Goal: Task Accomplishment & Management: Use online tool/utility

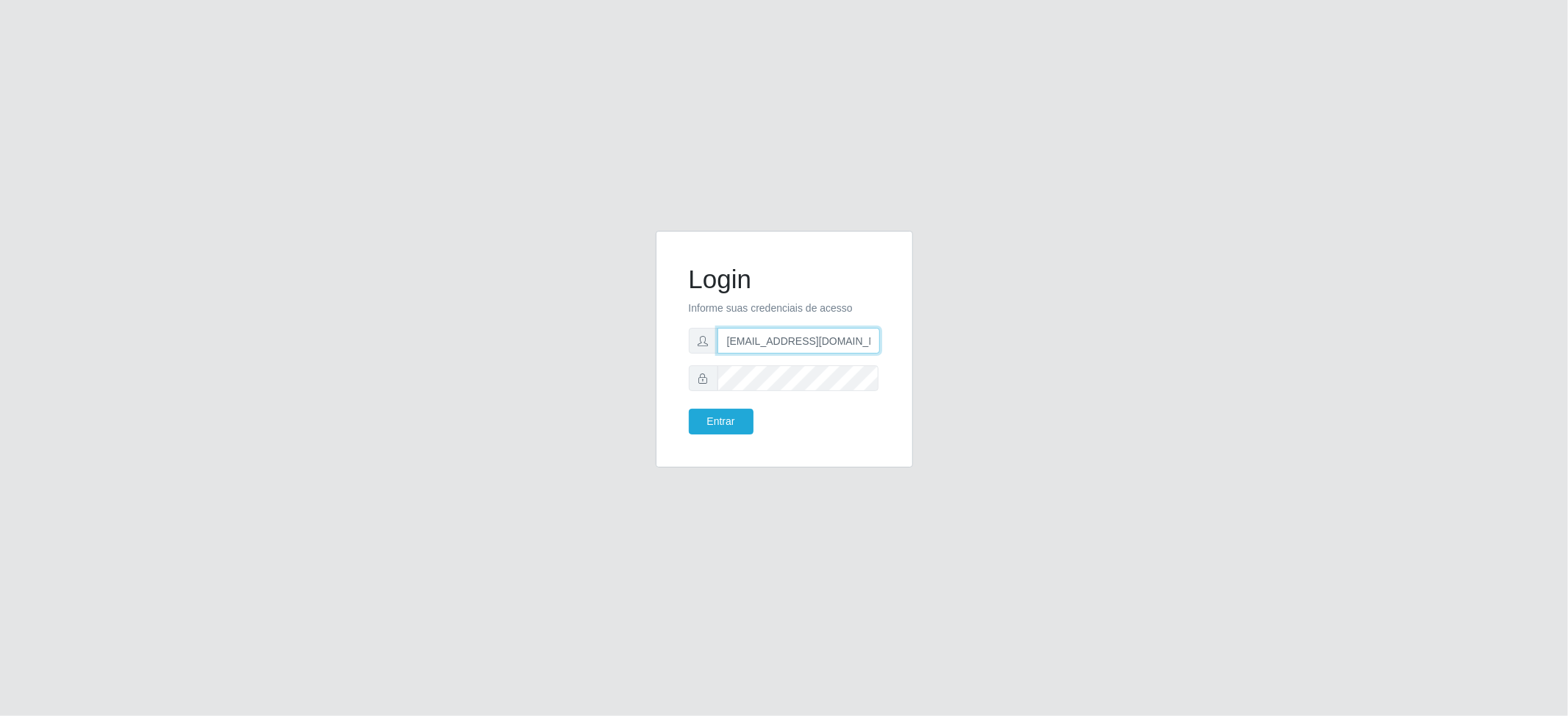
drag, startPoint x: 727, startPoint y: 339, endPoint x: 892, endPoint y: 344, distance: 165.1
click at [892, 344] on div "Login Informe suas credenciais de acesso [EMAIL_ADDRESS][DOMAIN_NAME] Entrar" at bounding box center [784, 349] width 221 height 200
click at [761, 347] on input "[EMAIL_ADDRESS][DOMAIN_NAME]" at bounding box center [799, 340] width 162 height 26
drag, startPoint x: 728, startPoint y: 339, endPoint x: 885, endPoint y: 316, distance: 158.7
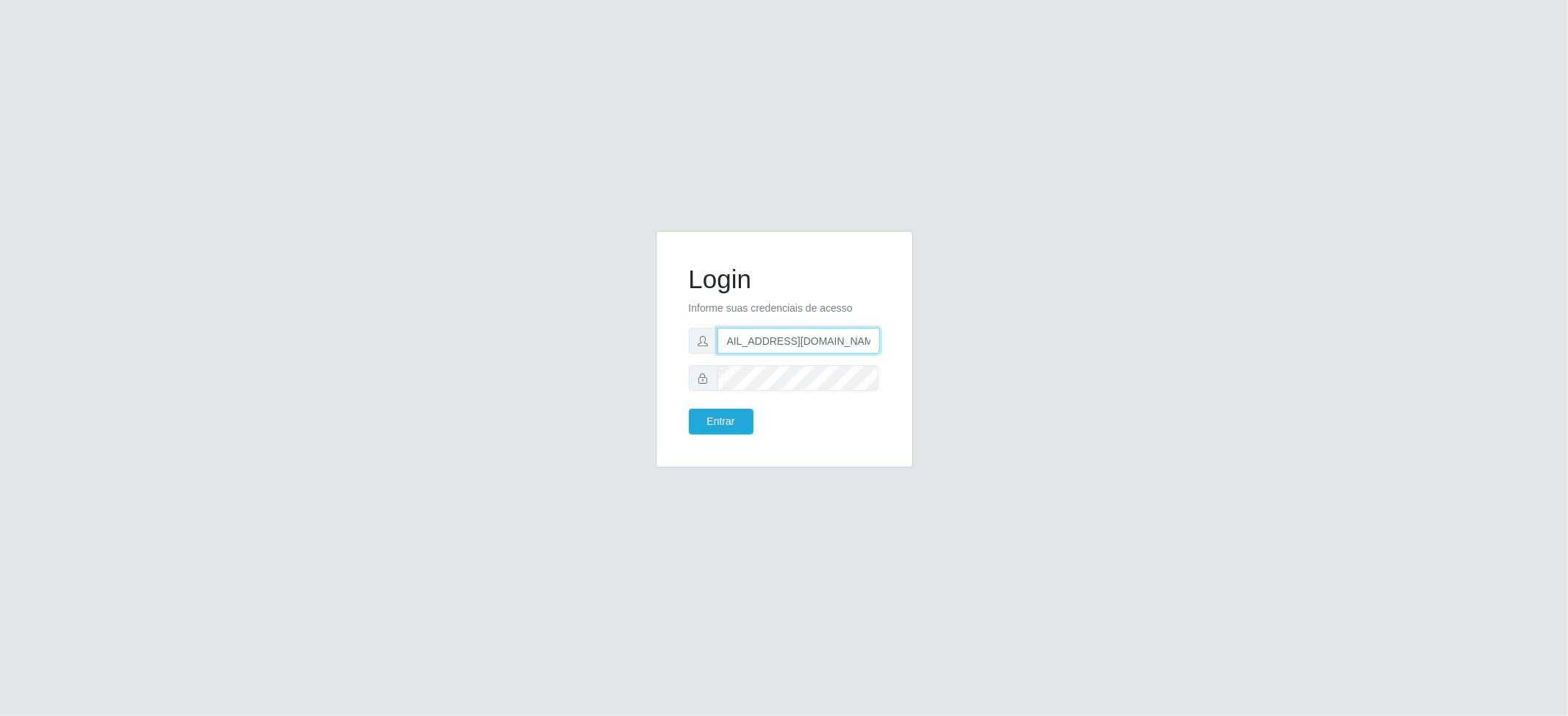
click at [885, 316] on div "Login Informe suas credenciais de acesso Juvencio.chacon@superfacil.com.br Entr…" at bounding box center [784, 349] width 221 height 200
type input "nicolly95martins@hotmail.com"
click at [711, 383] on div at bounding box center [784, 377] width 191 height 26
click at [738, 425] on button "Entrar" at bounding box center [721, 421] width 65 height 26
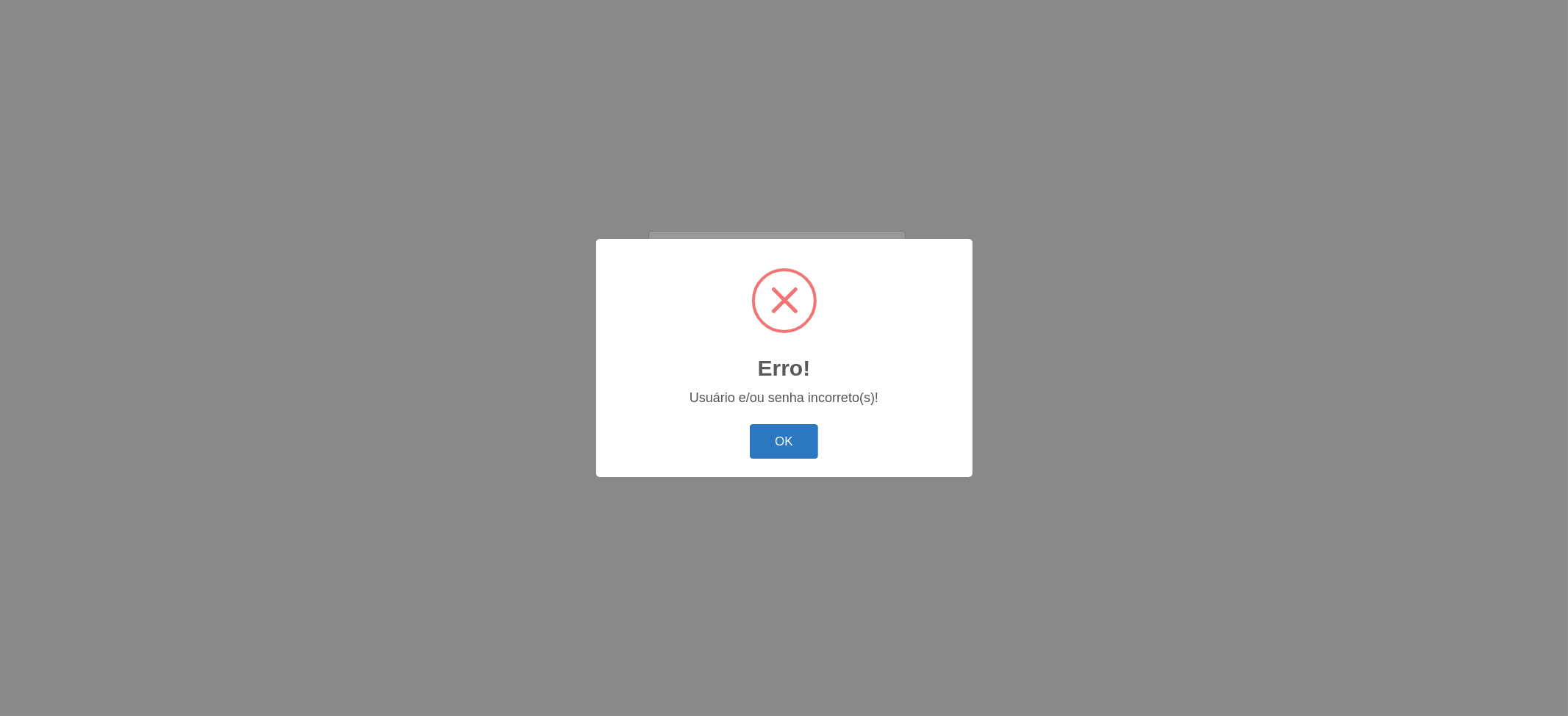
click at [797, 437] on button "OK" at bounding box center [784, 441] width 69 height 34
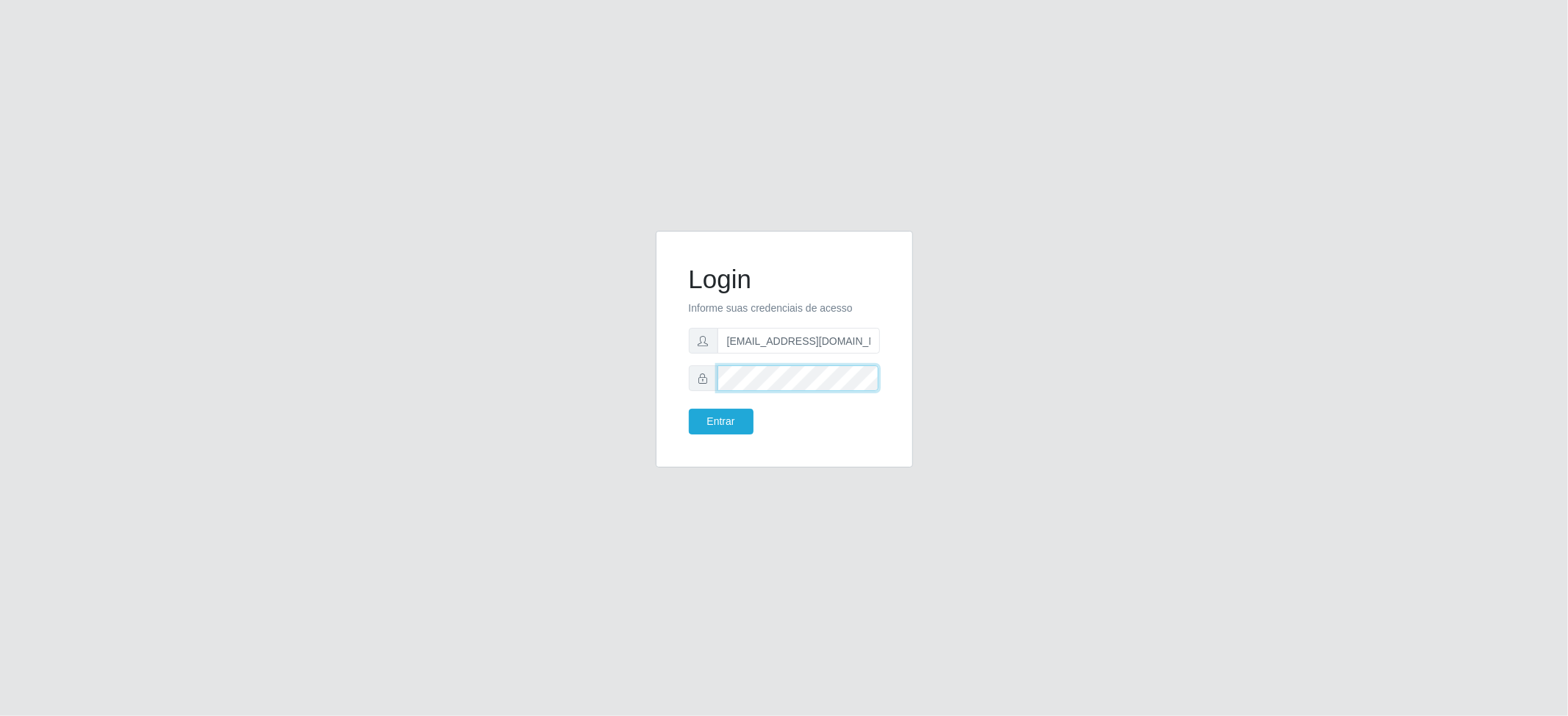
click at [587, 371] on div "Login Informe suas credenciais de acesso nicolly95martins@hotmail.com Entrar" at bounding box center [784, 358] width 838 height 254
click at [718, 424] on button "Entrar" at bounding box center [721, 421] width 65 height 26
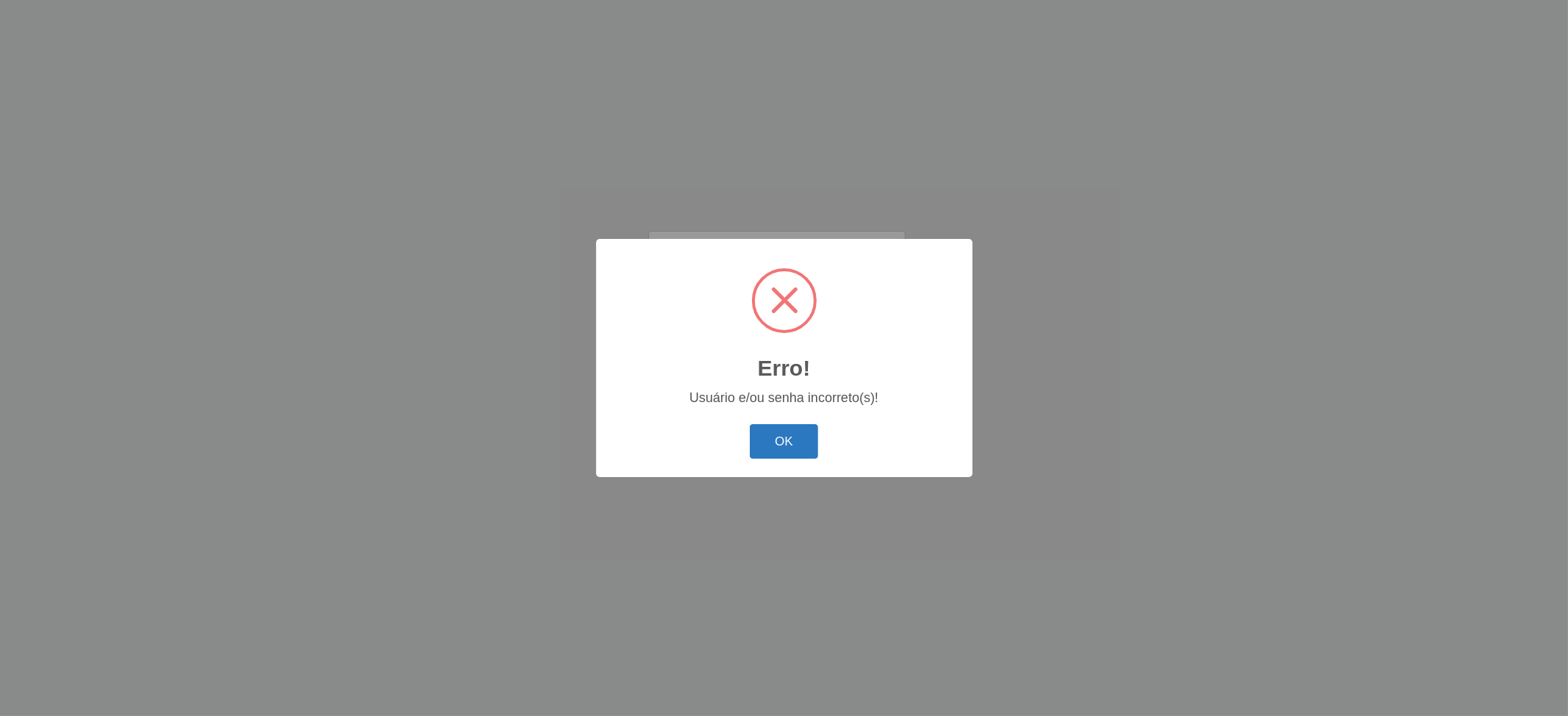
click at [797, 441] on button "OK" at bounding box center [784, 441] width 69 height 34
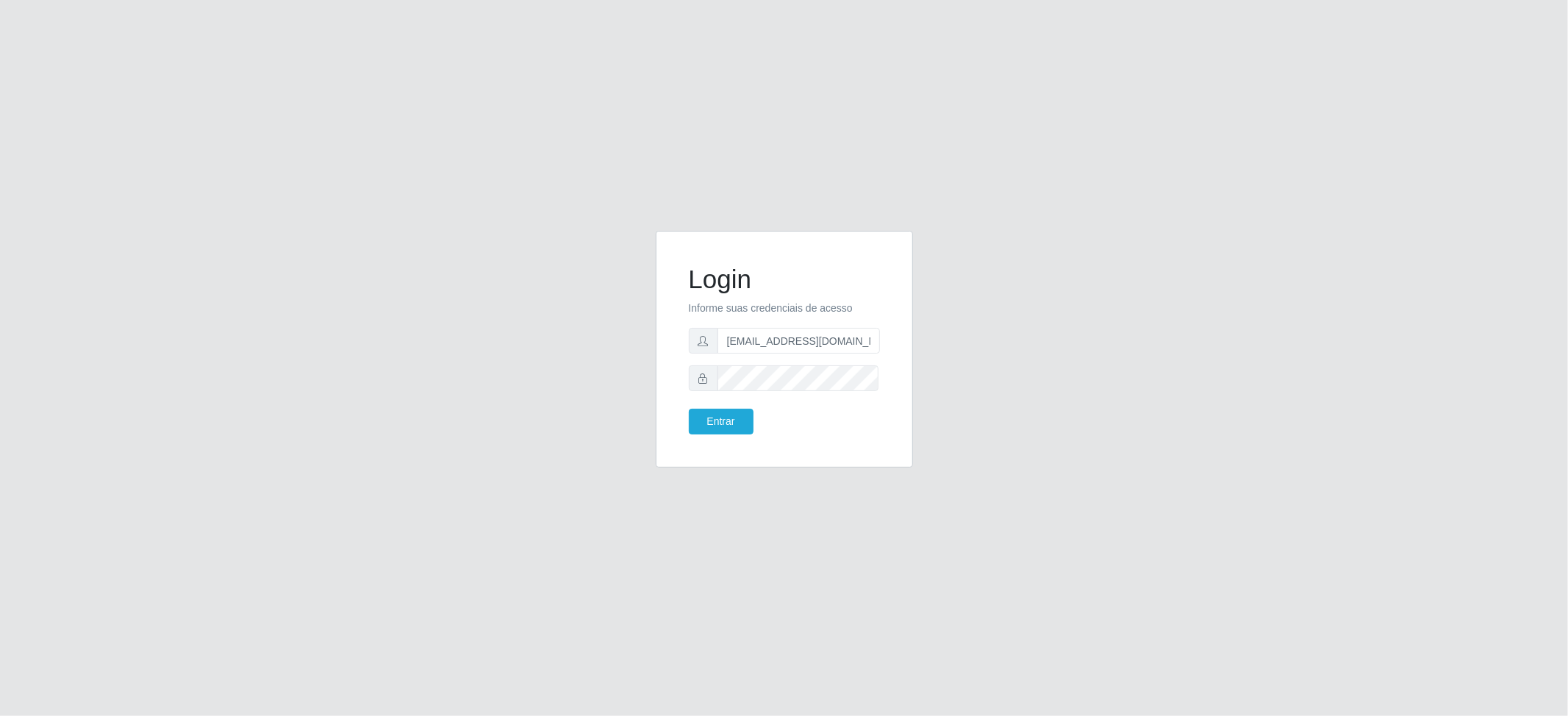
click at [548, 339] on div "Login Informe suas credenciais de acesso nicolly95martins@hotmail.com Entrar" at bounding box center [784, 358] width 838 height 254
click at [703, 414] on button "Entrar" at bounding box center [721, 421] width 65 height 26
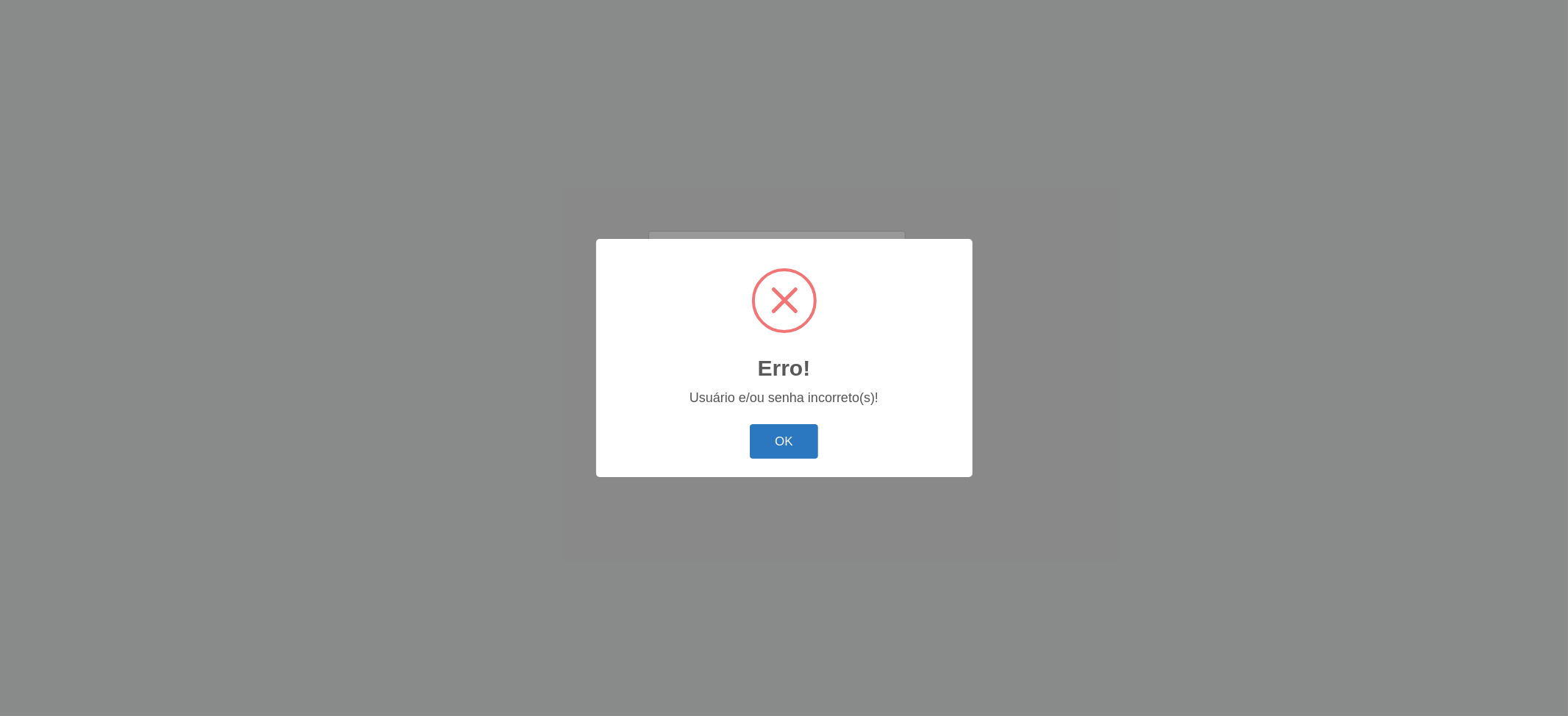
click at [793, 438] on button "OK" at bounding box center [784, 441] width 69 height 34
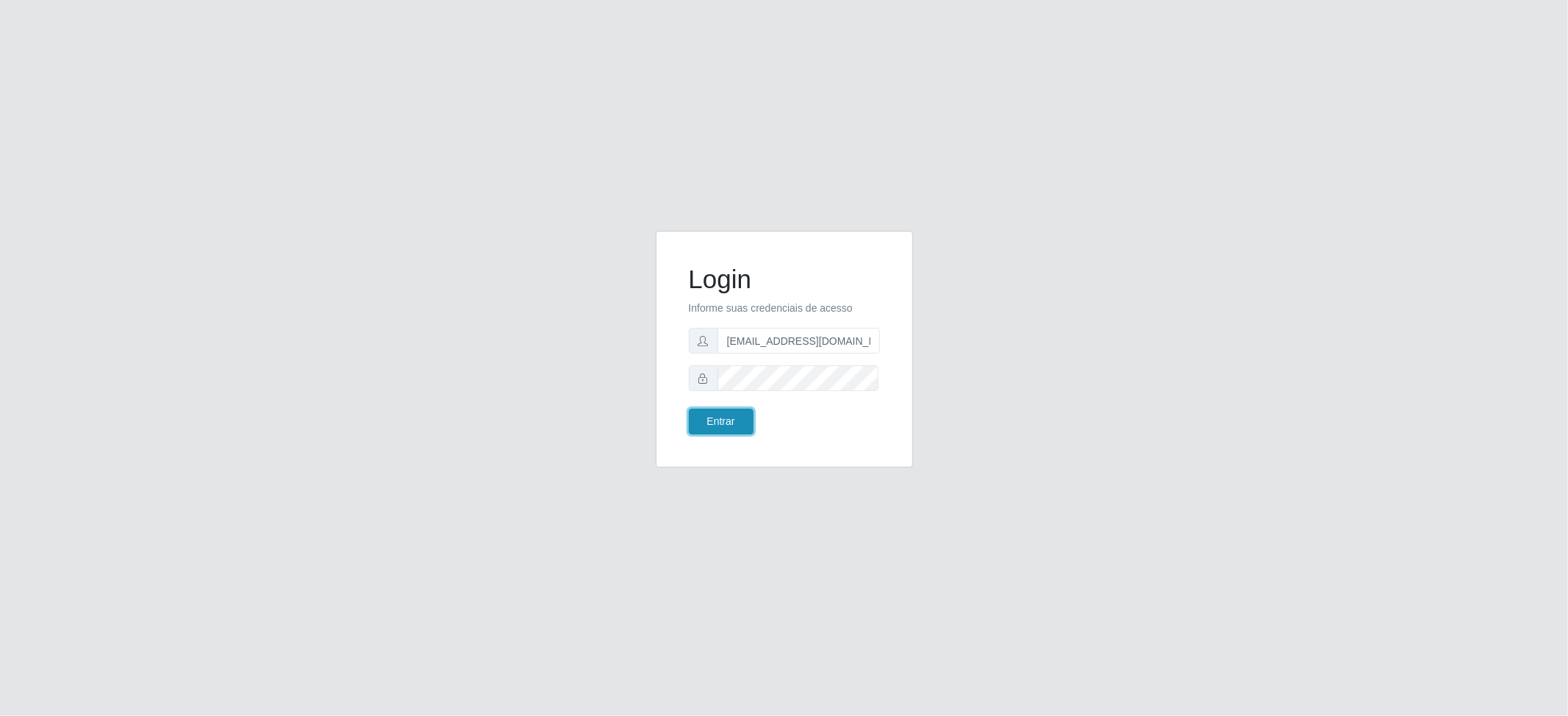
click at [743, 416] on button "Entrar" at bounding box center [721, 421] width 65 height 26
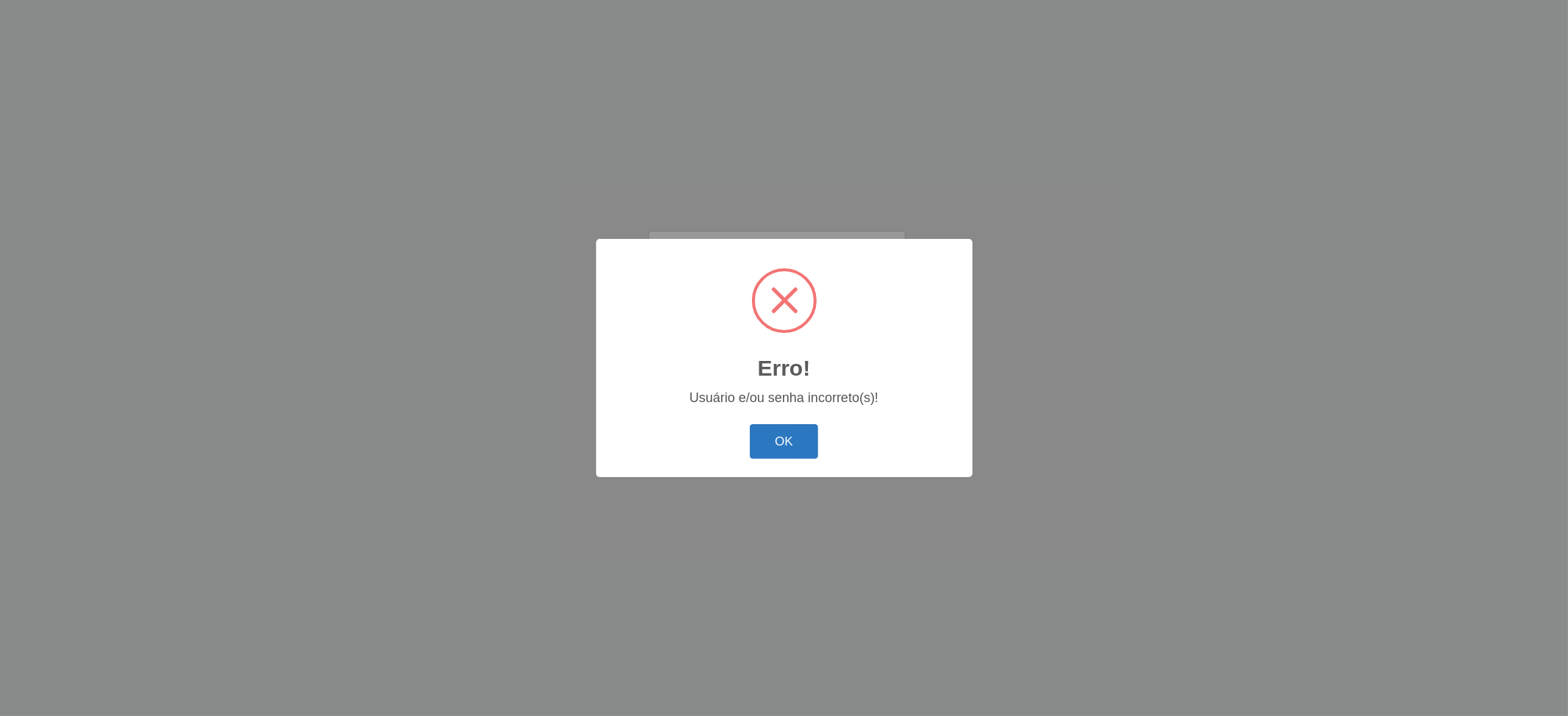
click at [797, 438] on button "OK" at bounding box center [784, 441] width 69 height 34
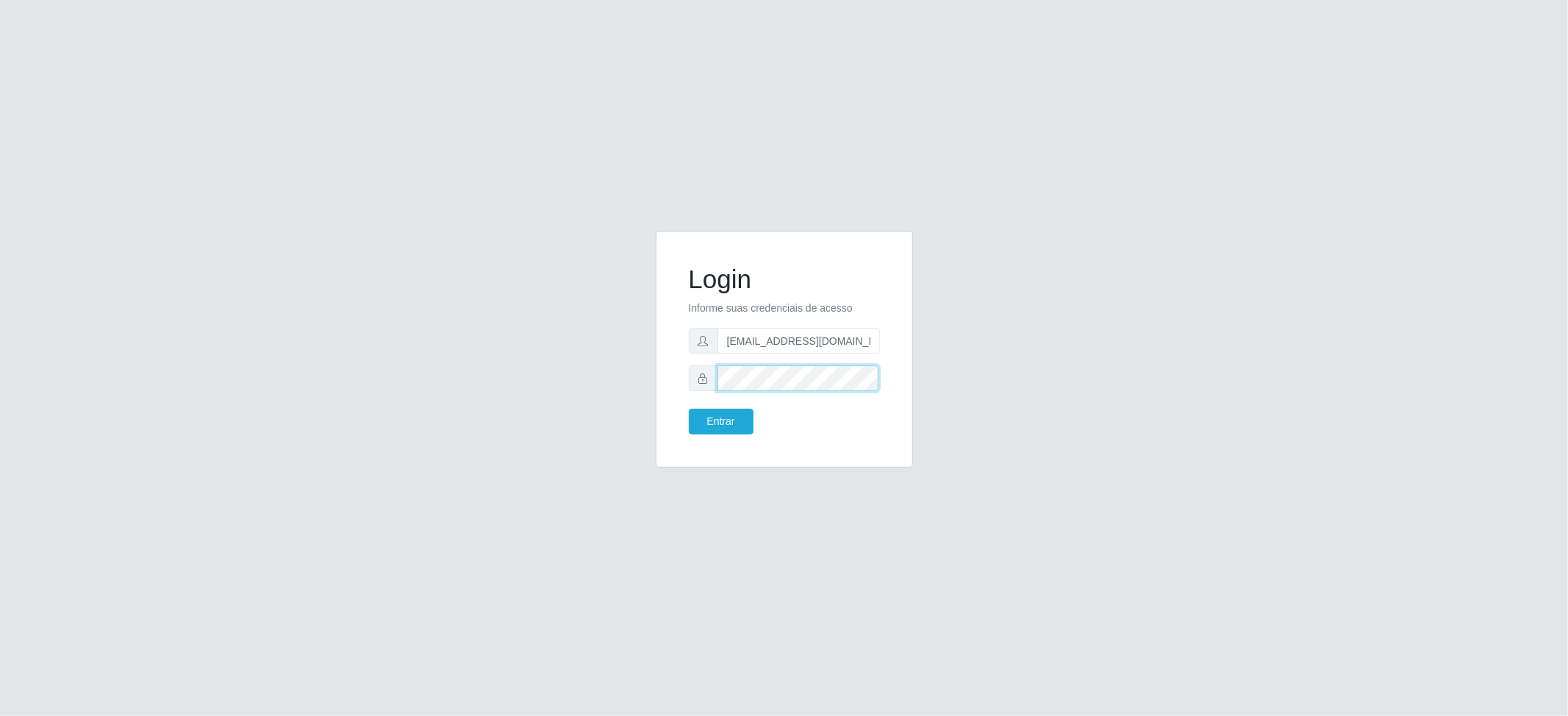
click at [715, 374] on div at bounding box center [784, 377] width 191 height 26
click at [732, 420] on button "Entrar" at bounding box center [721, 421] width 65 height 26
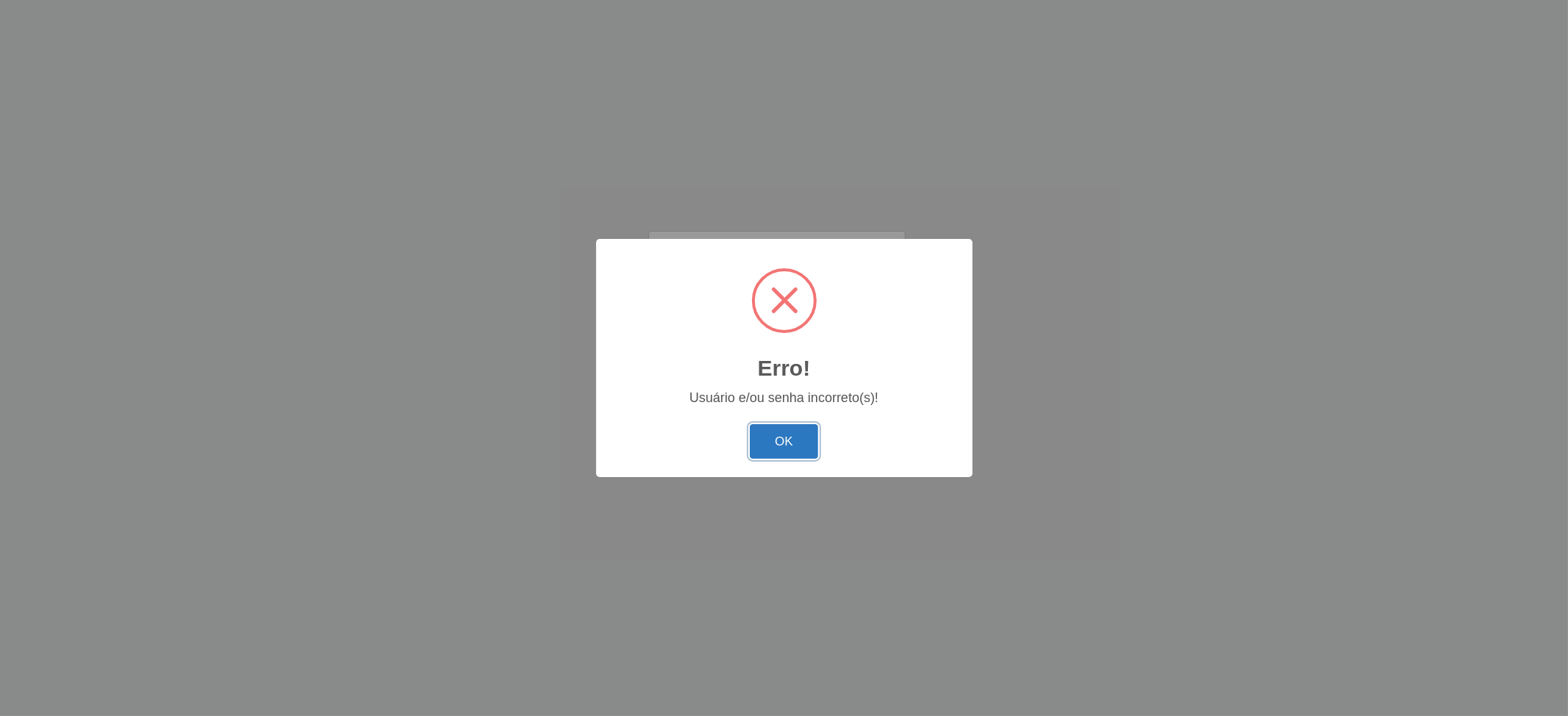
click at [778, 450] on button "OK" at bounding box center [784, 441] width 69 height 34
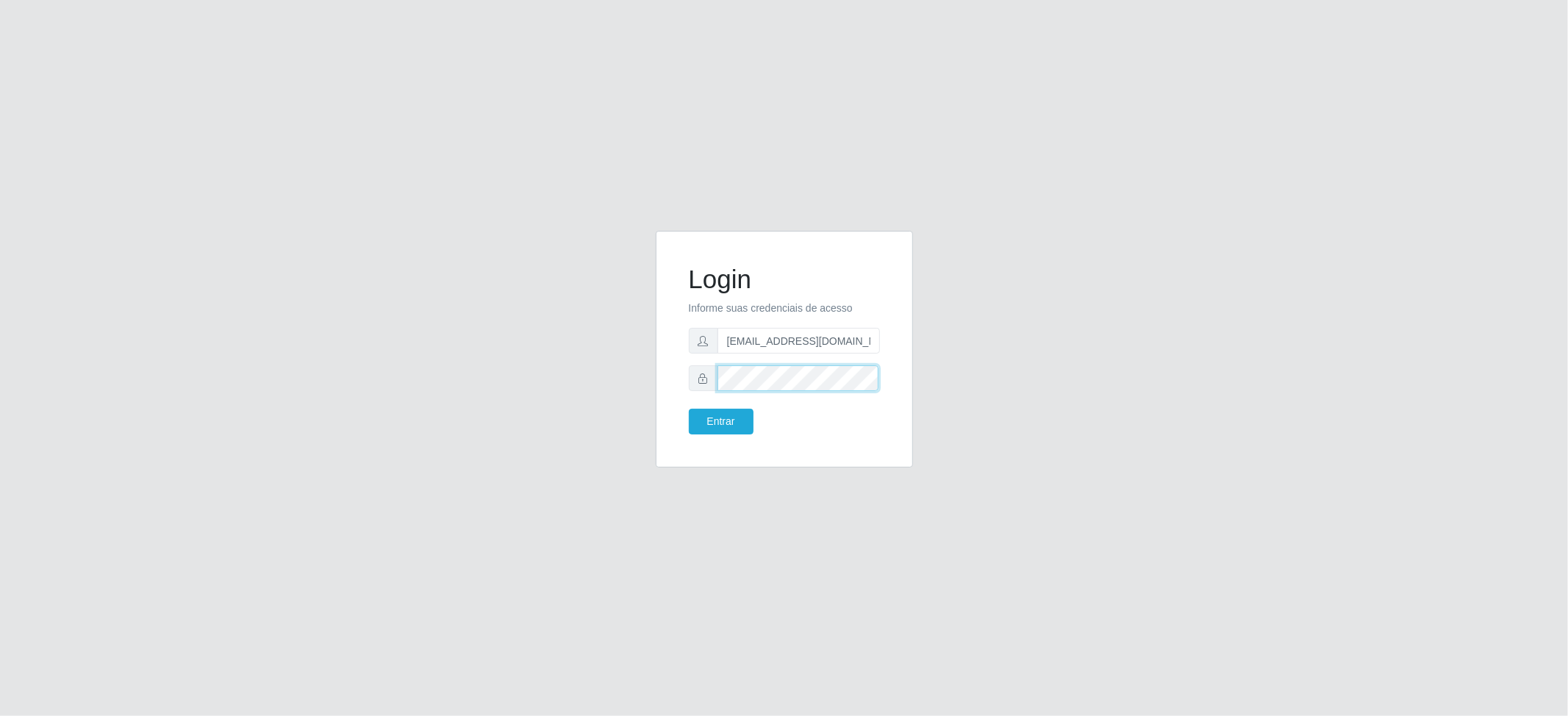
click at [592, 377] on div "Login Informe suas credenciais de acesso nicolly95martins@hotmail.com Entrar" at bounding box center [784, 358] width 838 height 254
click at [689, 409] on button "Entrar" at bounding box center [721, 421] width 65 height 26
click at [718, 424] on button "Entrar" at bounding box center [721, 421] width 65 height 26
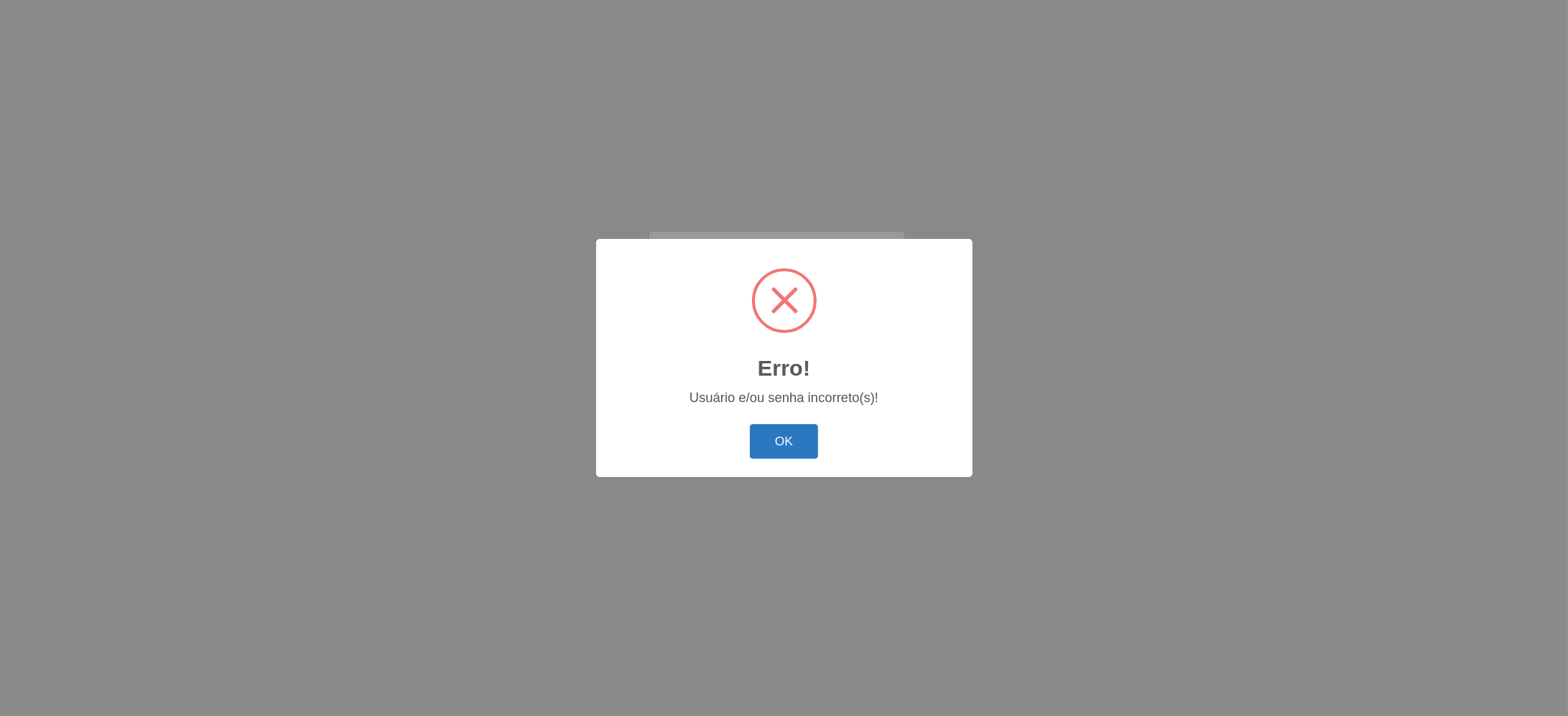
click at [762, 441] on button "OK" at bounding box center [784, 441] width 69 height 34
click at [796, 456] on button "OK" at bounding box center [784, 441] width 69 height 34
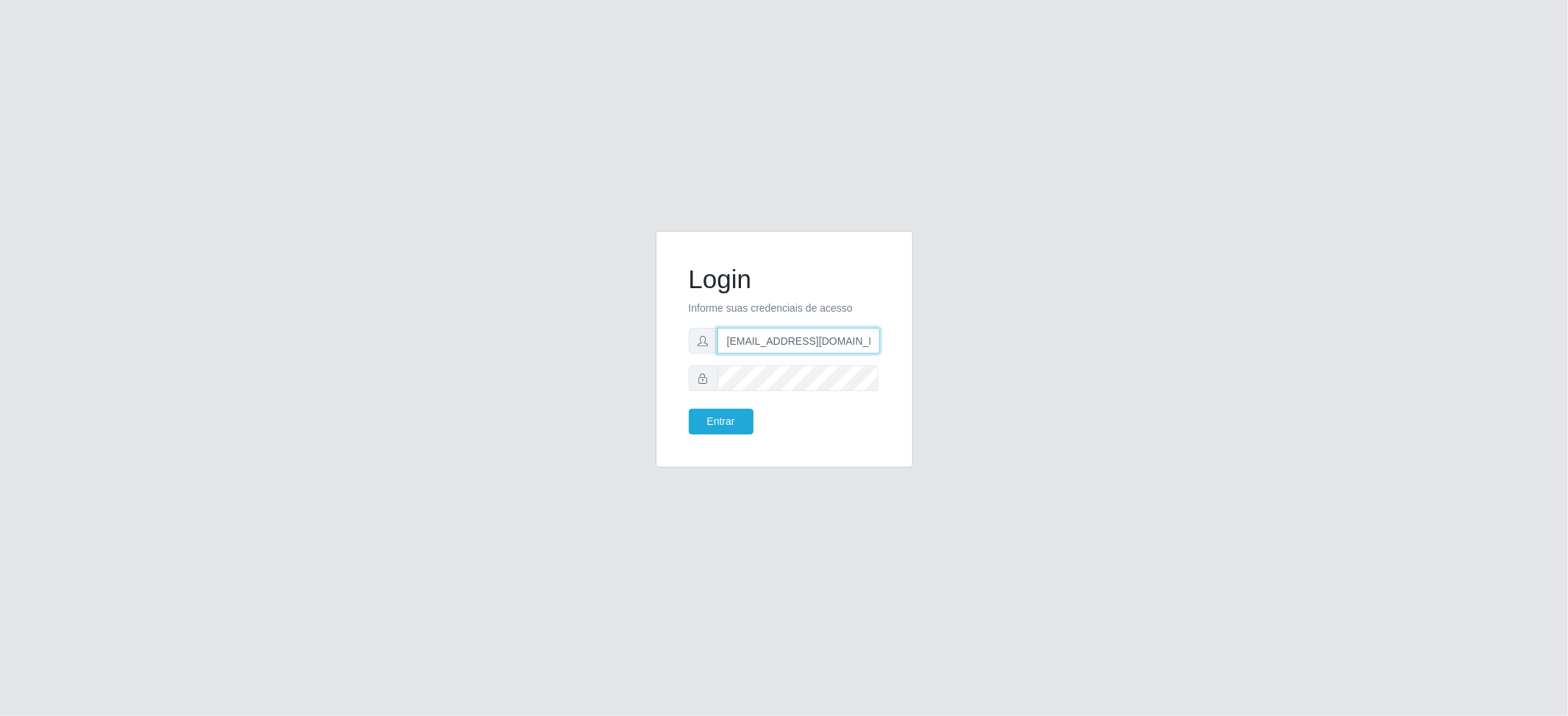
scroll to position [0, 19]
drag, startPoint x: 726, startPoint y: 346, endPoint x: 1013, endPoint y: 354, distance: 287.1
click at [1013, 354] on div "Login Informe suas credenciais de acesso Juvencio.chacon@superfacil.com.br Entr…" at bounding box center [784, 358] width 838 height 254
type input "nicolly95martins@hotmail.com"
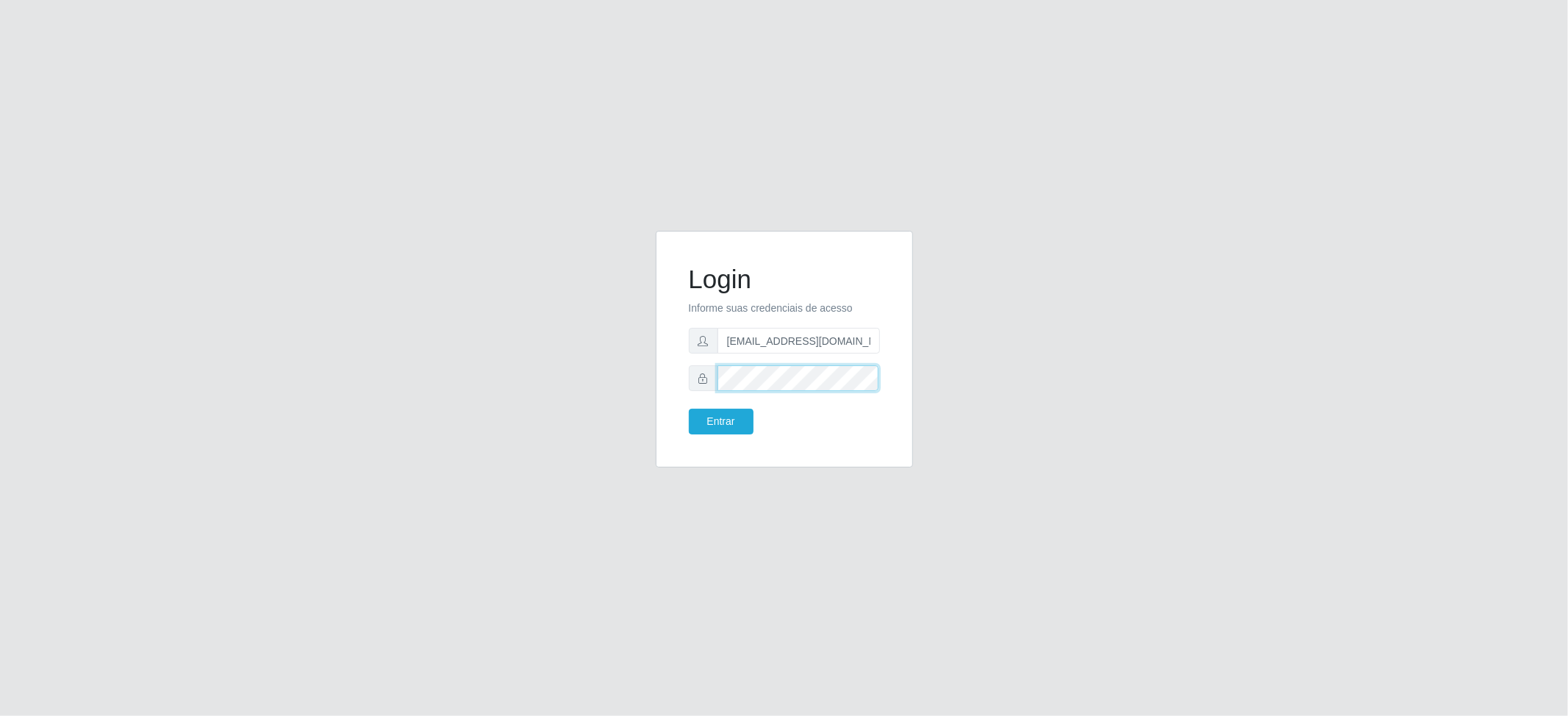
click at [695, 363] on form "Login Informe suas credenciais de acesso nicolly95martins@hotmail.com Entrar" at bounding box center [784, 349] width 191 height 171
click at [718, 415] on button "Entrar" at bounding box center [721, 421] width 65 height 26
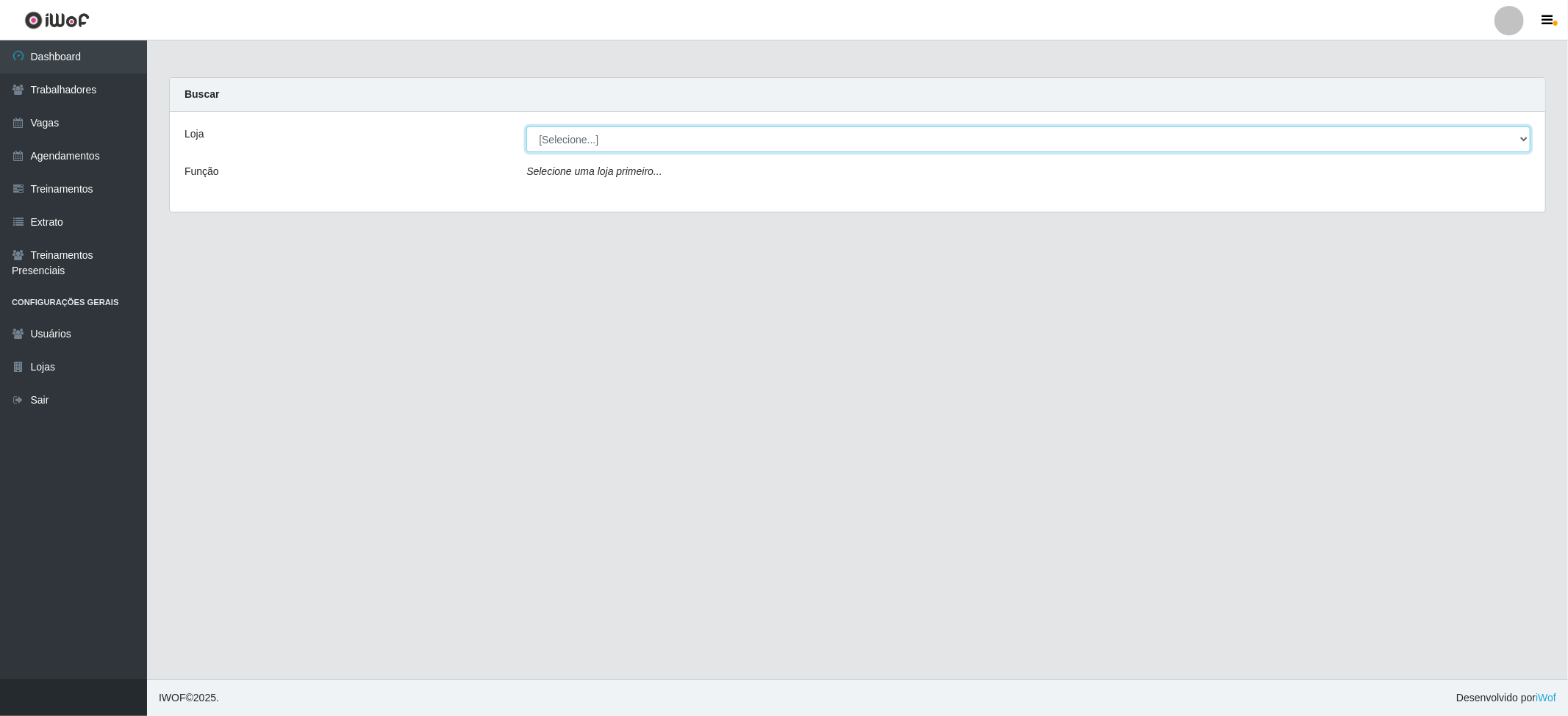
click at [1048, 133] on select "[Selecione...] SuperFácil Atacado - Vale do Sol" at bounding box center [1028, 139] width 1004 height 26
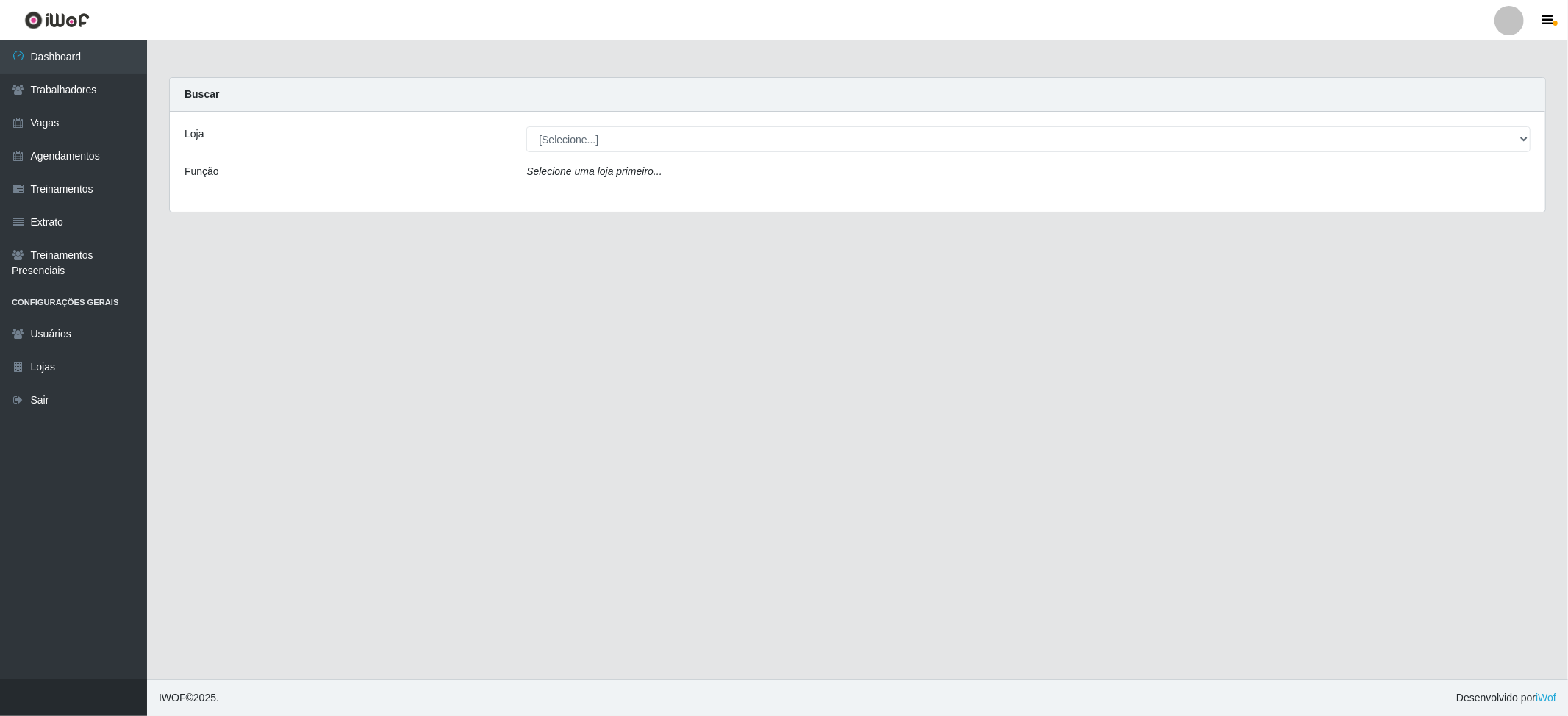
click at [979, 209] on div "Loja [Selecione...] SuperFácil Atacado - Vale do Sol Função Selecione uma loja …" at bounding box center [857, 161] width 1375 height 100
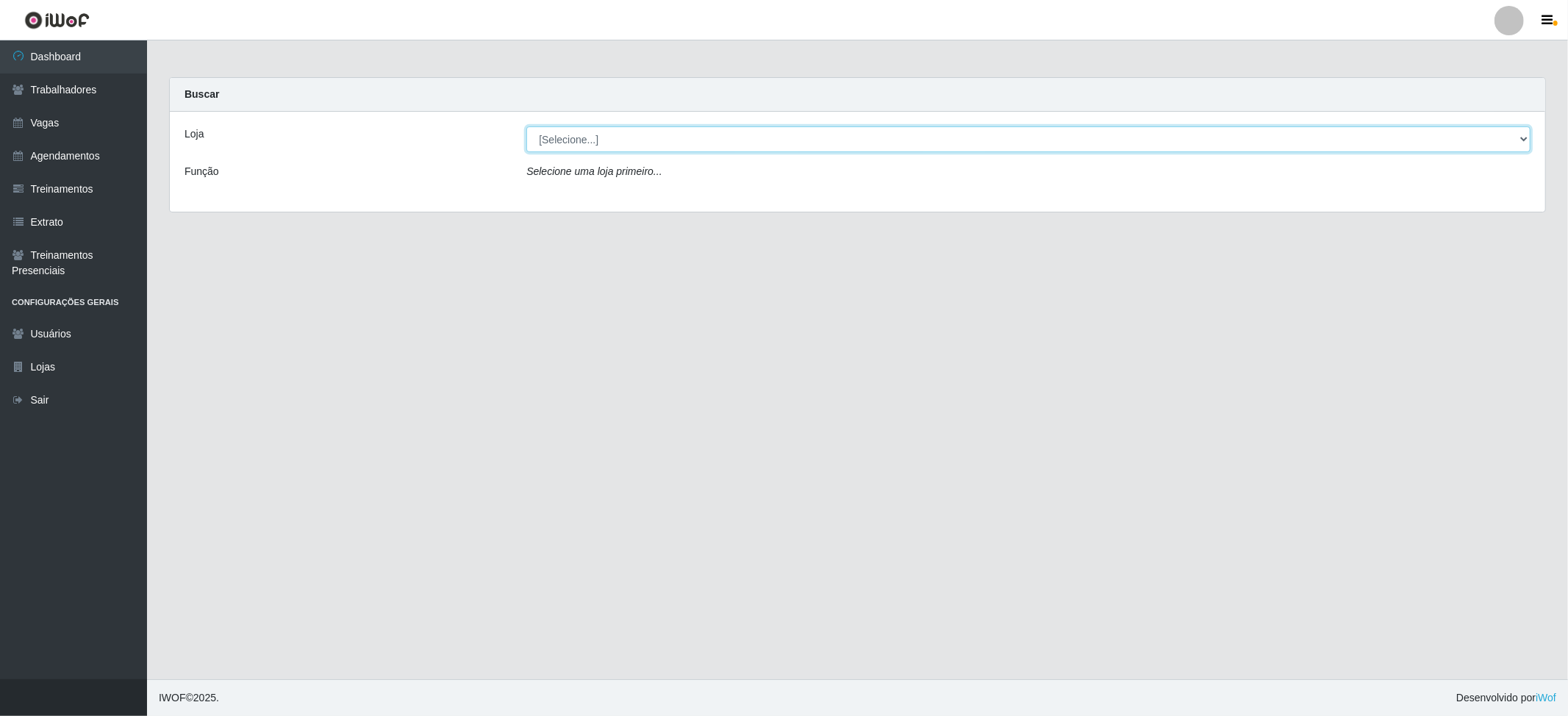
click at [974, 151] on select "[Selecione...] SuperFácil Atacado - Vale do Sol" at bounding box center [1028, 139] width 1004 height 26
select select "502"
click at [527, 126] on select "[Selecione...] SuperFácil Atacado - Vale do Sol" at bounding box center [1028, 139] width 1004 height 26
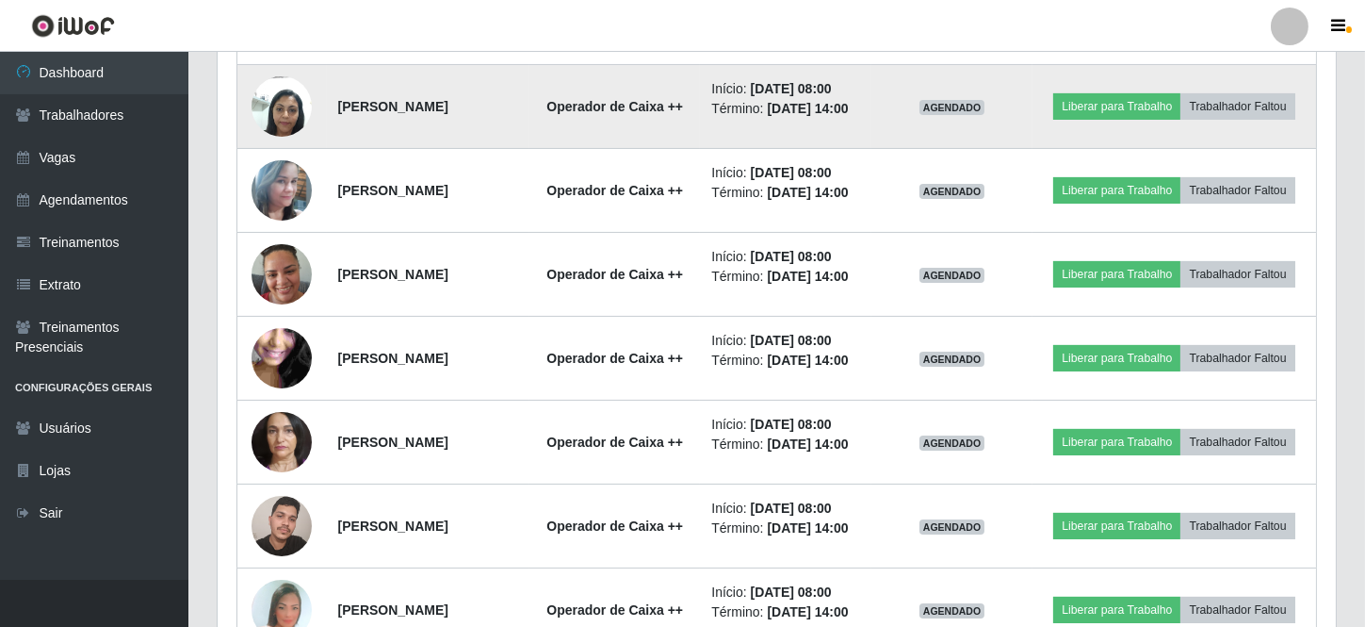
scroll to position [928, 0]
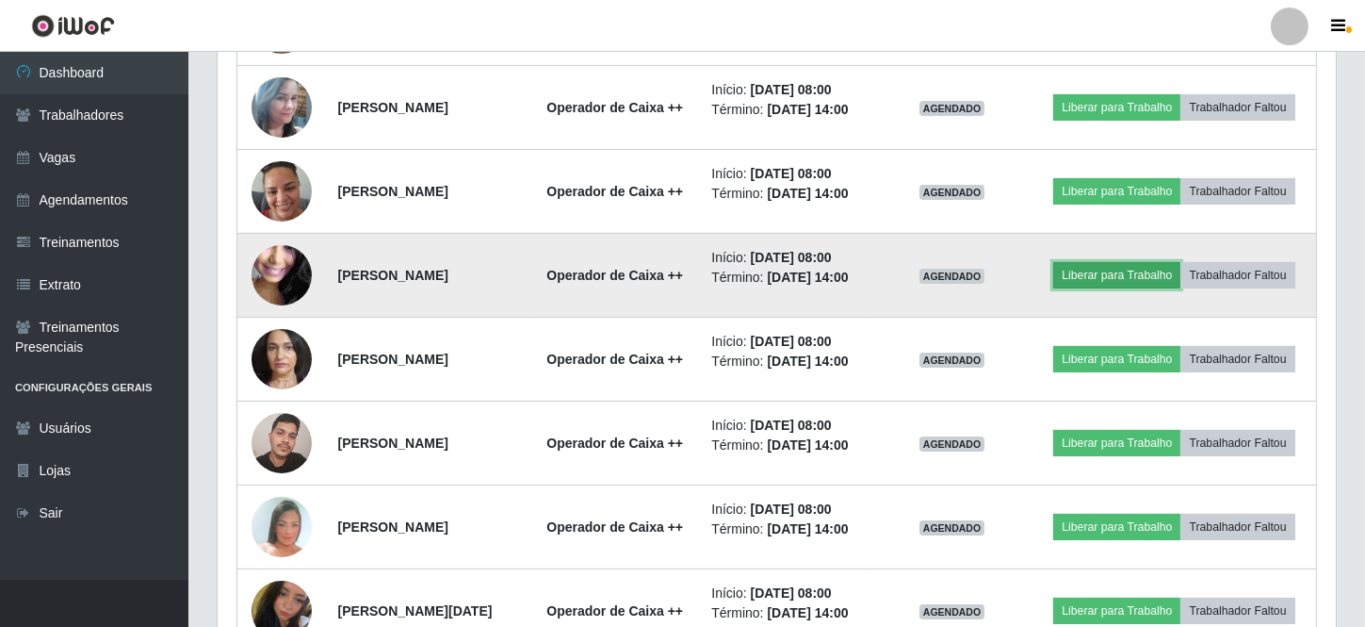
click at [1180, 288] on button "Liberar para Trabalho" at bounding box center [1116, 275] width 127 height 26
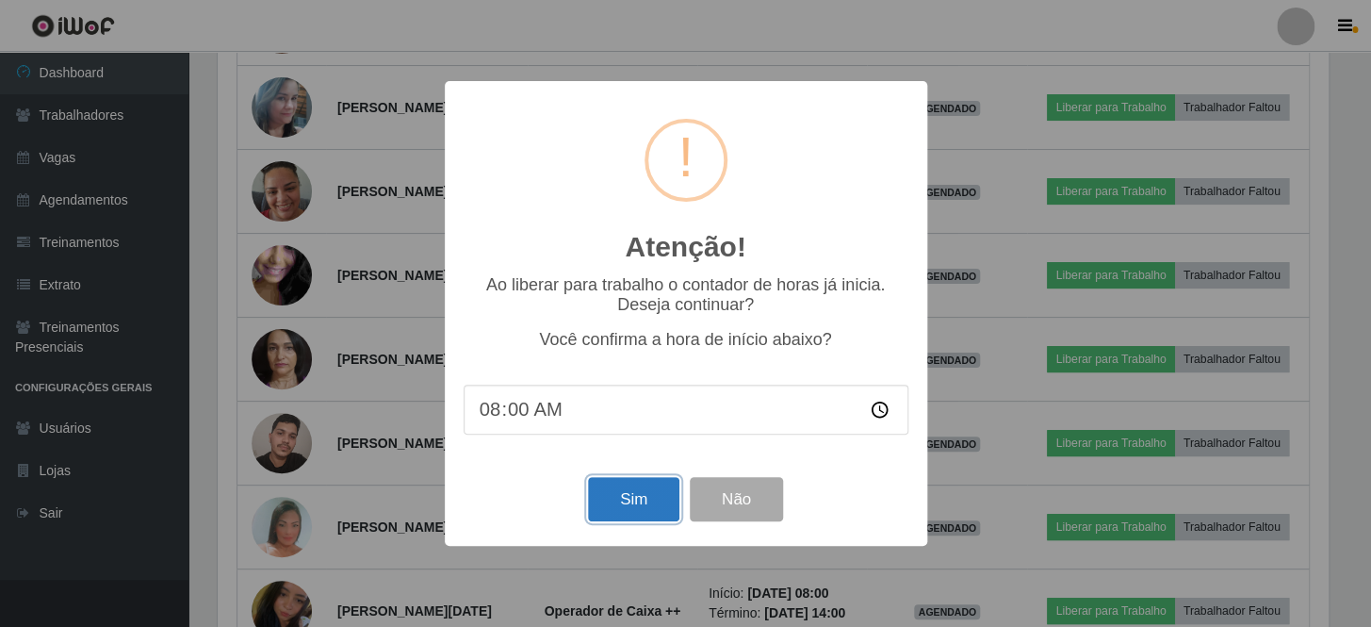
click at [643, 509] on button "Sim" at bounding box center [633, 499] width 91 height 44
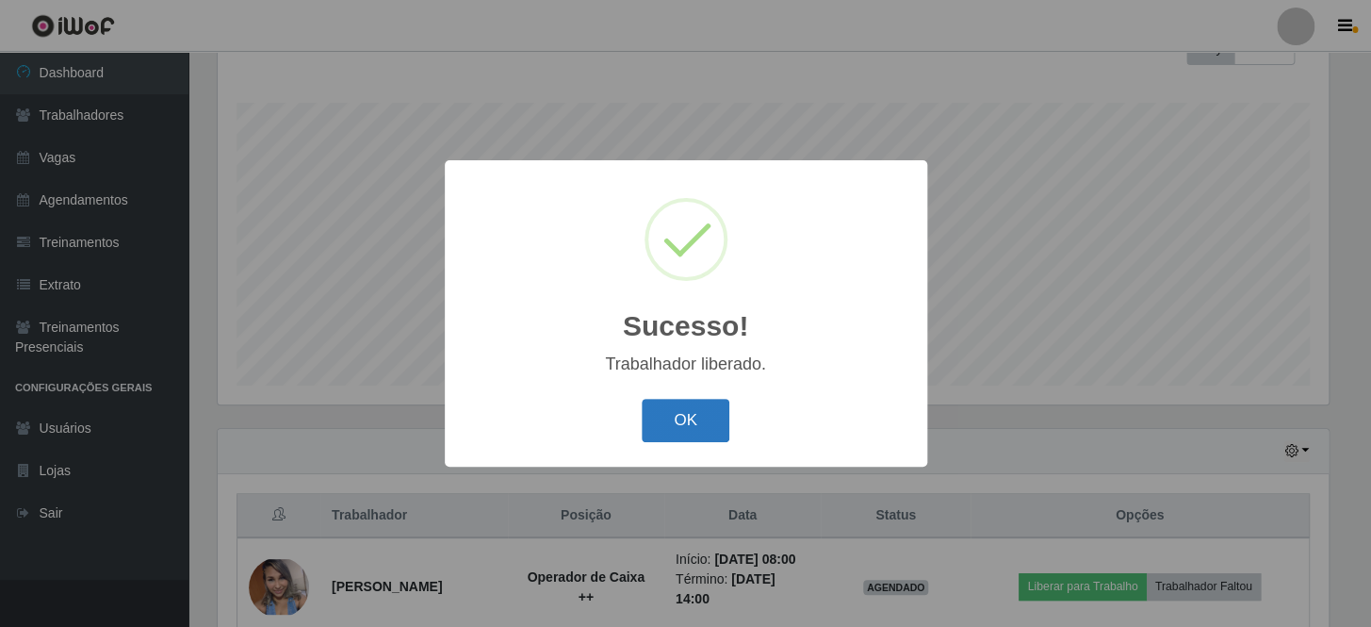
click at [678, 425] on button "OK" at bounding box center [686, 421] width 88 height 44
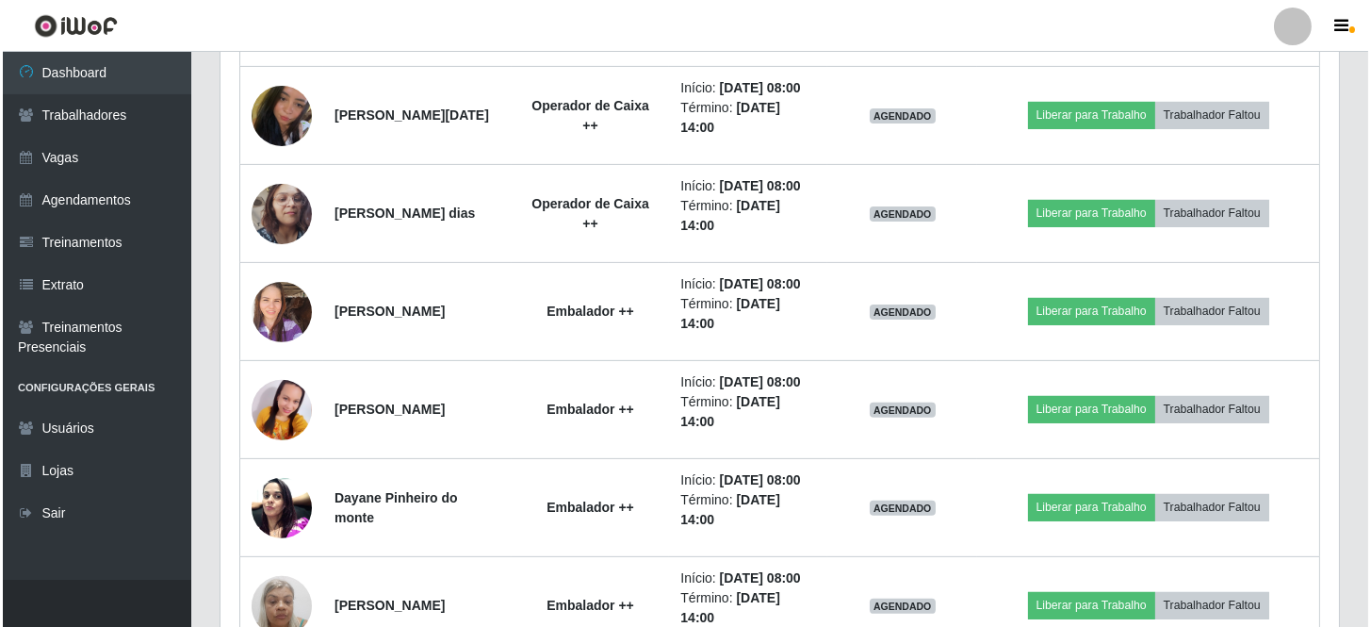
scroll to position [1573, 0]
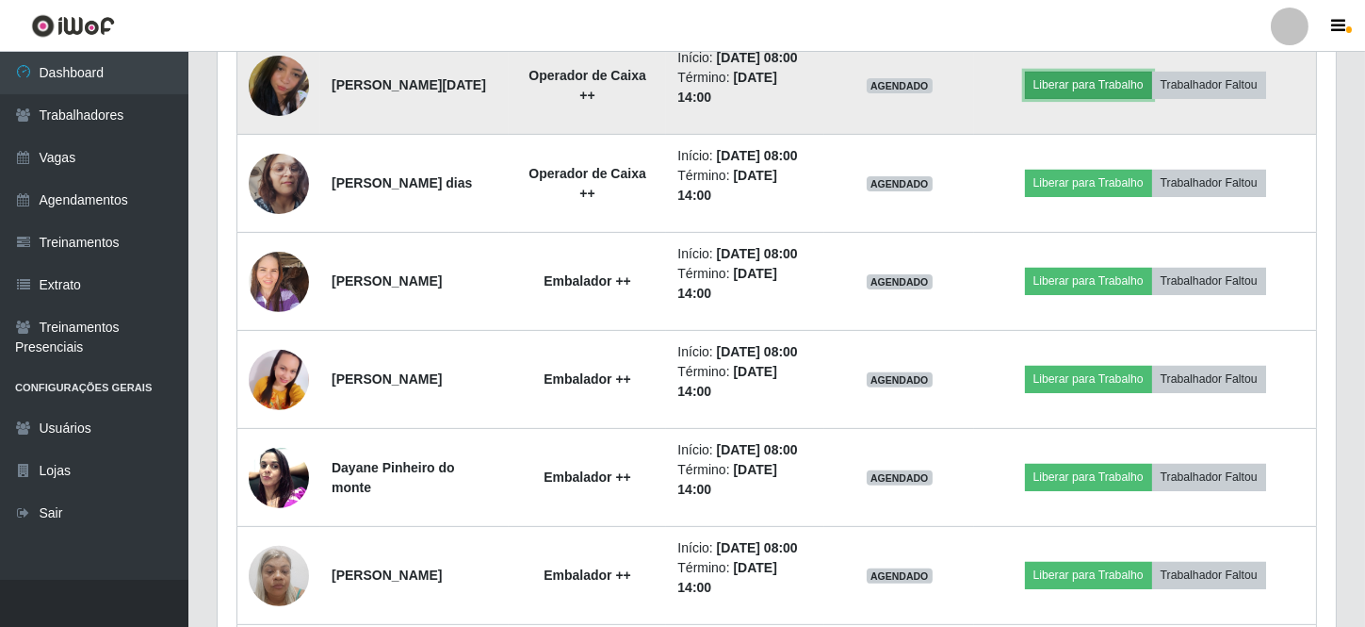
click at [1101, 98] on button "Liberar para Trabalho" at bounding box center [1088, 85] width 127 height 26
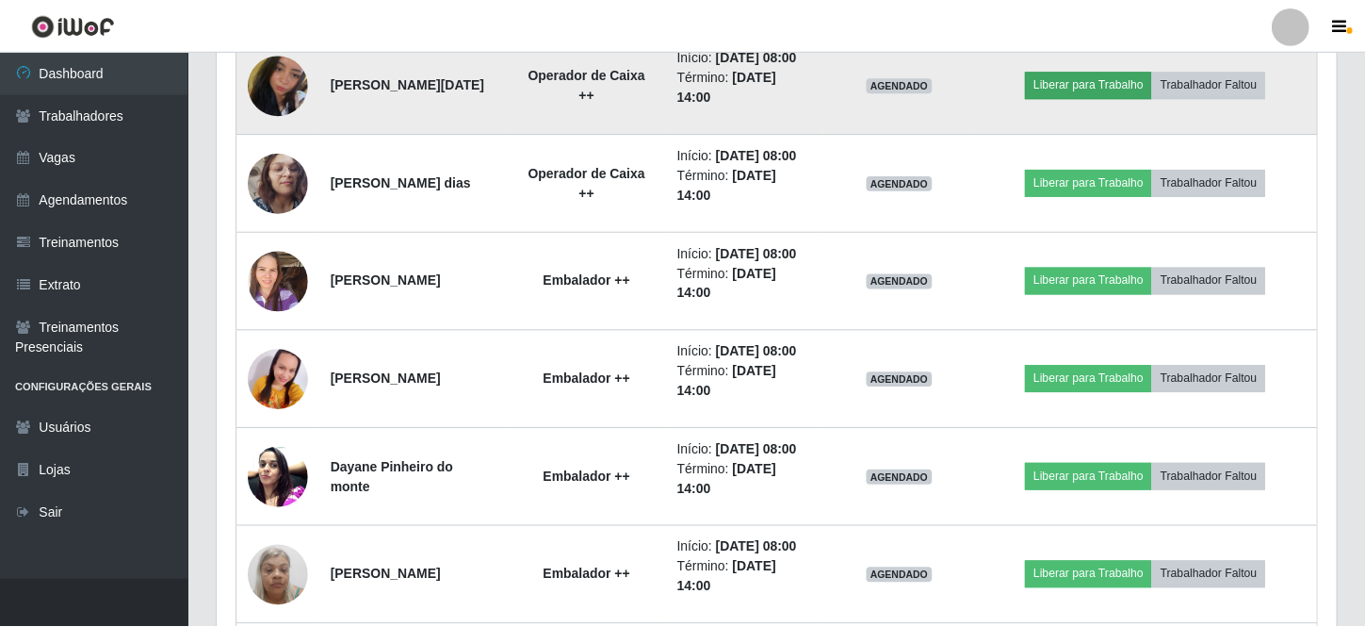
scroll to position [391, 1110]
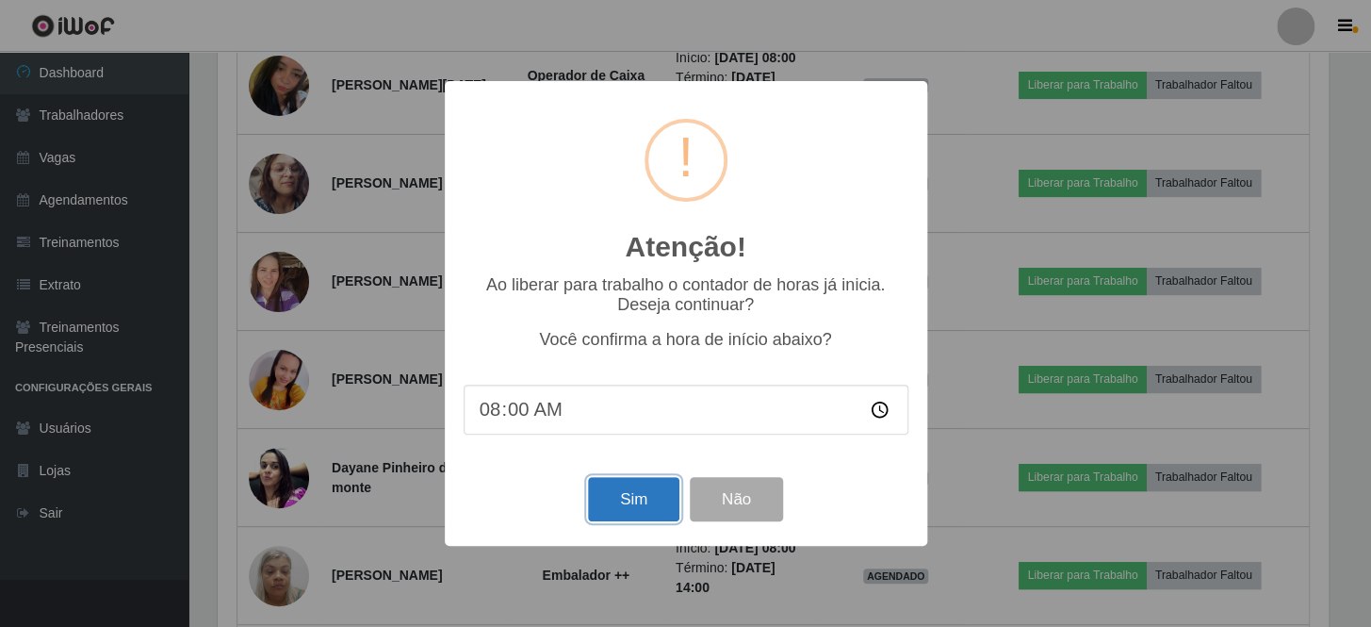
click at [664, 498] on button "Sim" at bounding box center [633, 499] width 91 height 44
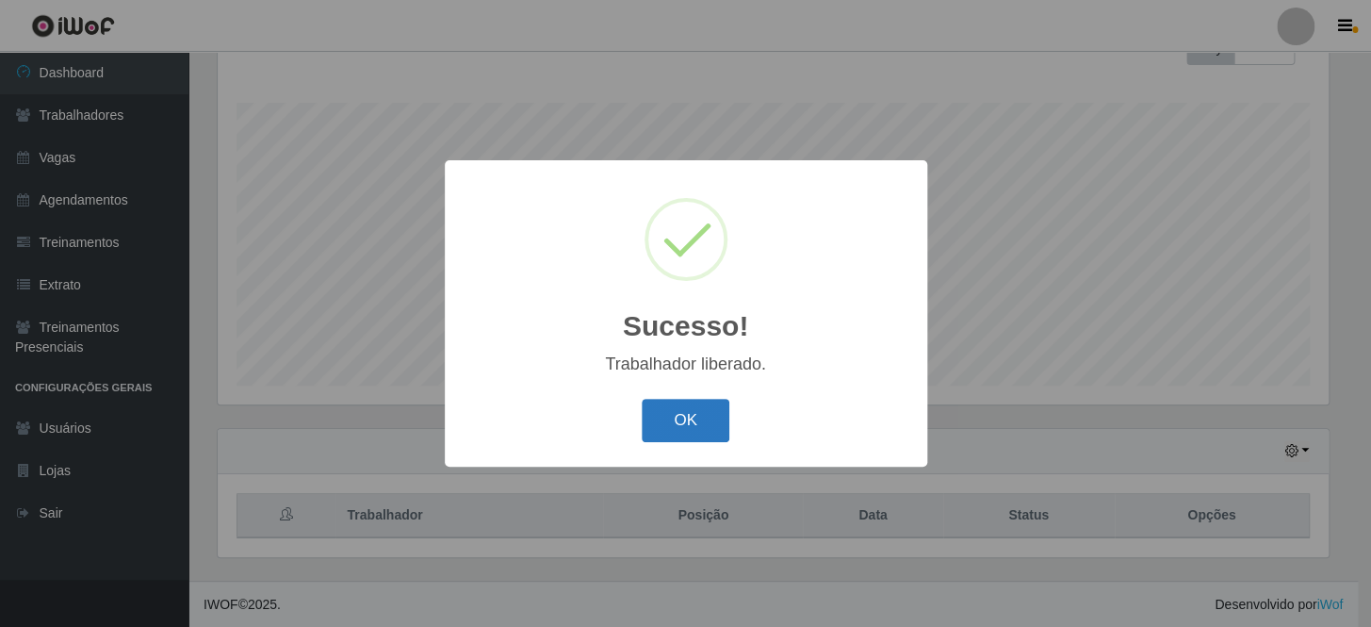
click at [685, 416] on button "OK" at bounding box center [686, 421] width 88 height 44
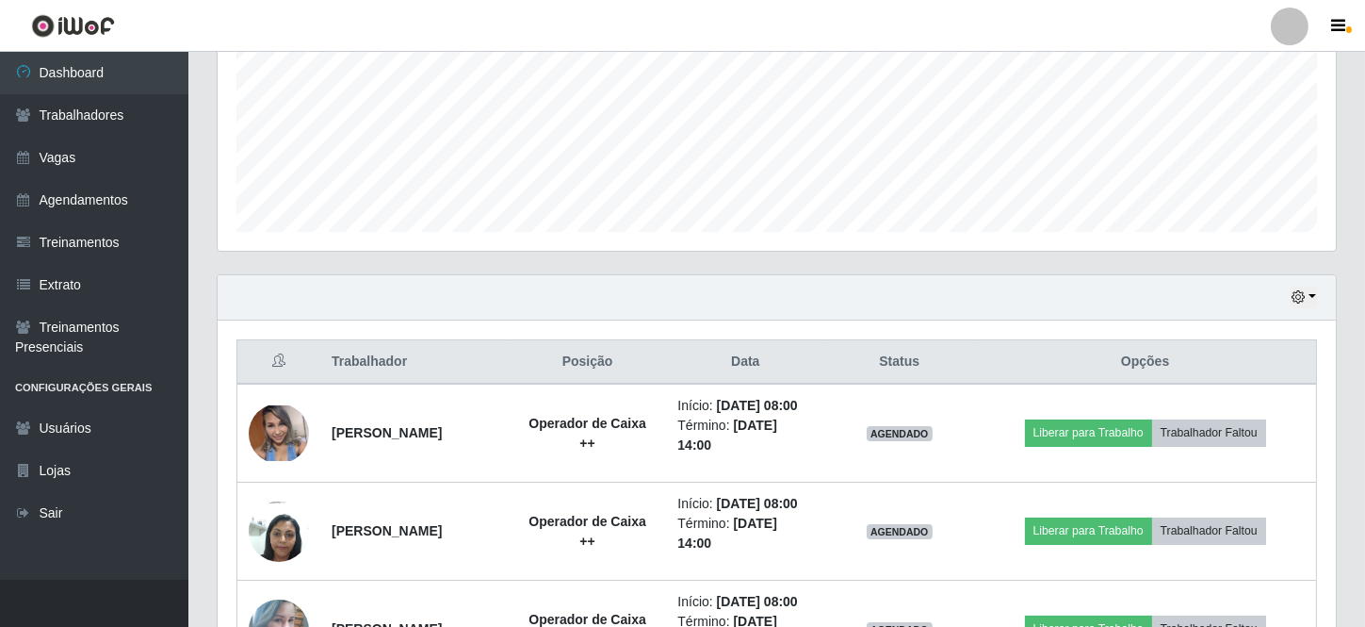
scroll to position [546, 0]
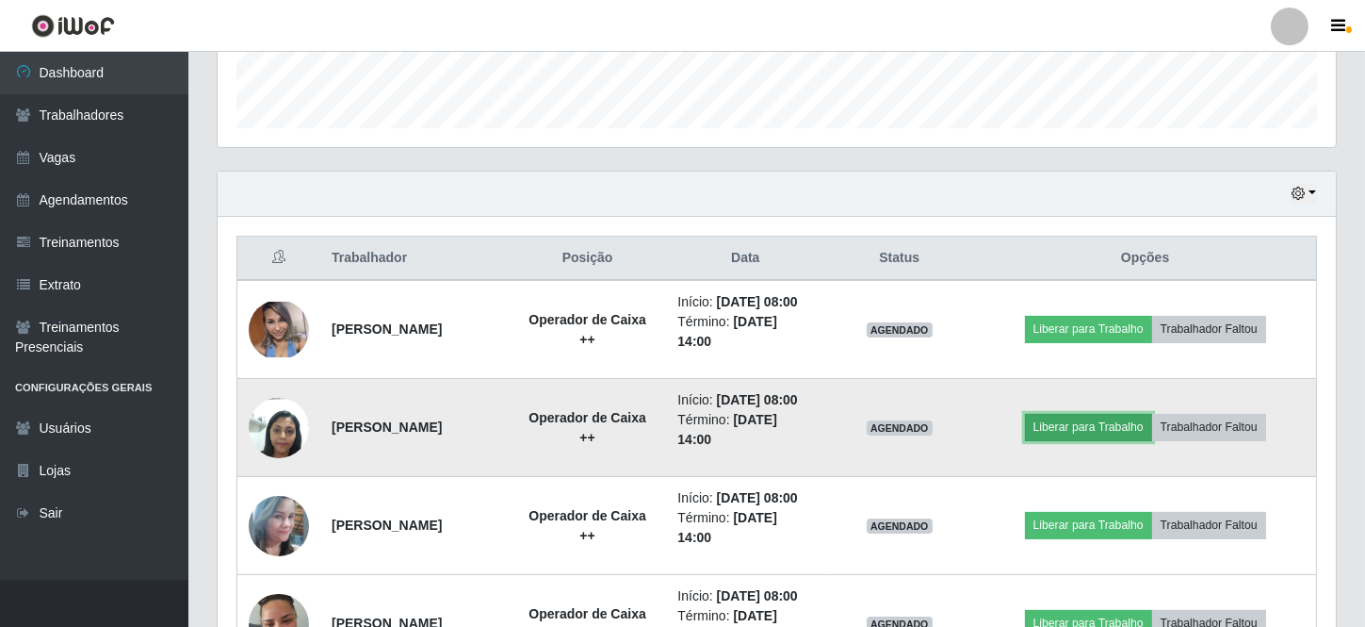
click at [1074, 440] on button "Liberar para Trabalho" at bounding box center [1088, 427] width 127 height 26
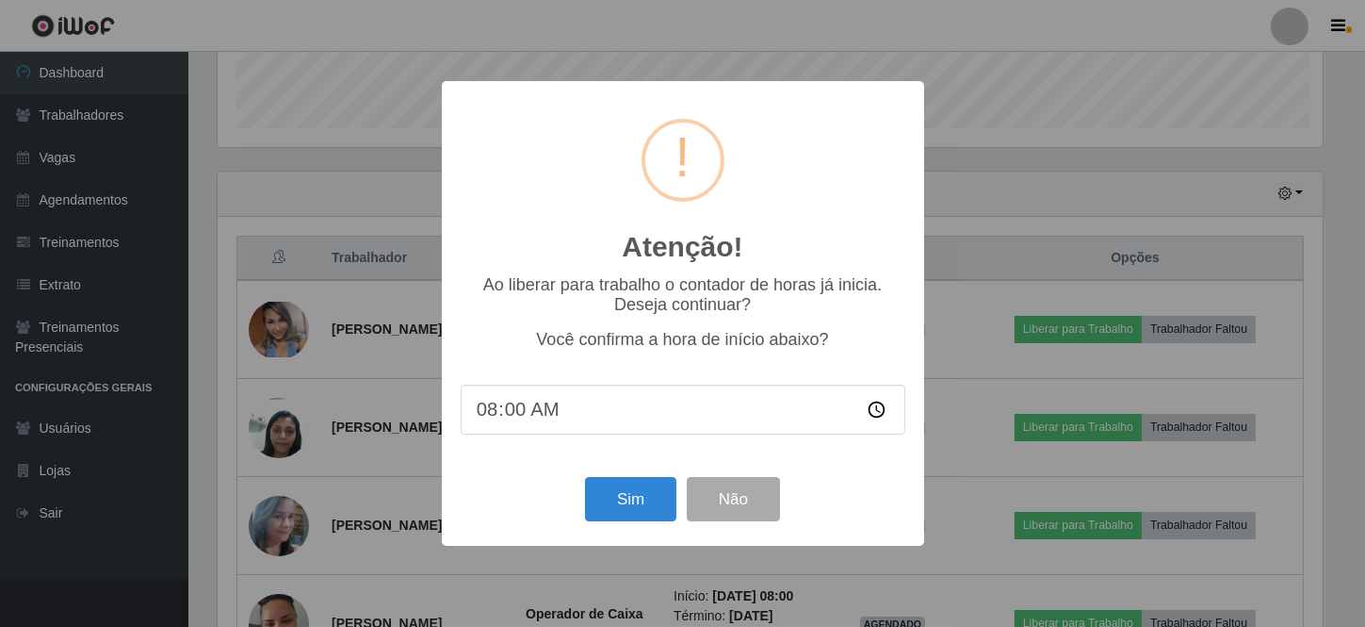
scroll to position [391, 1110]
click at [636, 498] on button "Sim" at bounding box center [633, 499] width 91 height 44
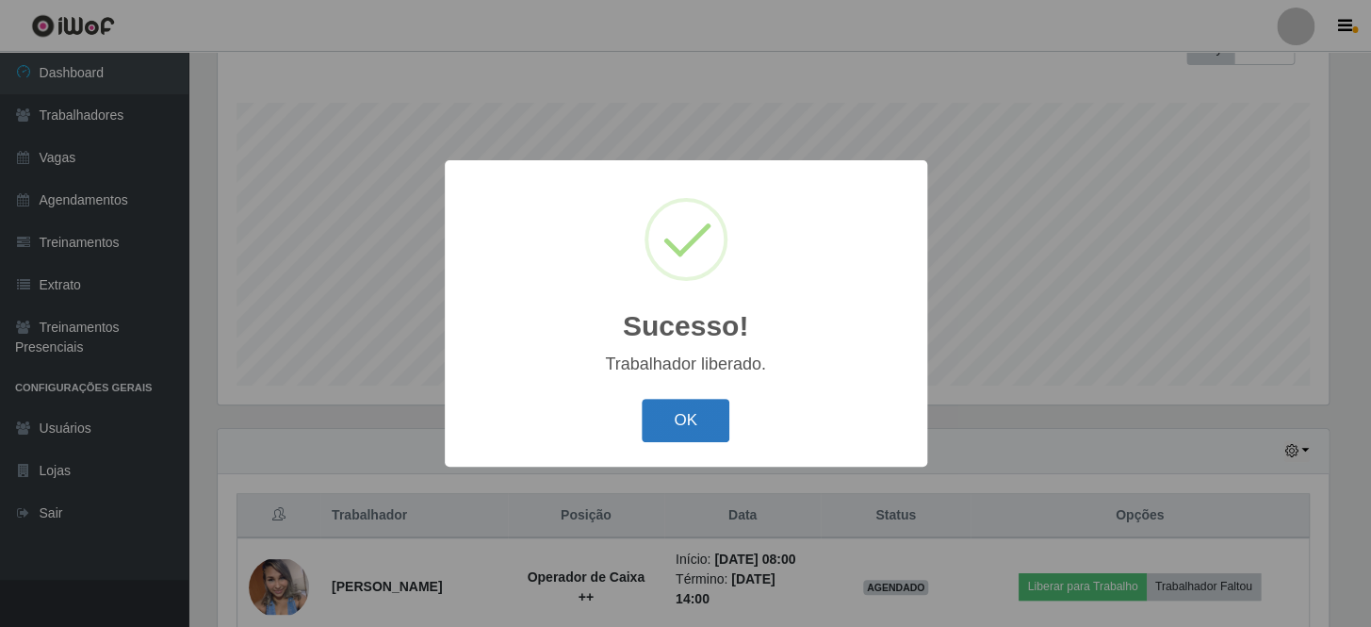
click at [697, 426] on button "OK" at bounding box center [686, 421] width 88 height 44
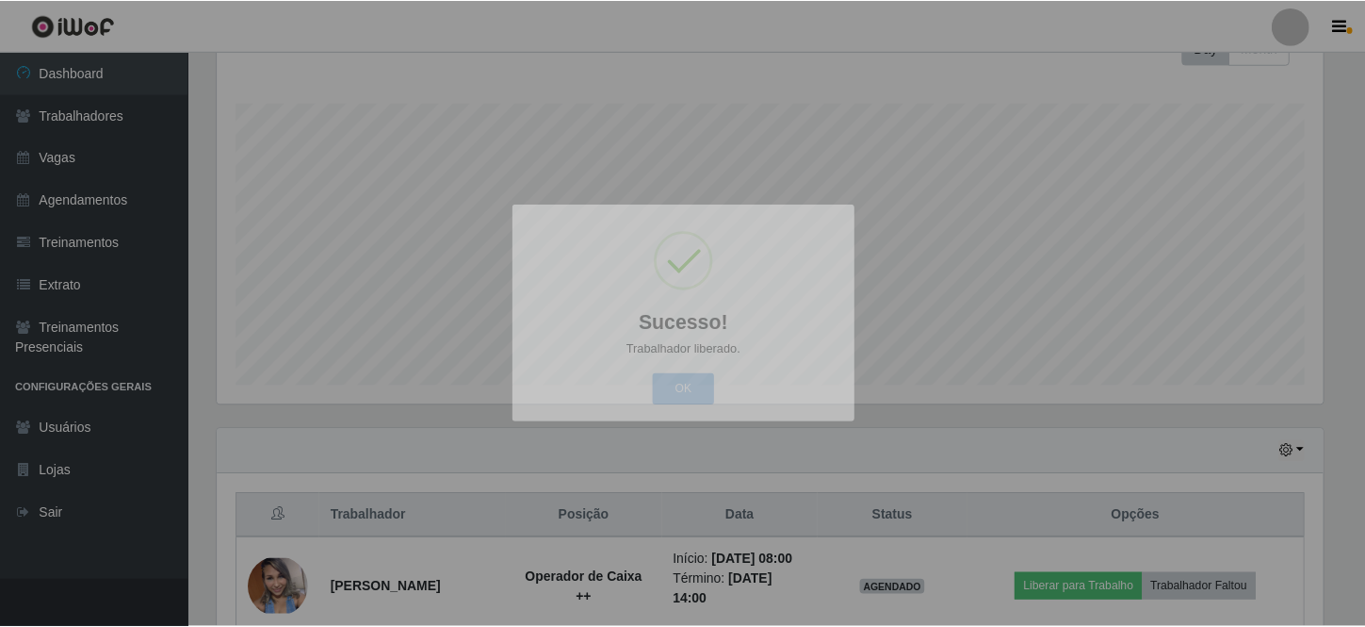
scroll to position [0, 0]
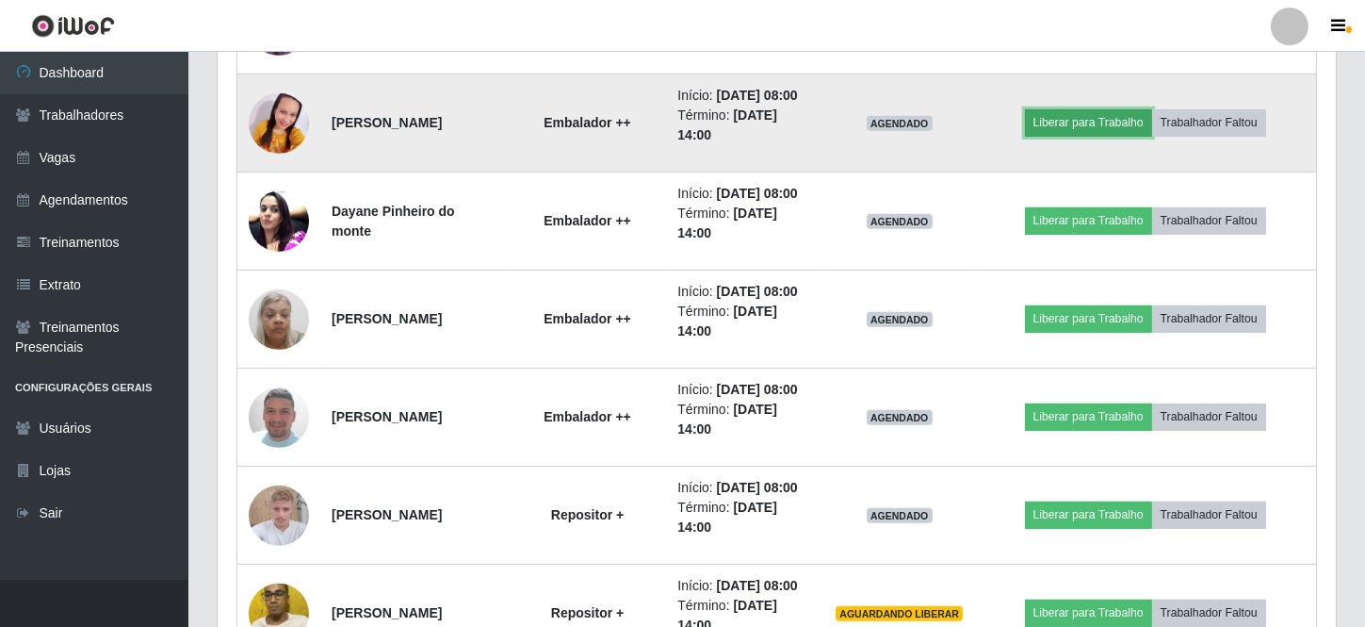
click at [1092, 136] on button "Liberar para Trabalho" at bounding box center [1088, 122] width 127 height 26
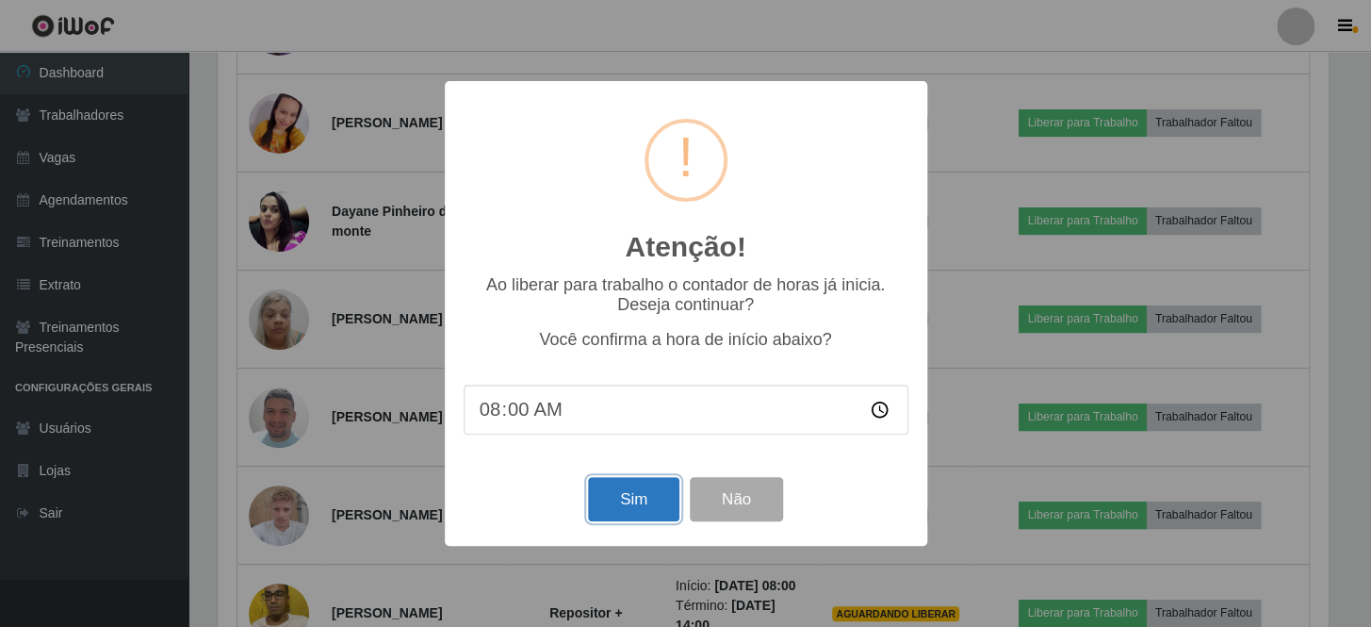
click at [646, 509] on button "Sim" at bounding box center [633, 499] width 91 height 44
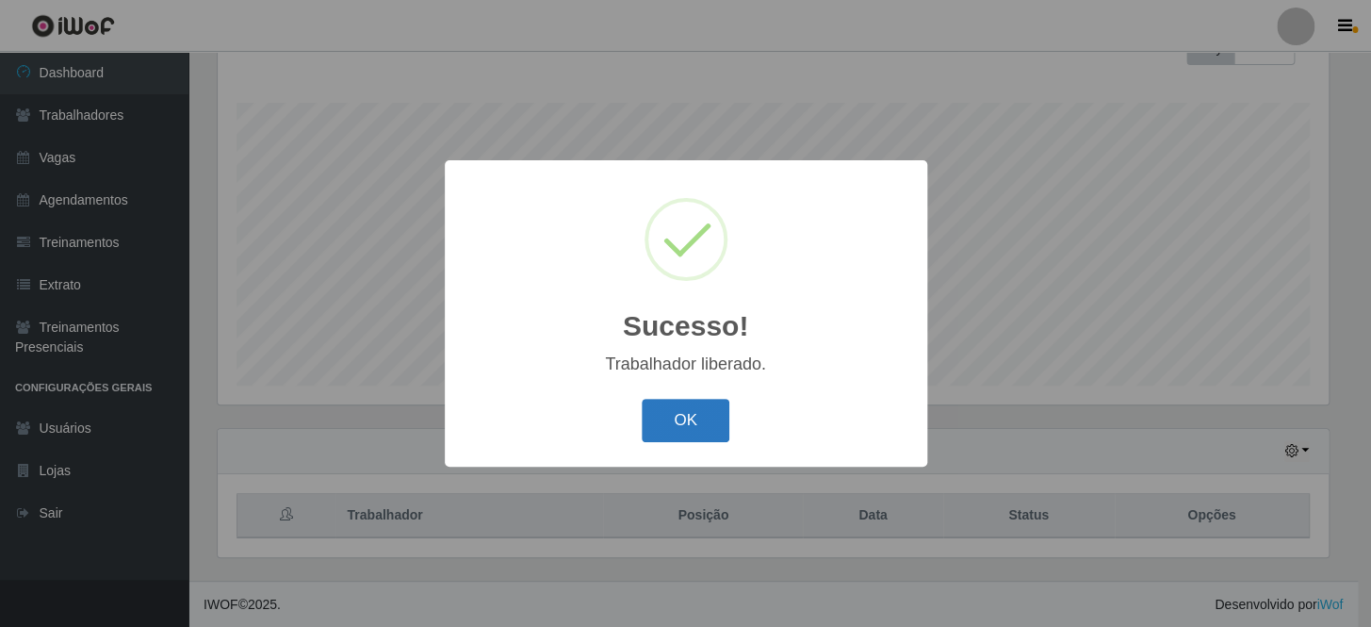
click at [663, 423] on button "OK" at bounding box center [686, 421] width 88 height 44
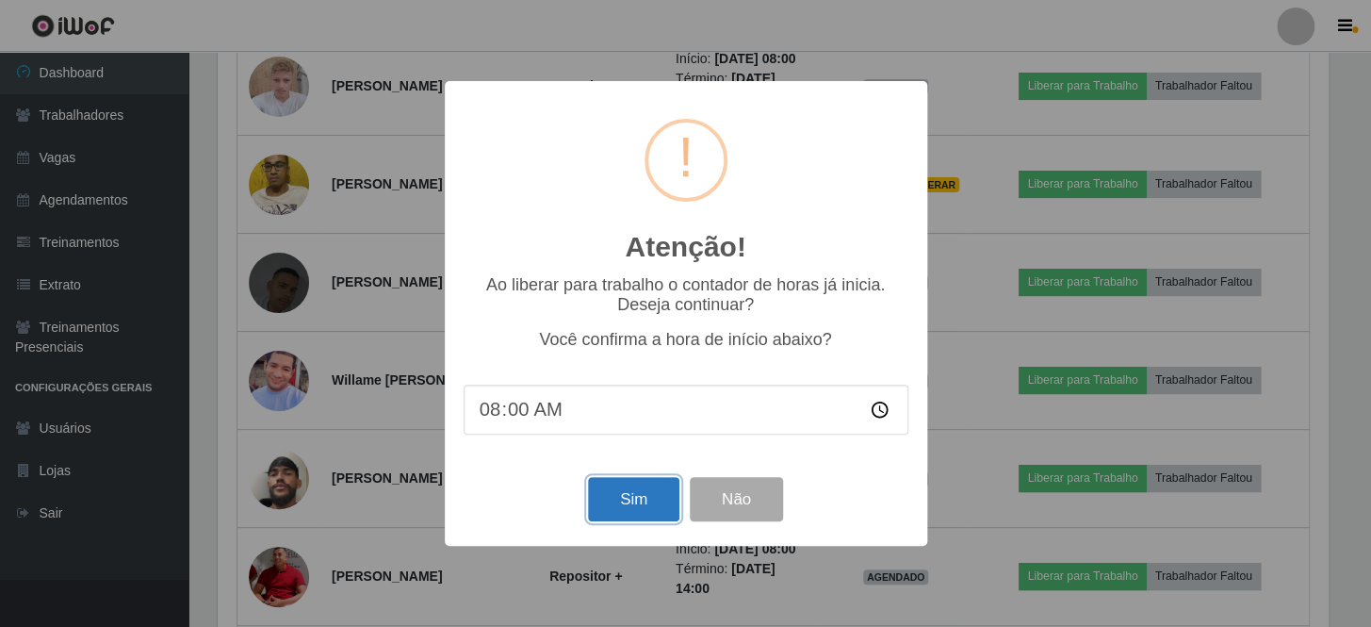
click at [644, 490] on button "Sim" at bounding box center [633, 499] width 91 height 44
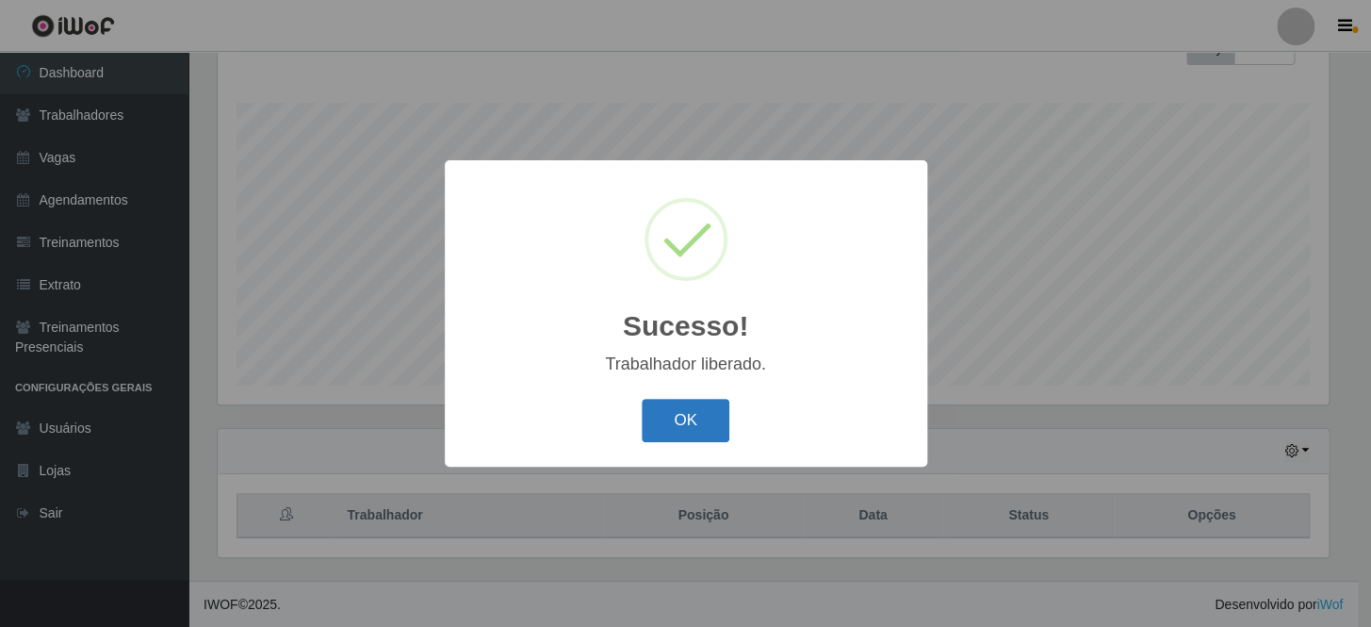
click at [679, 428] on button "OK" at bounding box center [686, 421] width 88 height 44
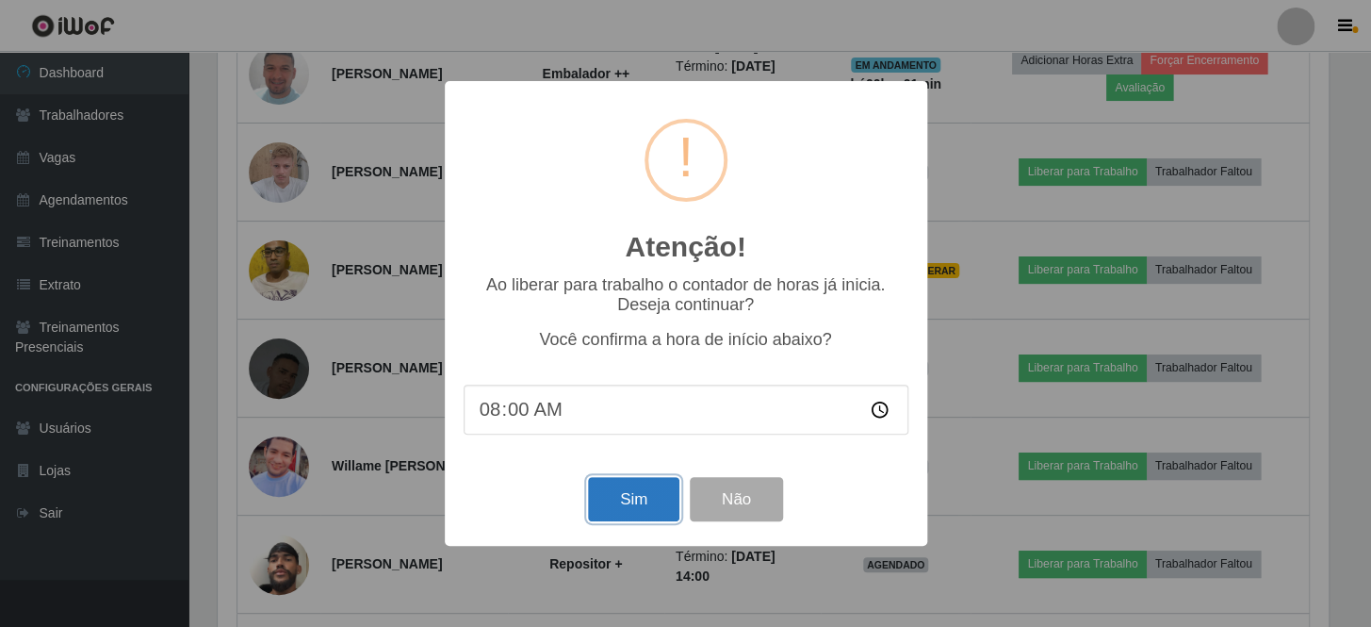
click at [644, 500] on button "Sim" at bounding box center [633, 499] width 91 height 44
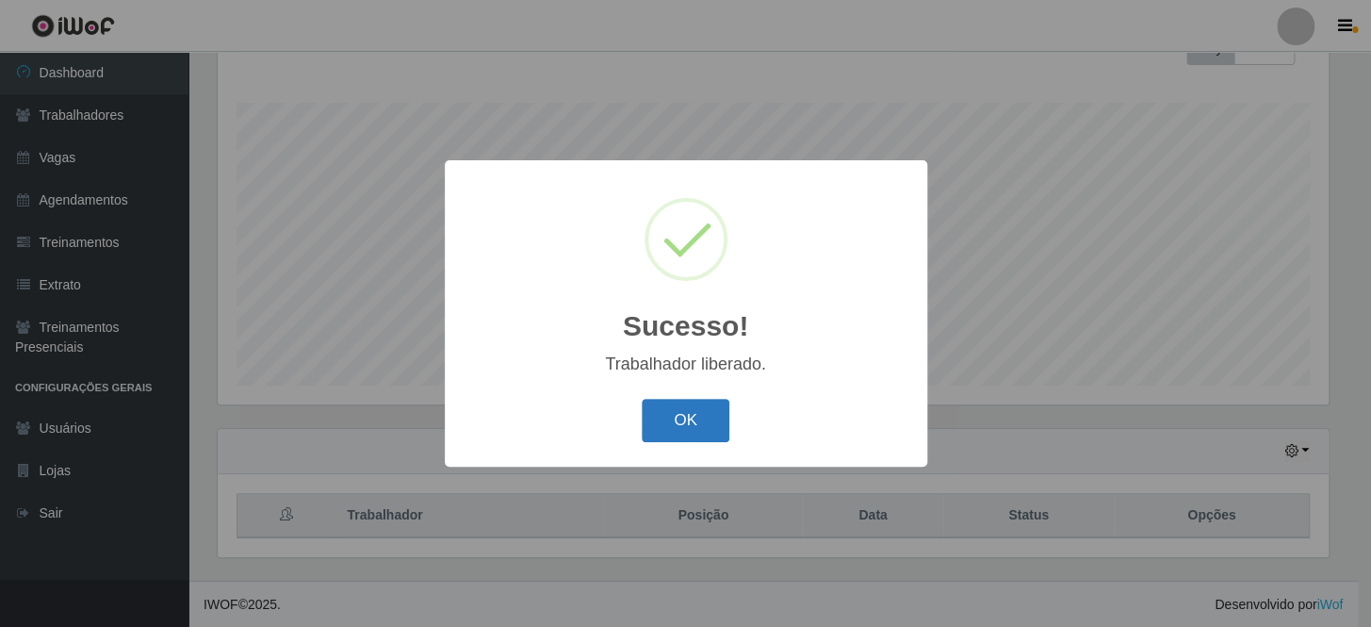
click at [672, 432] on button "OK" at bounding box center [686, 421] width 88 height 44
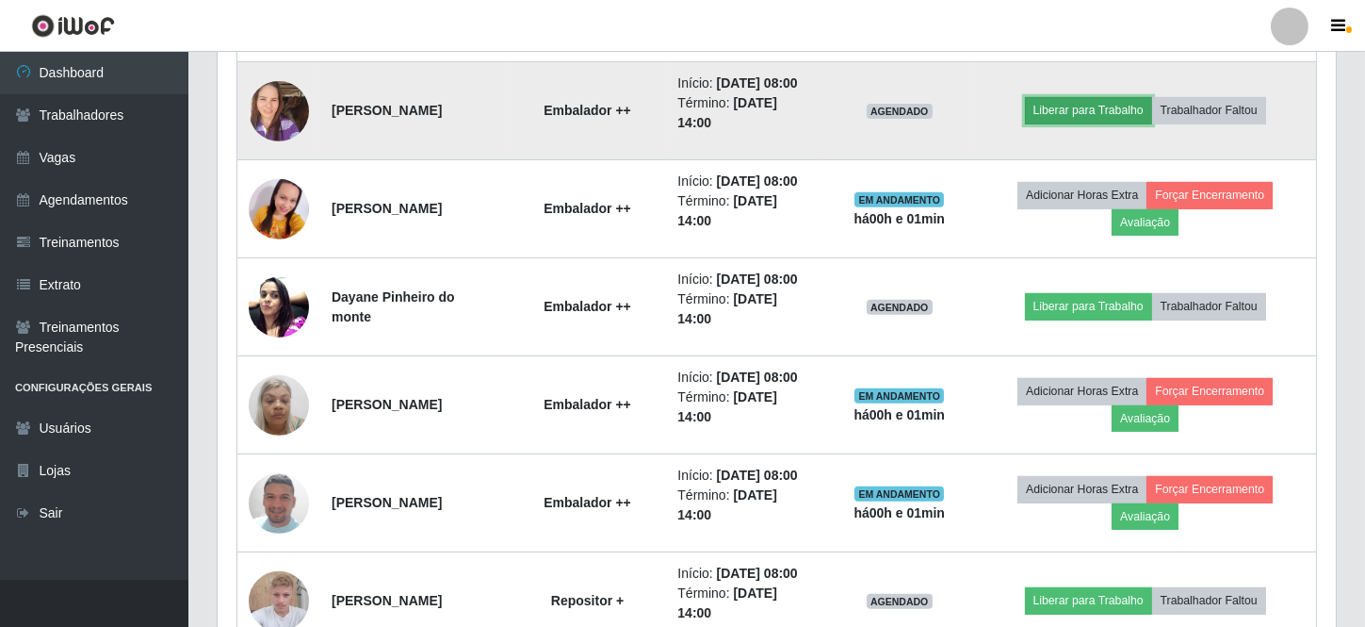
click at [1102, 123] on button "Liberar para Trabalho" at bounding box center [1088, 110] width 127 height 26
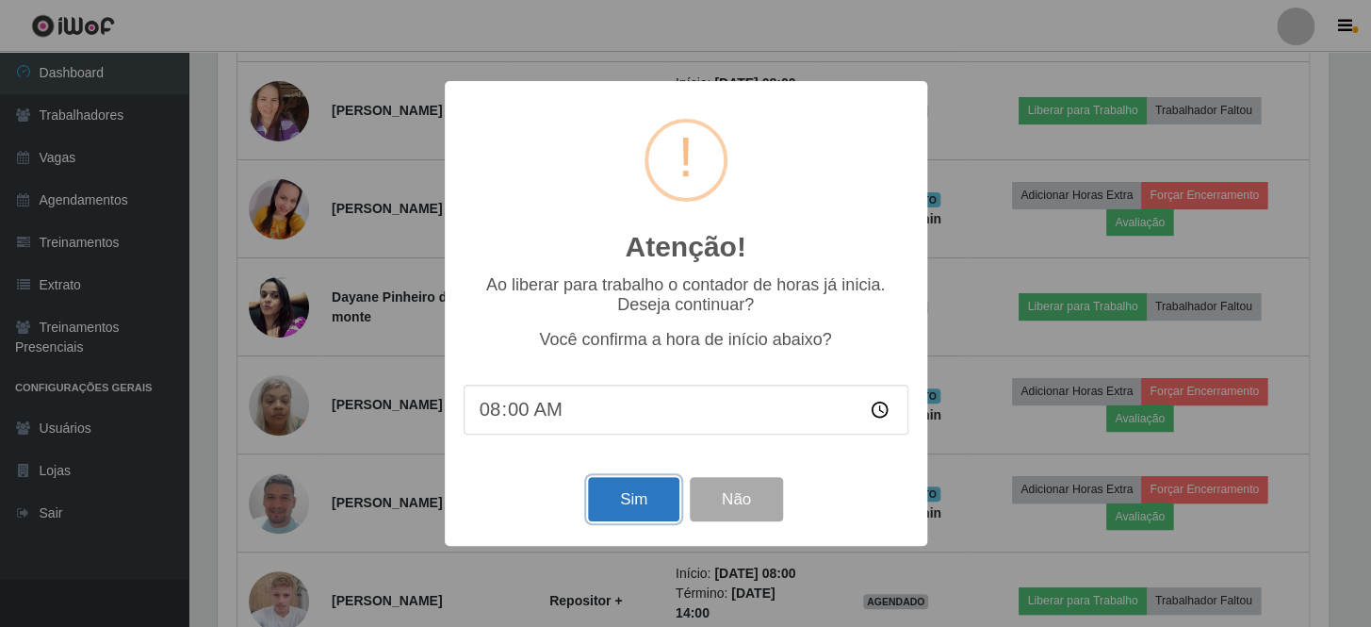
click at [631, 502] on button "Sim" at bounding box center [633, 499] width 91 height 44
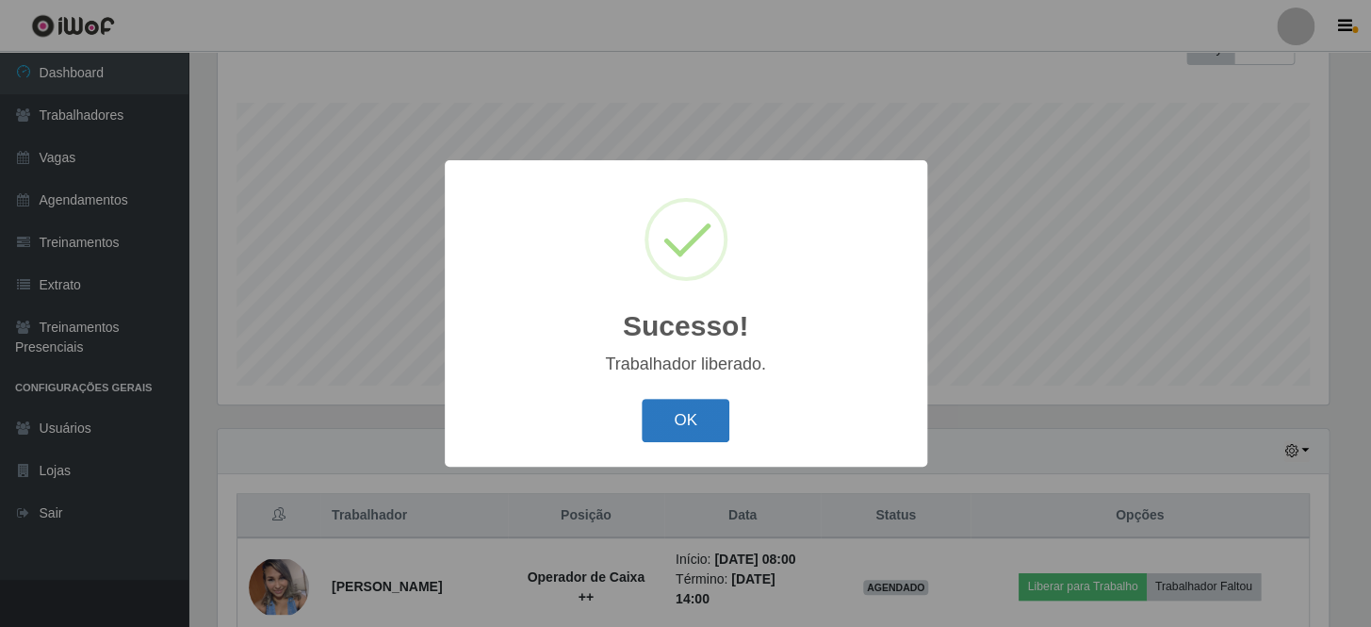
click at [708, 424] on button "OK" at bounding box center [686, 421] width 88 height 44
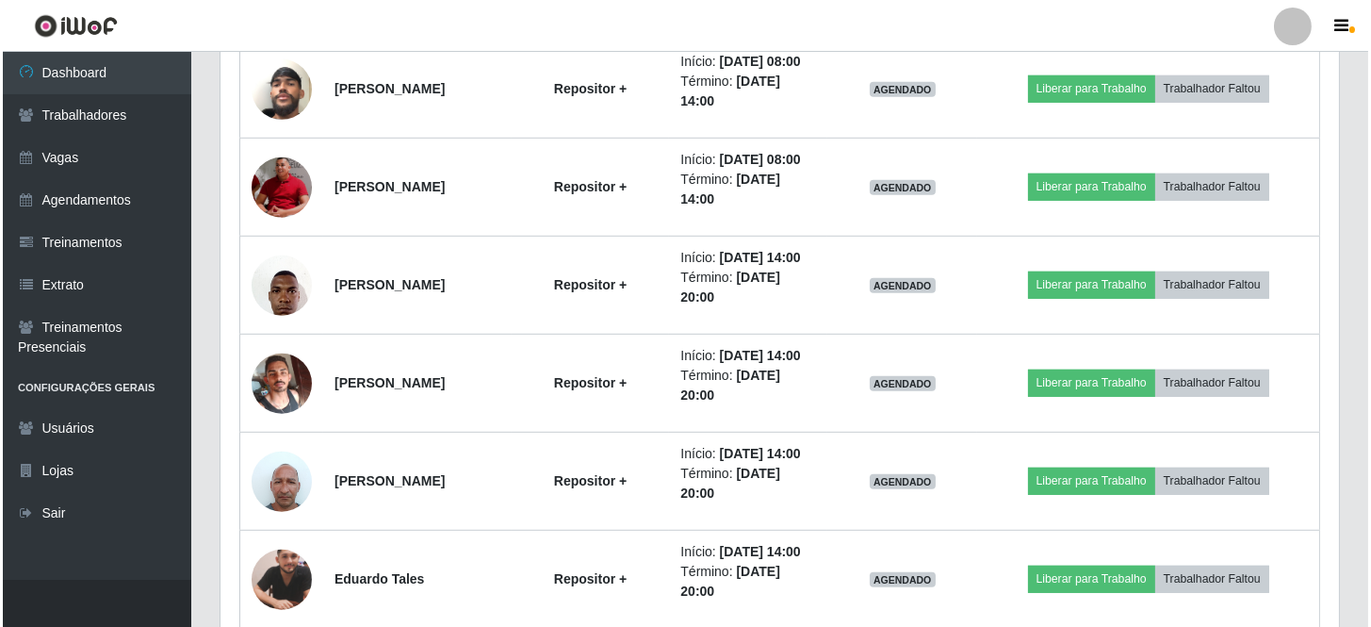
scroll to position [2686, 0]
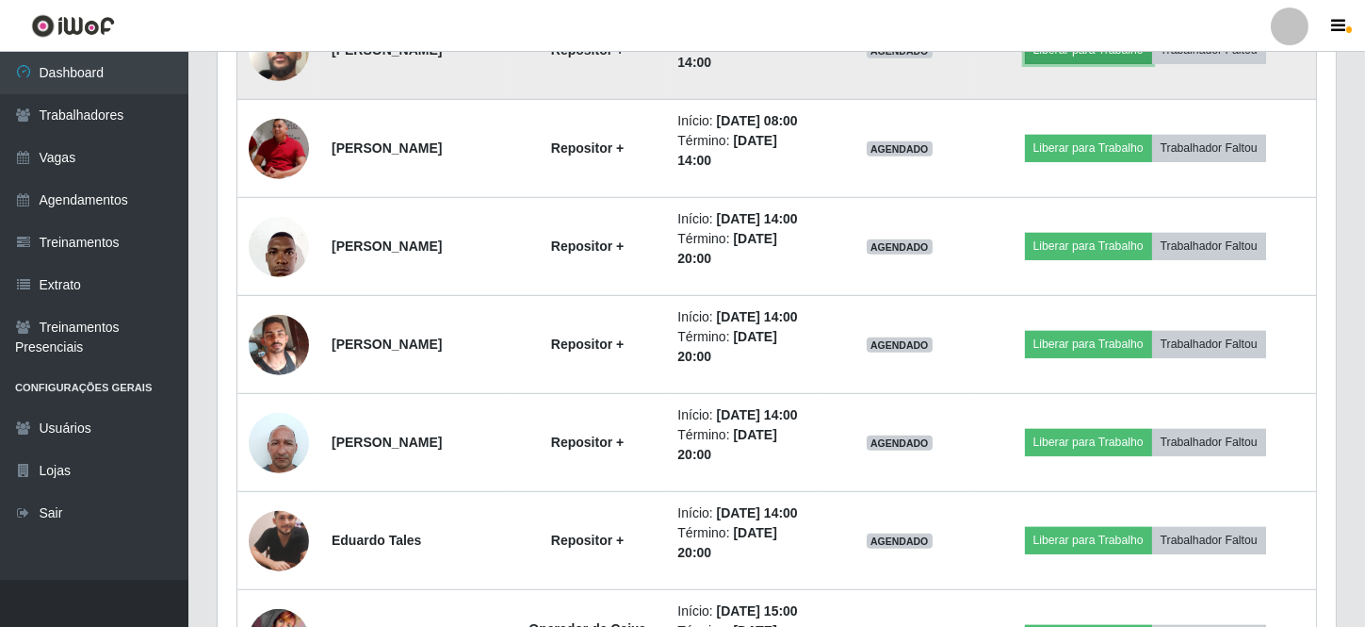
click at [1087, 63] on button "Liberar para Trabalho" at bounding box center [1088, 50] width 127 height 26
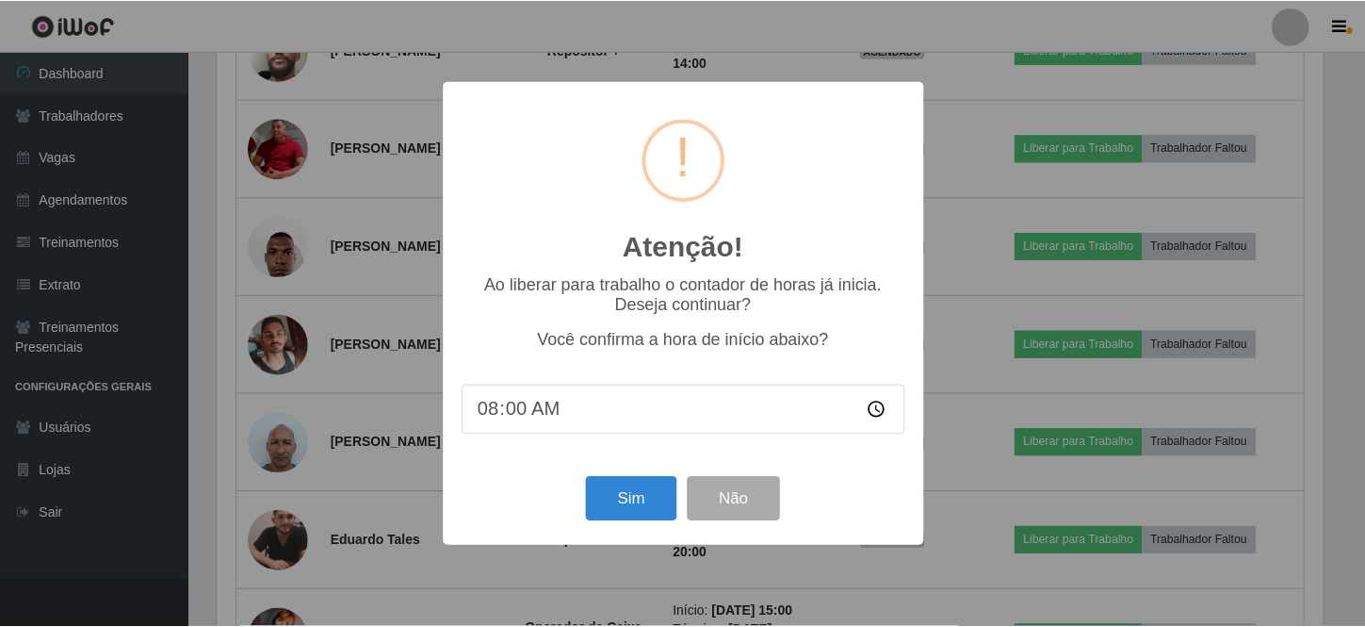
scroll to position [391, 1110]
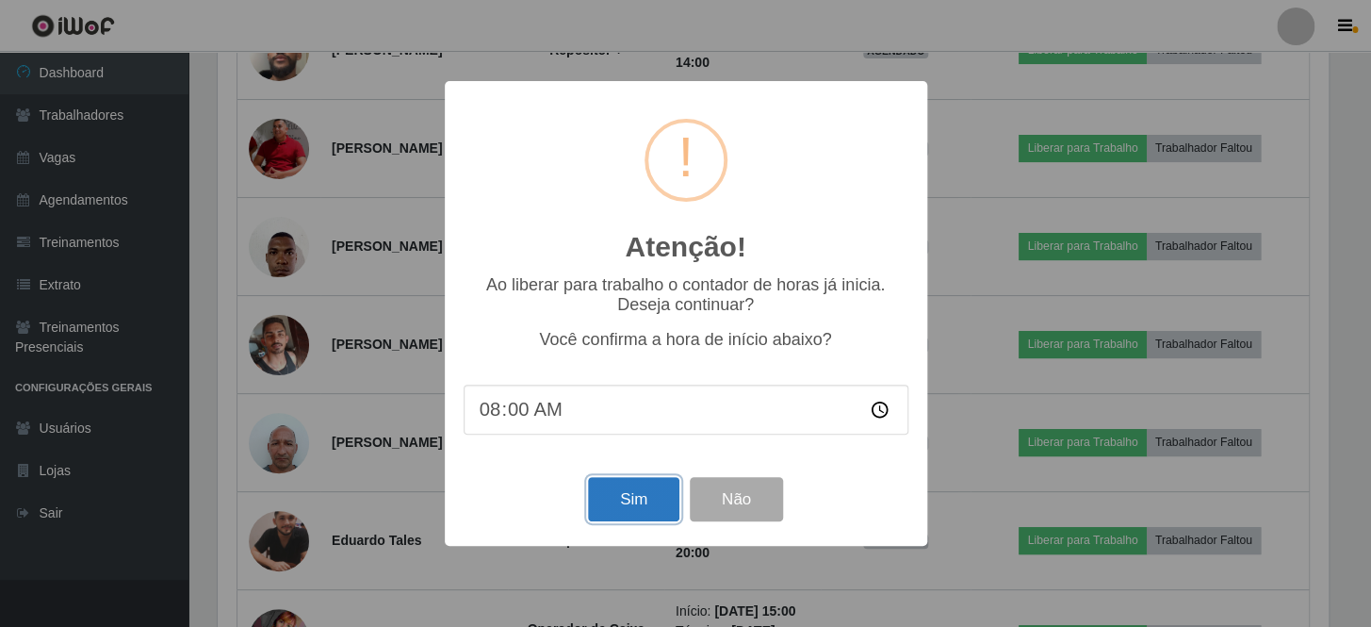
click at [642, 502] on button "Sim" at bounding box center [633, 499] width 91 height 44
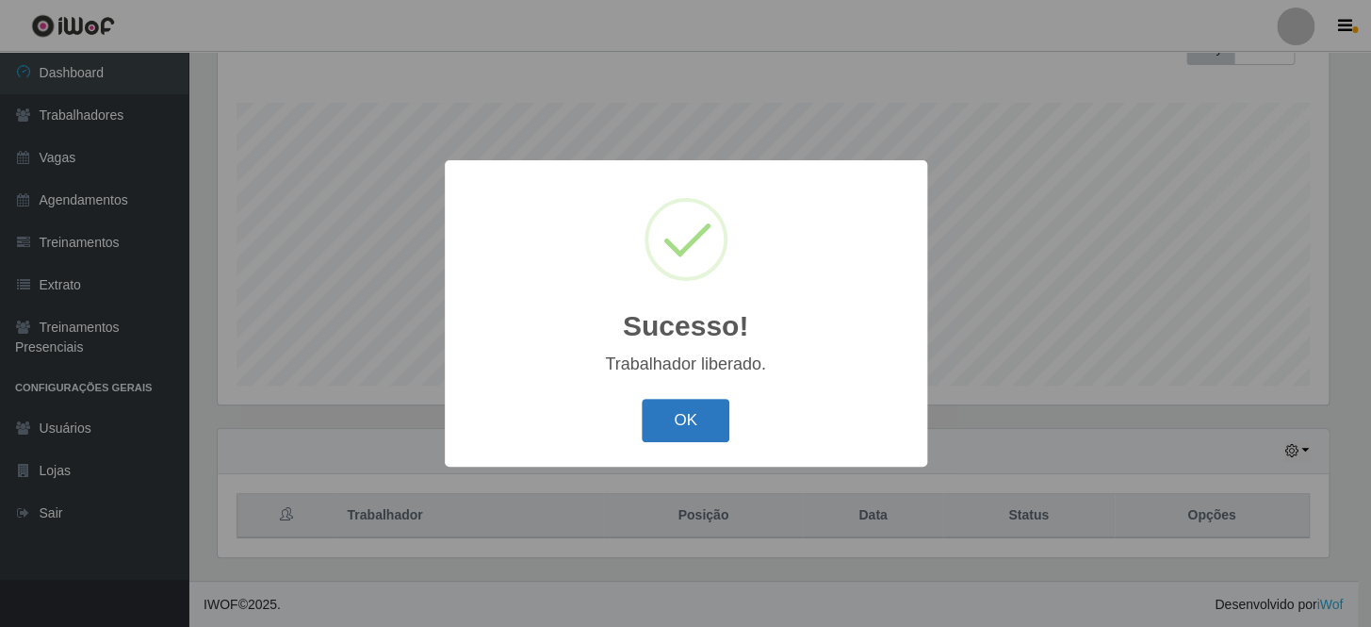
click at [680, 420] on button "OK" at bounding box center [686, 421] width 88 height 44
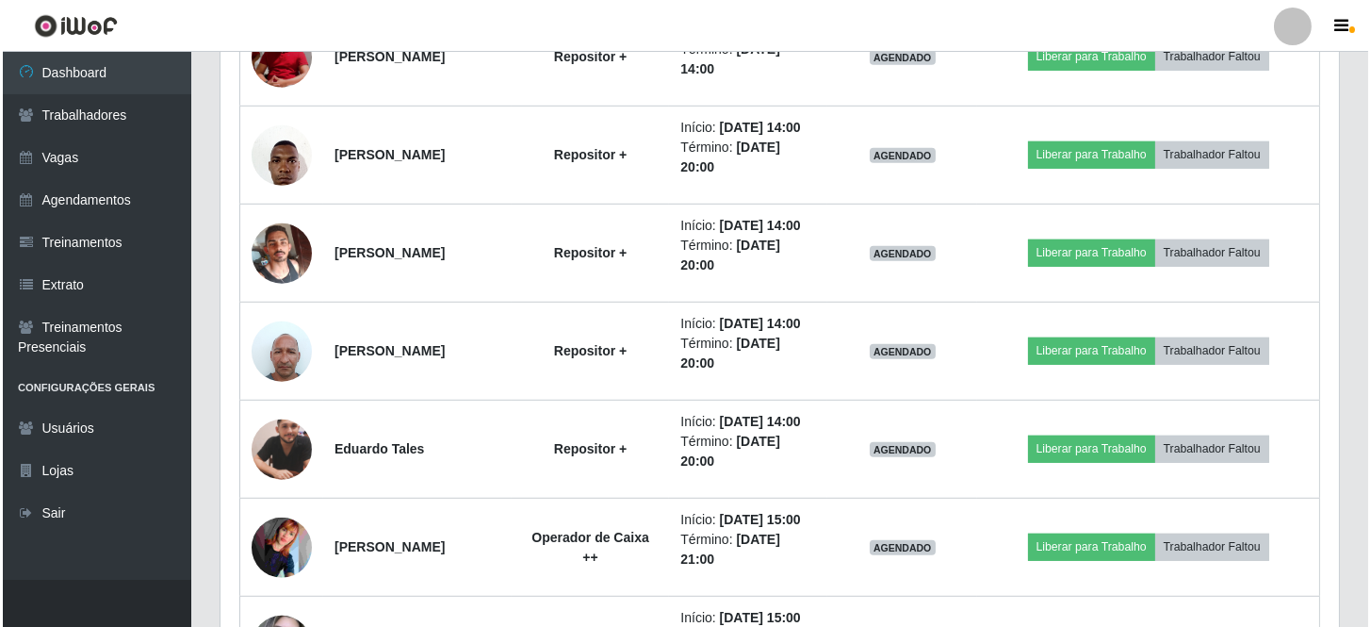
scroll to position [2943, 0]
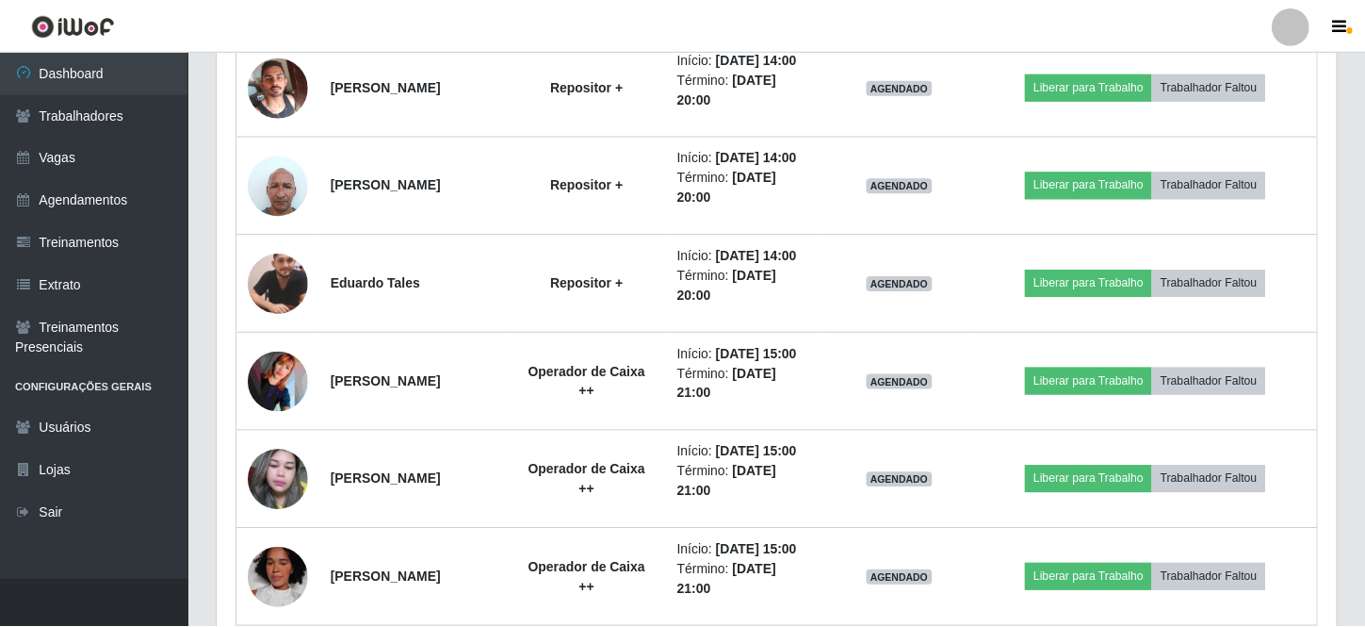
scroll to position [391, 1110]
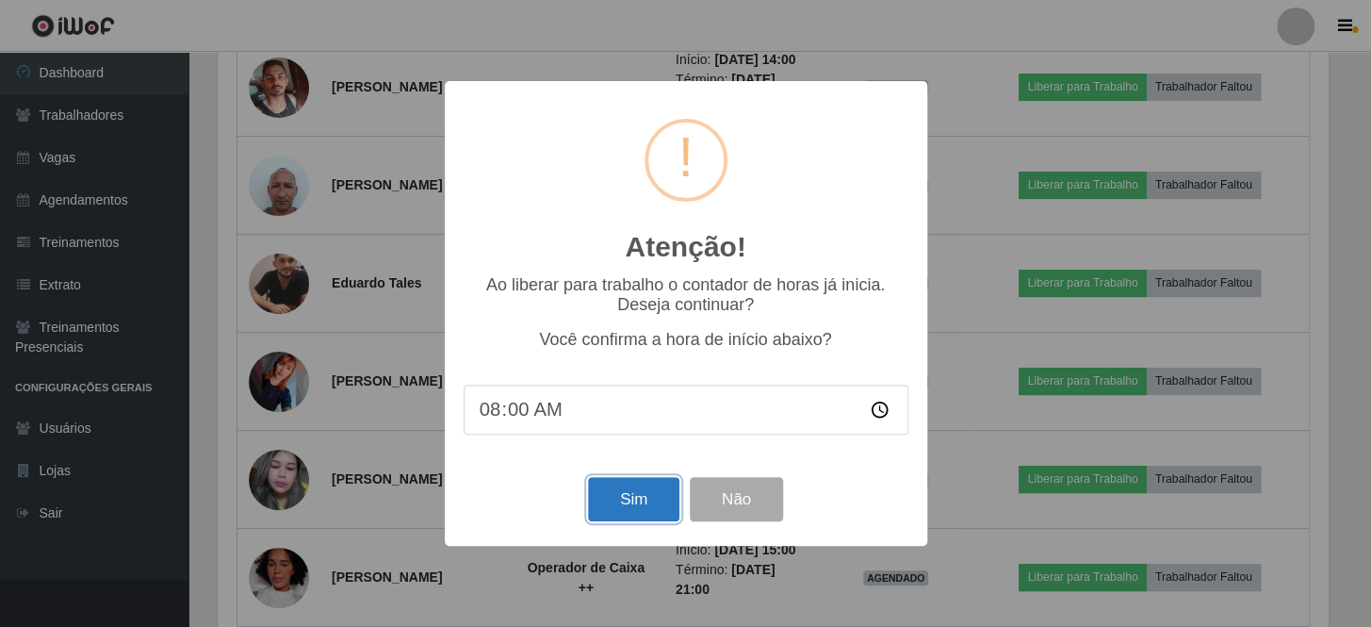
click at [655, 490] on button "Sim" at bounding box center [633, 499] width 91 height 44
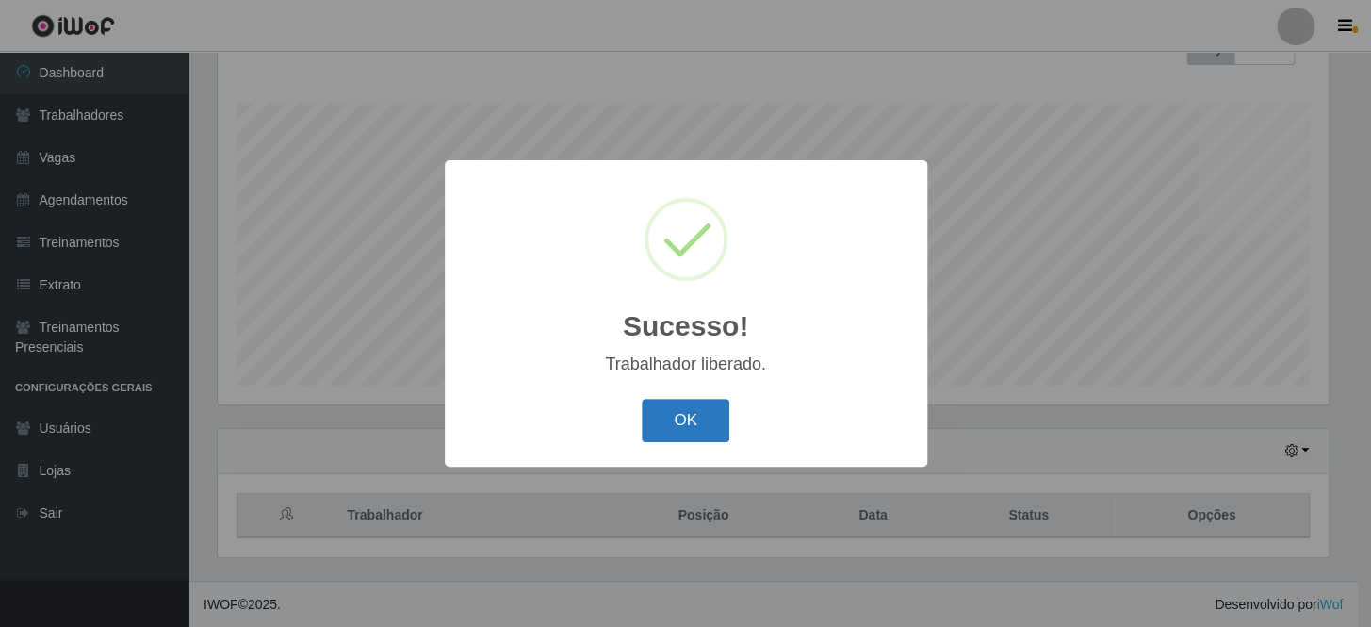
click at [697, 413] on button "OK" at bounding box center [686, 421] width 88 height 44
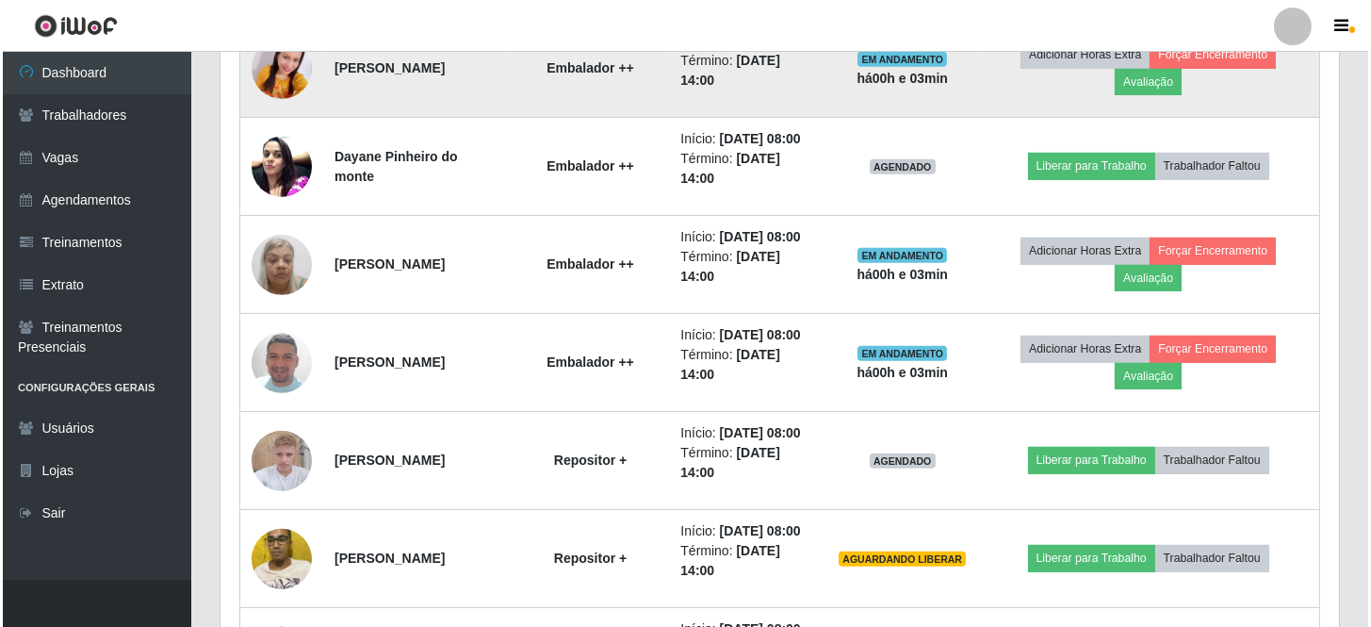
scroll to position [1915, 0]
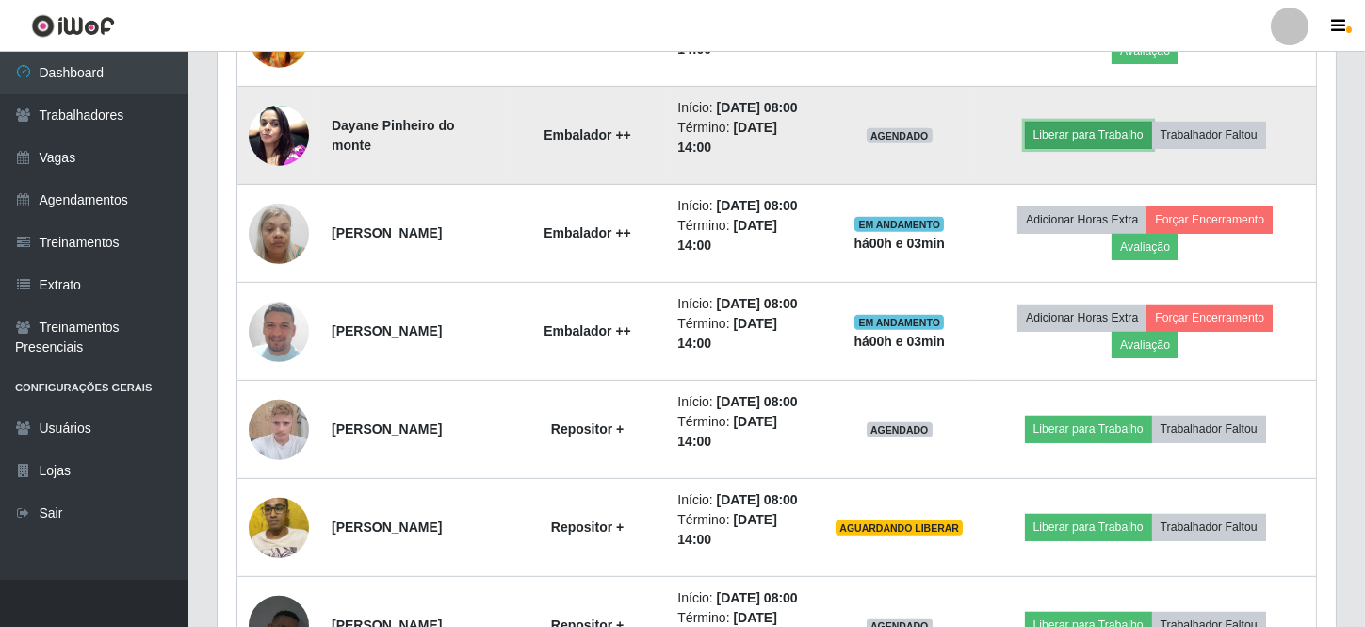
click at [1102, 148] on button "Liberar para Trabalho" at bounding box center [1088, 135] width 127 height 26
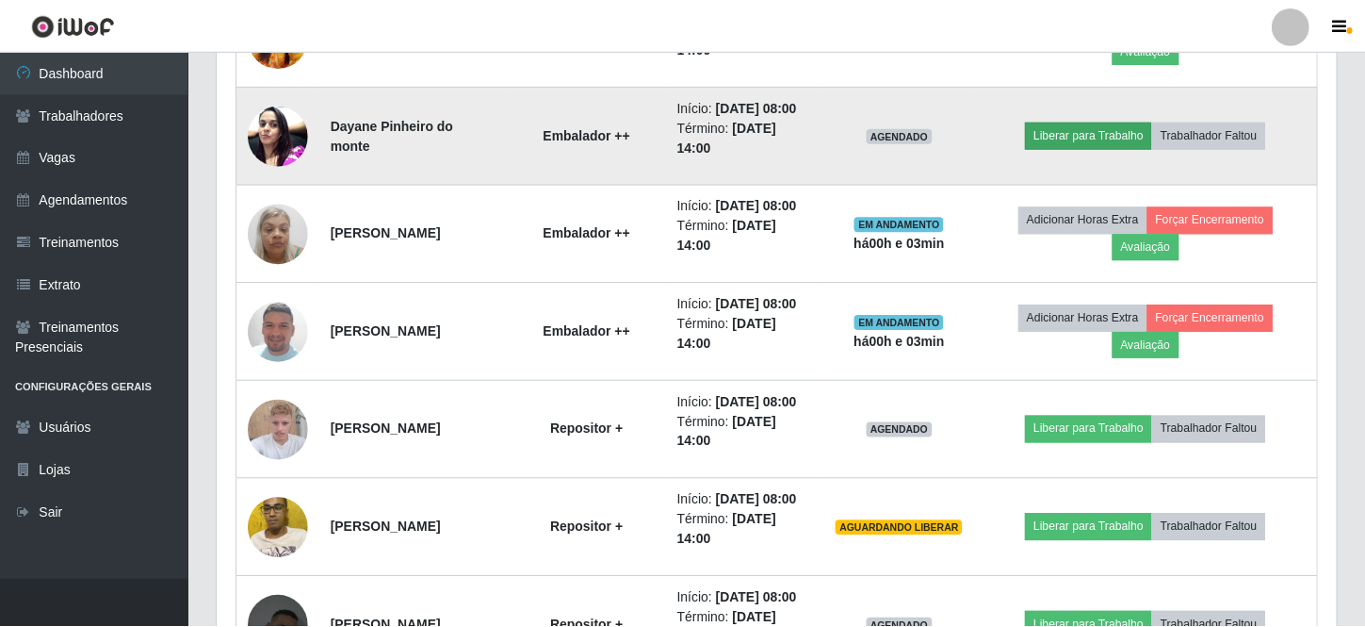
scroll to position [391, 1110]
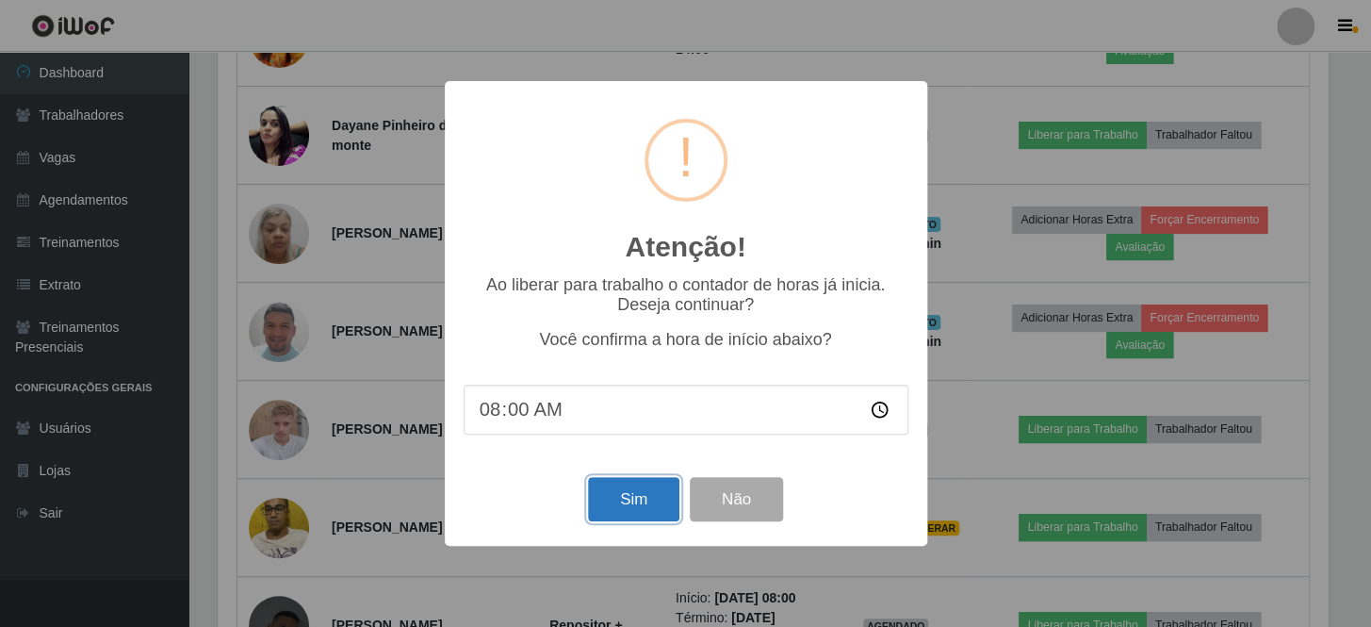
click at [626, 506] on button "Sim" at bounding box center [633, 499] width 91 height 44
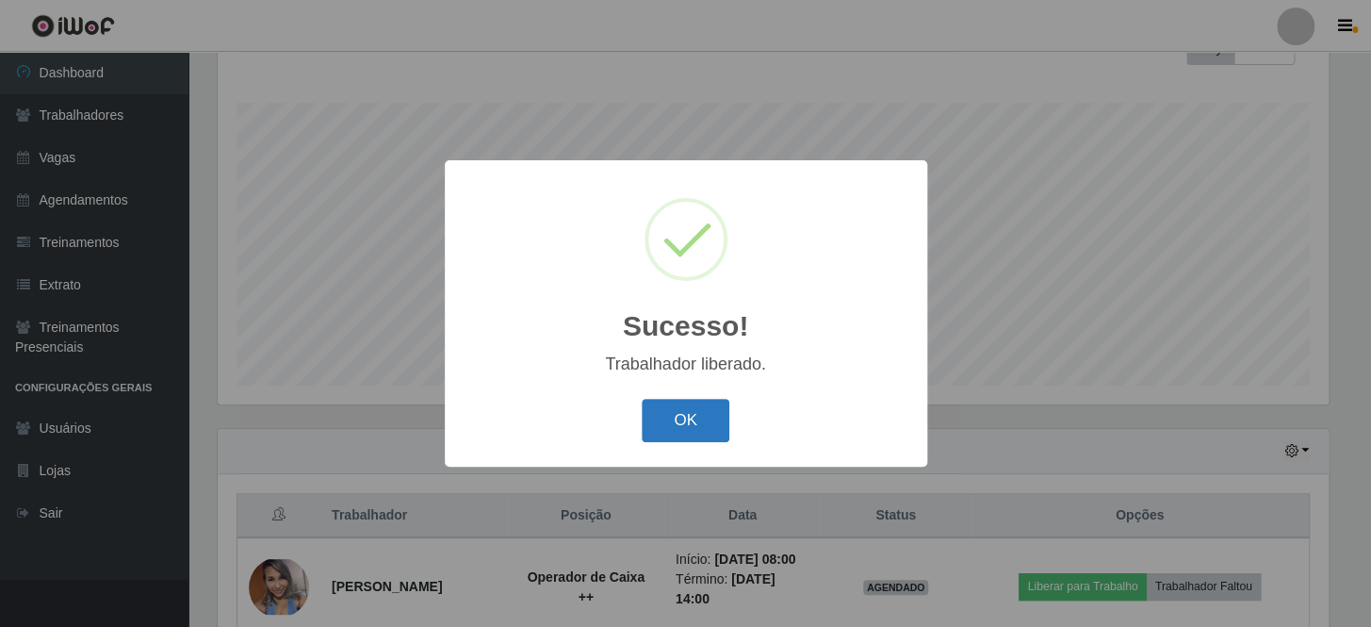
click at [685, 414] on button "OK" at bounding box center [686, 421] width 88 height 44
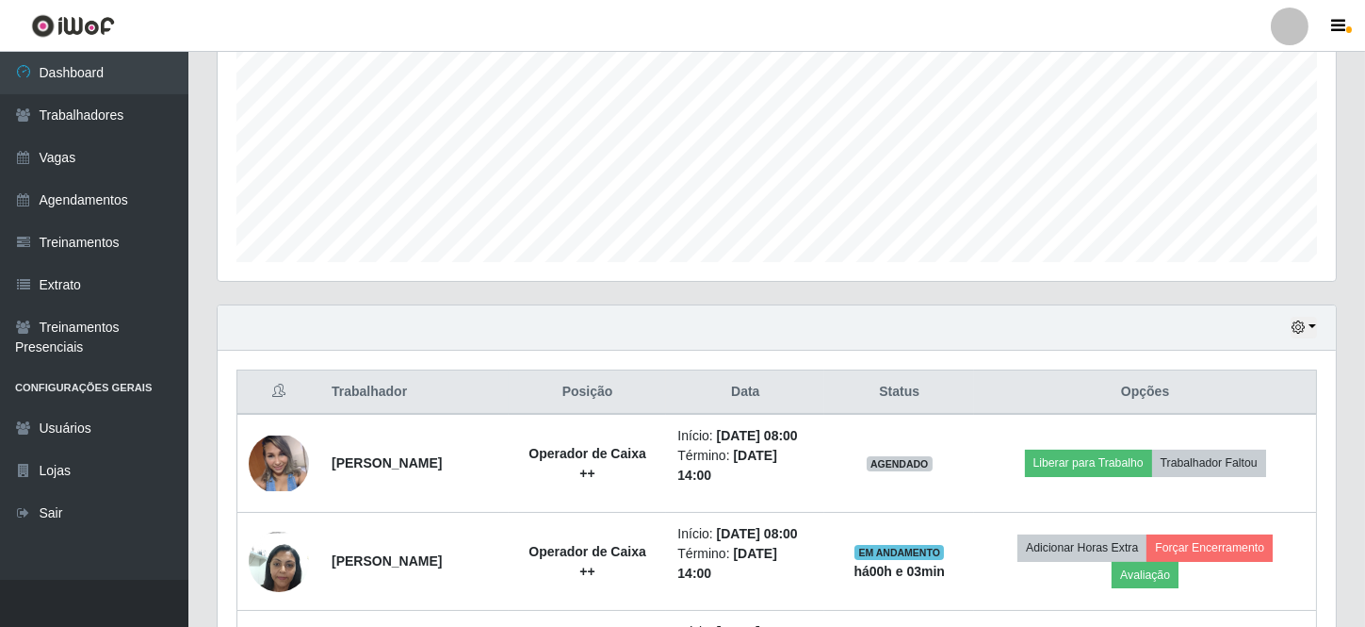
scroll to position [631, 0]
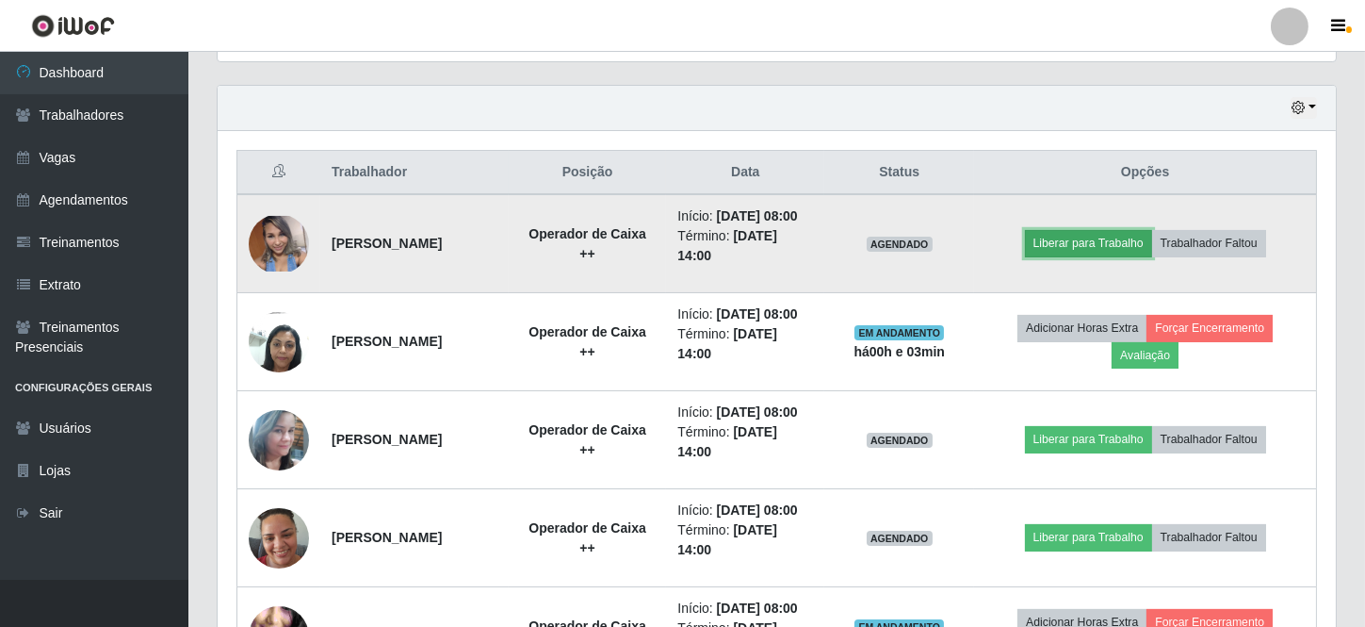
click at [1083, 250] on button "Liberar para Trabalho" at bounding box center [1088, 243] width 127 height 26
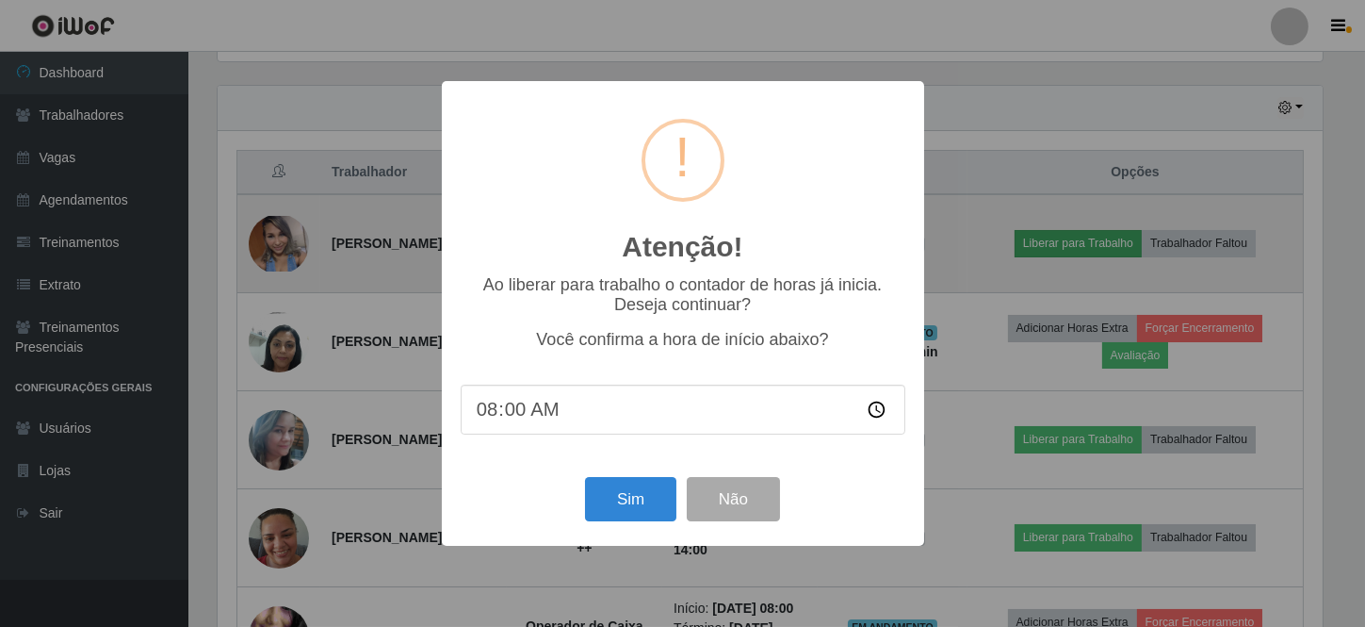
scroll to position [391, 1110]
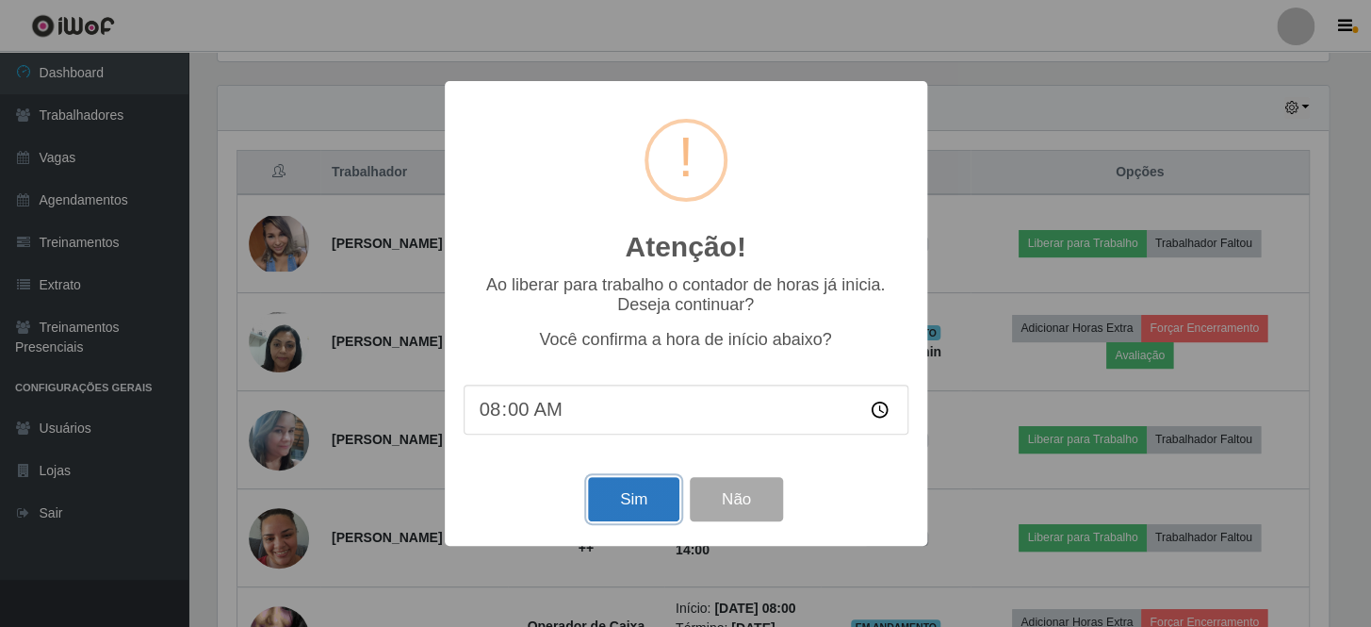
click at [636, 493] on button "Sim" at bounding box center [633, 499] width 91 height 44
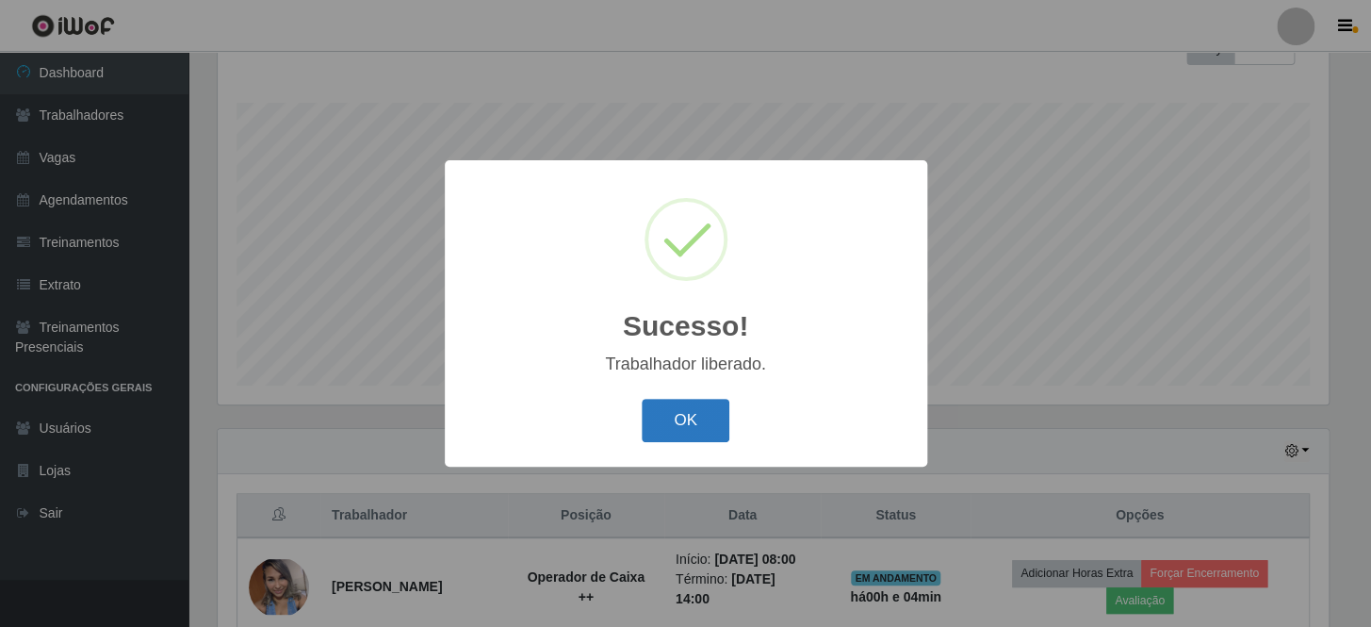
click at [707, 432] on button "OK" at bounding box center [686, 421] width 88 height 44
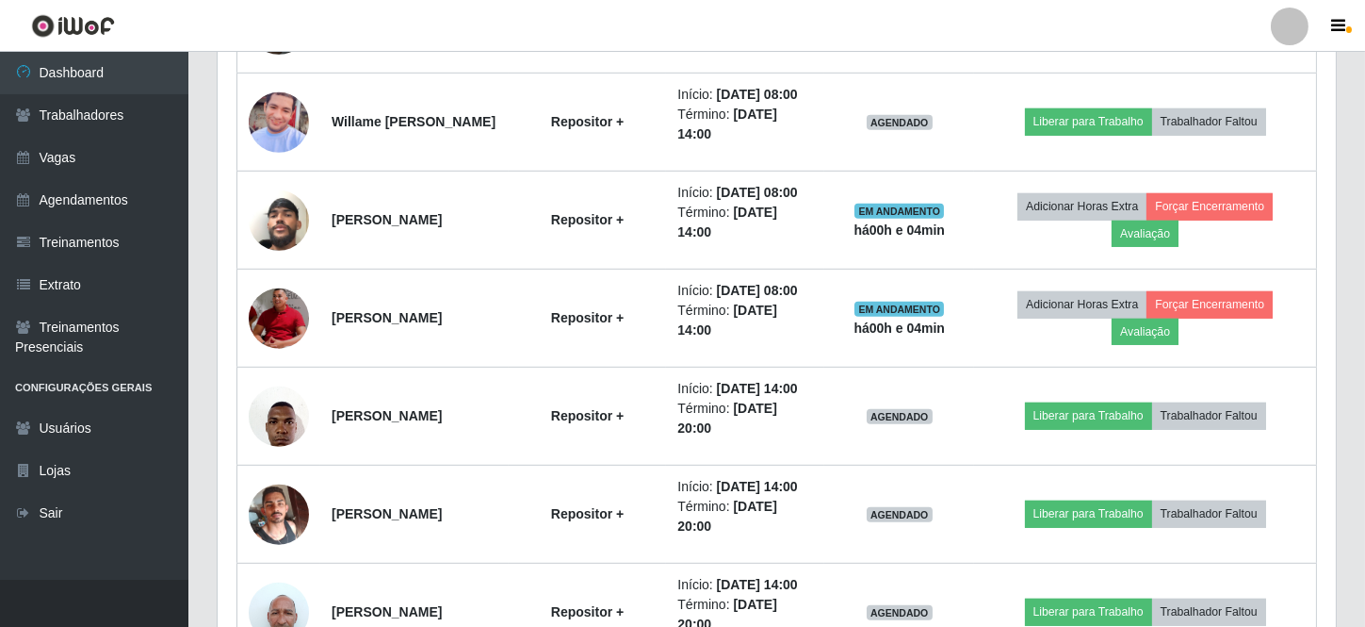
scroll to position [2600, 0]
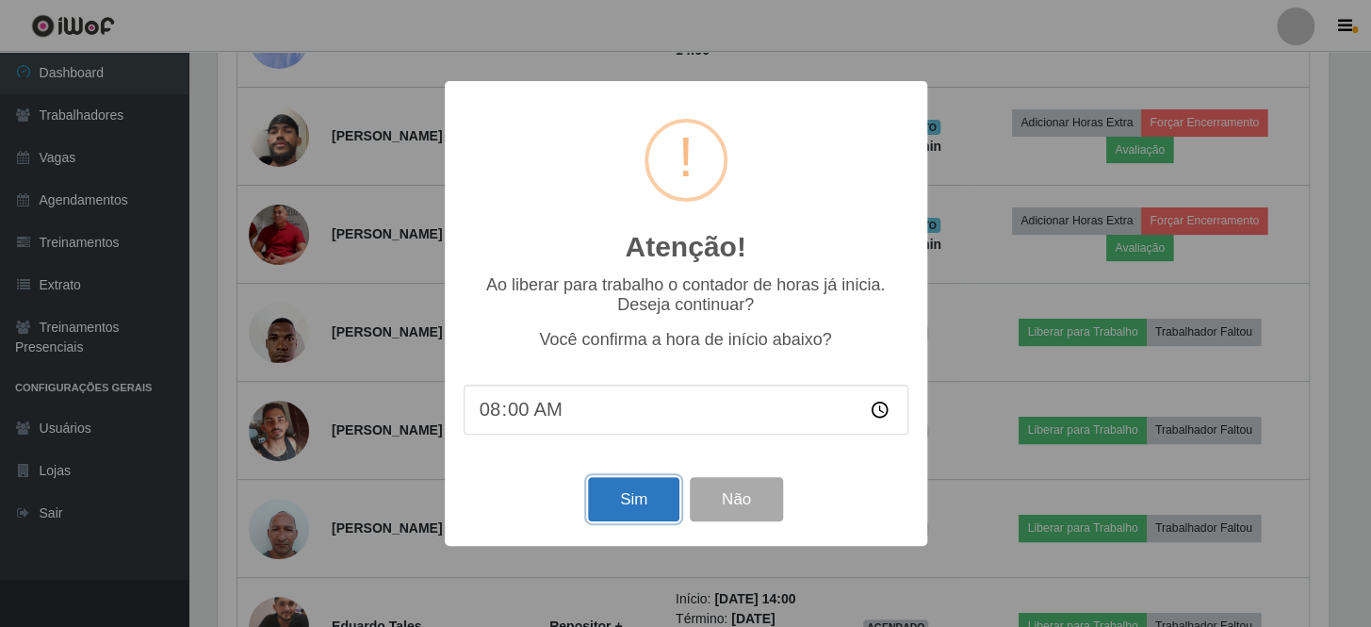
click at [648, 499] on button "Sim" at bounding box center [633, 499] width 91 height 44
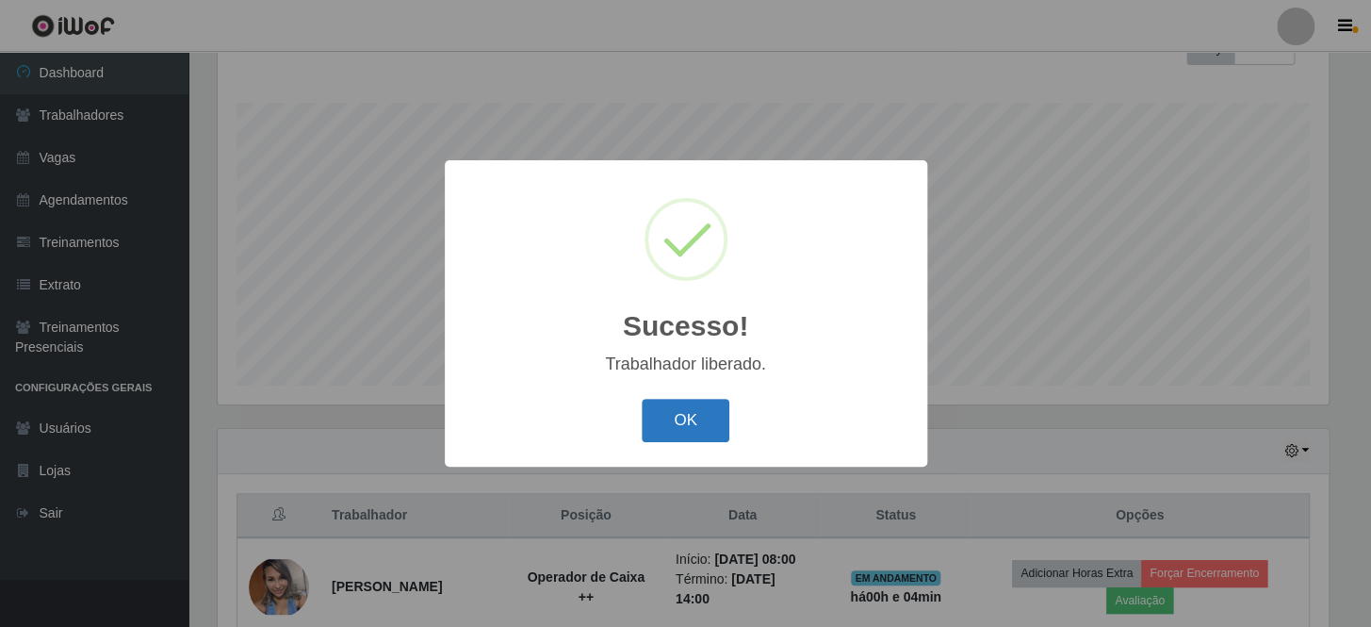
click at [675, 428] on button "OK" at bounding box center [686, 421] width 88 height 44
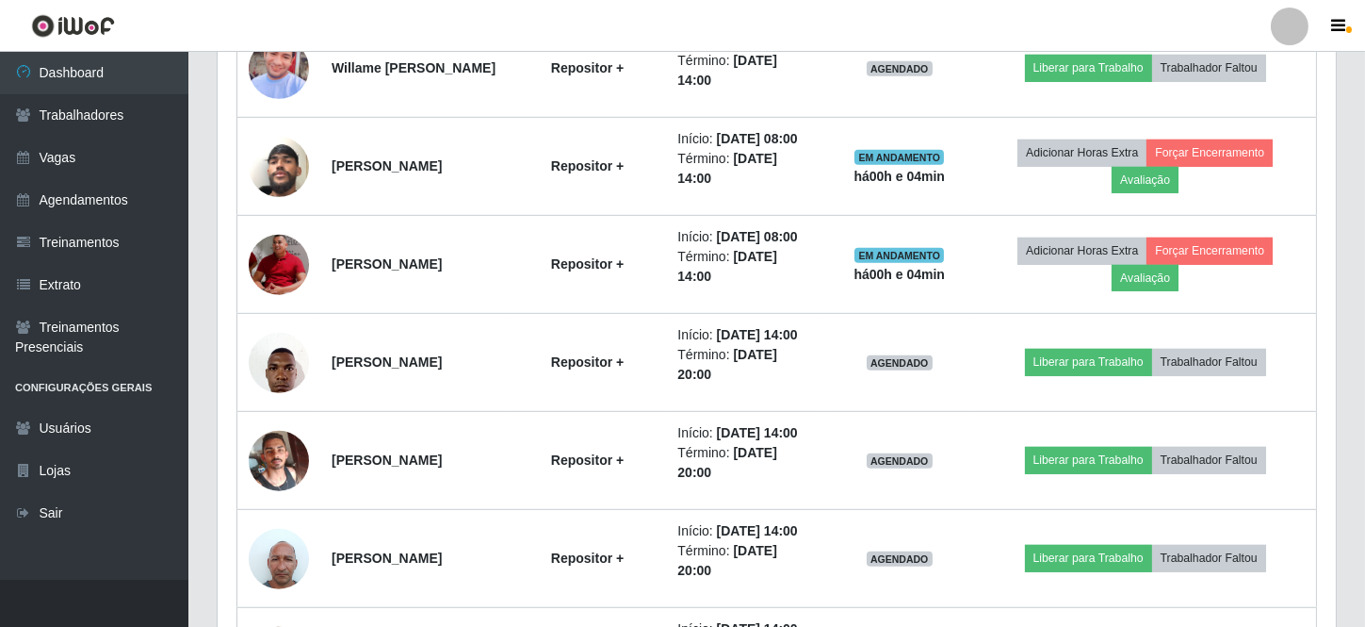
scroll to position [2600, 0]
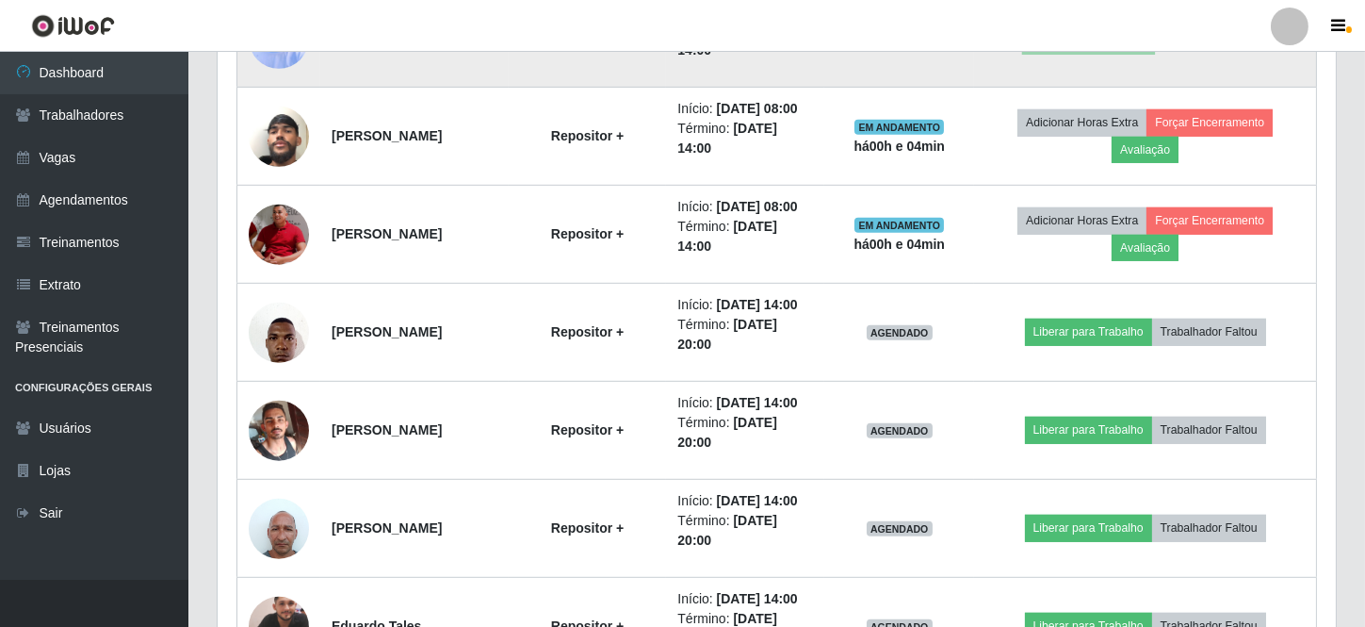
click at [1096, 51] on button "Liberar para Trabalho" at bounding box center [1088, 37] width 127 height 26
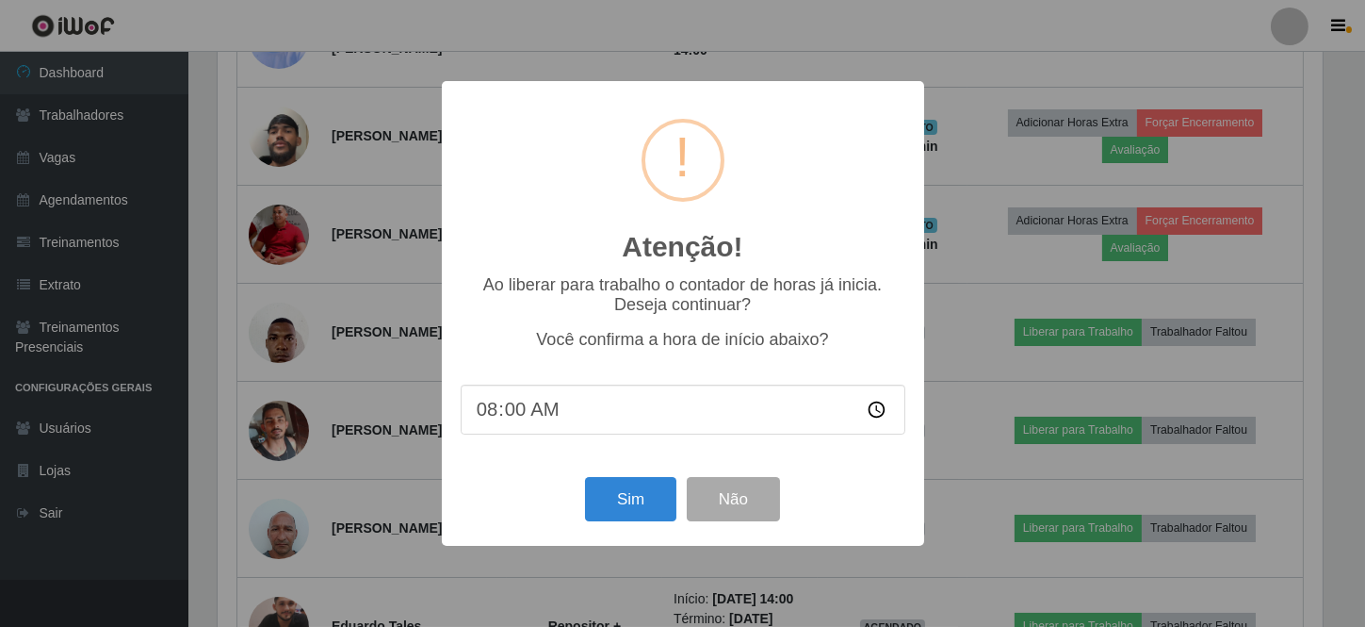
scroll to position [391, 1110]
click at [618, 513] on button "Sim" at bounding box center [633, 499] width 91 height 44
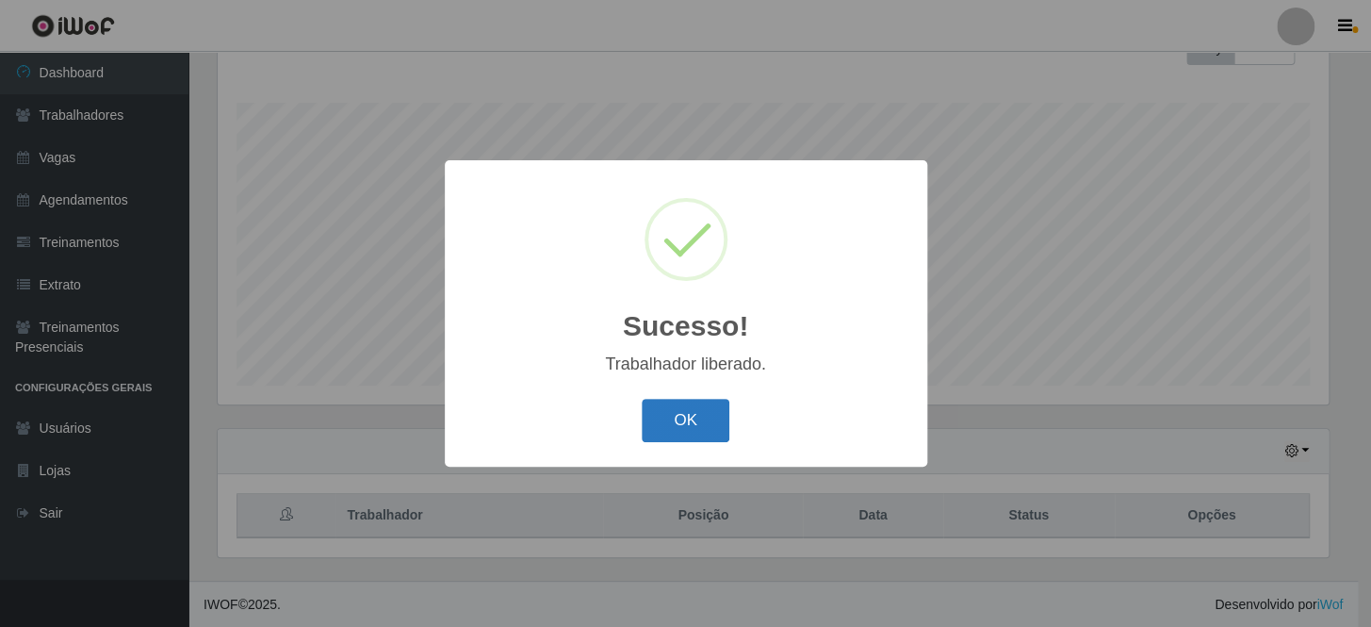
click at [675, 414] on button "OK" at bounding box center [686, 421] width 88 height 44
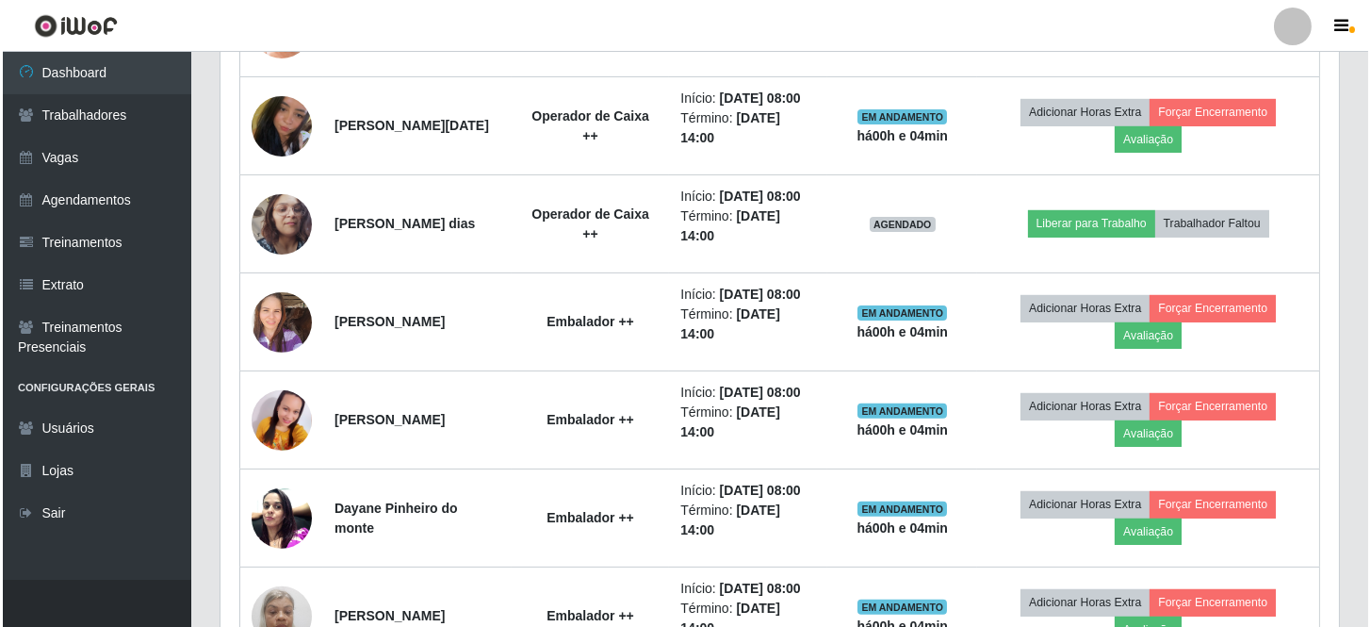
scroll to position [1573, 0]
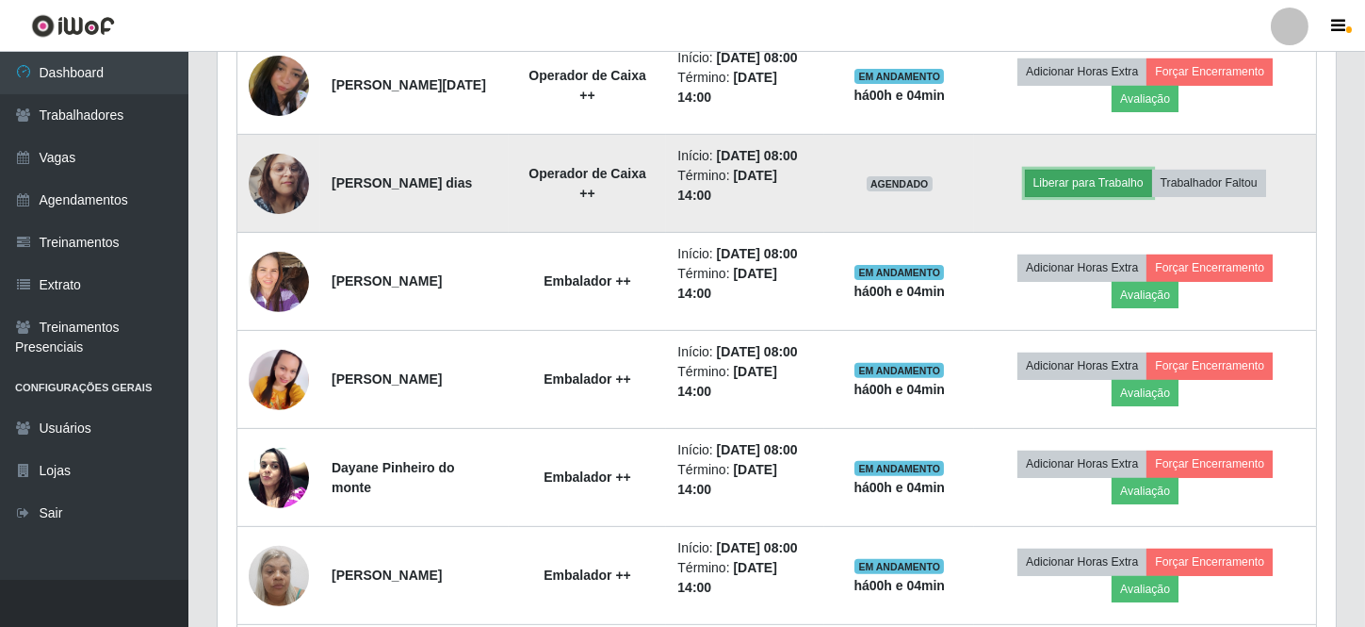
click at [1111, 196] on button "Liberar para Trabalho" at bounding box center [1088, 183] width 127 height 26
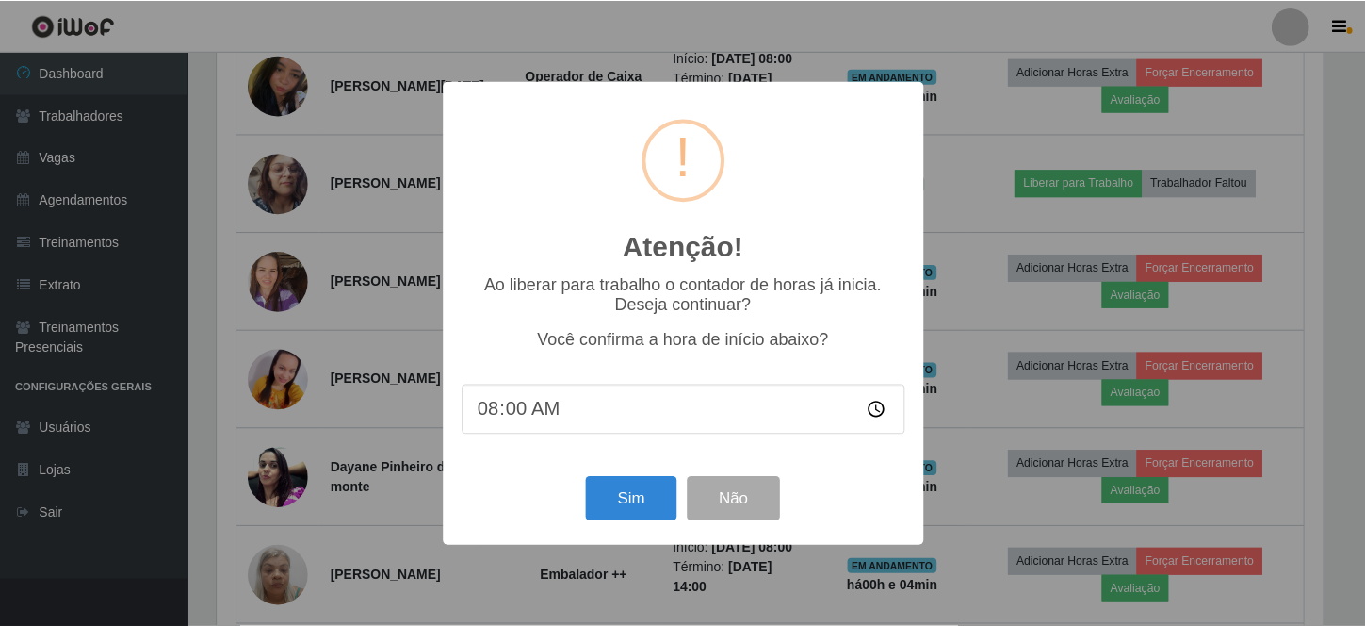
scroll to position [391, 1110]
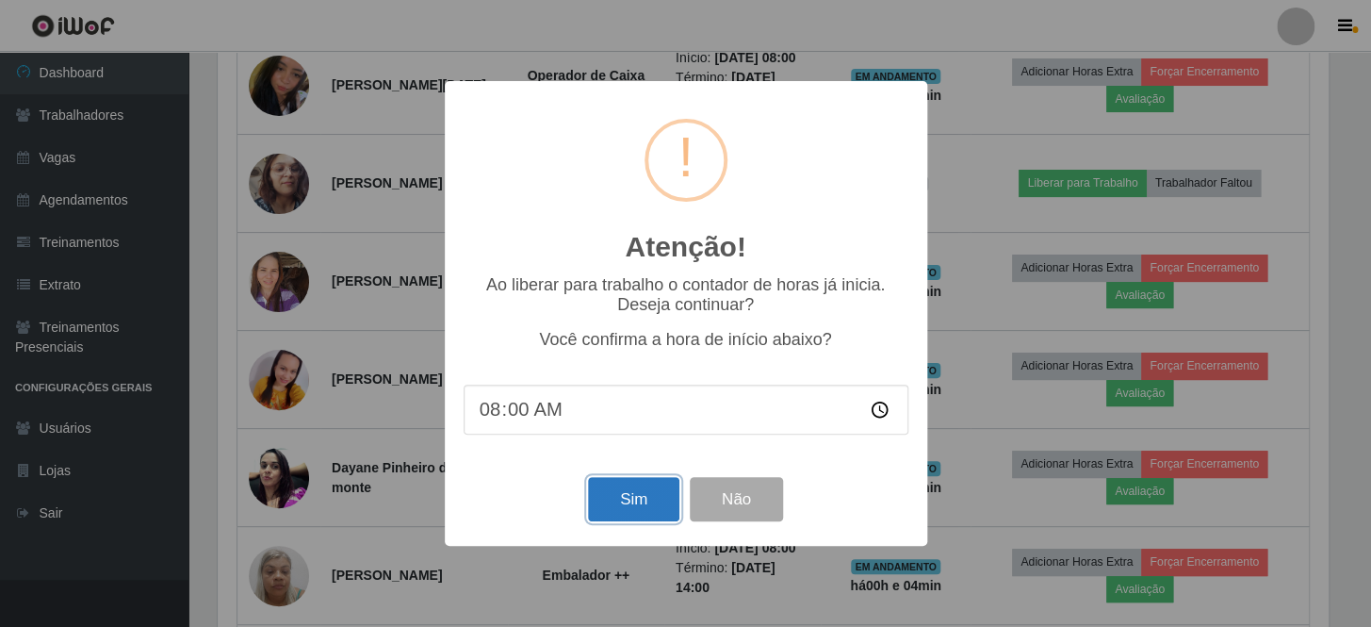
click at [651, 488] on button "Sim" at bounding box center [633, 499] width 91 height 44
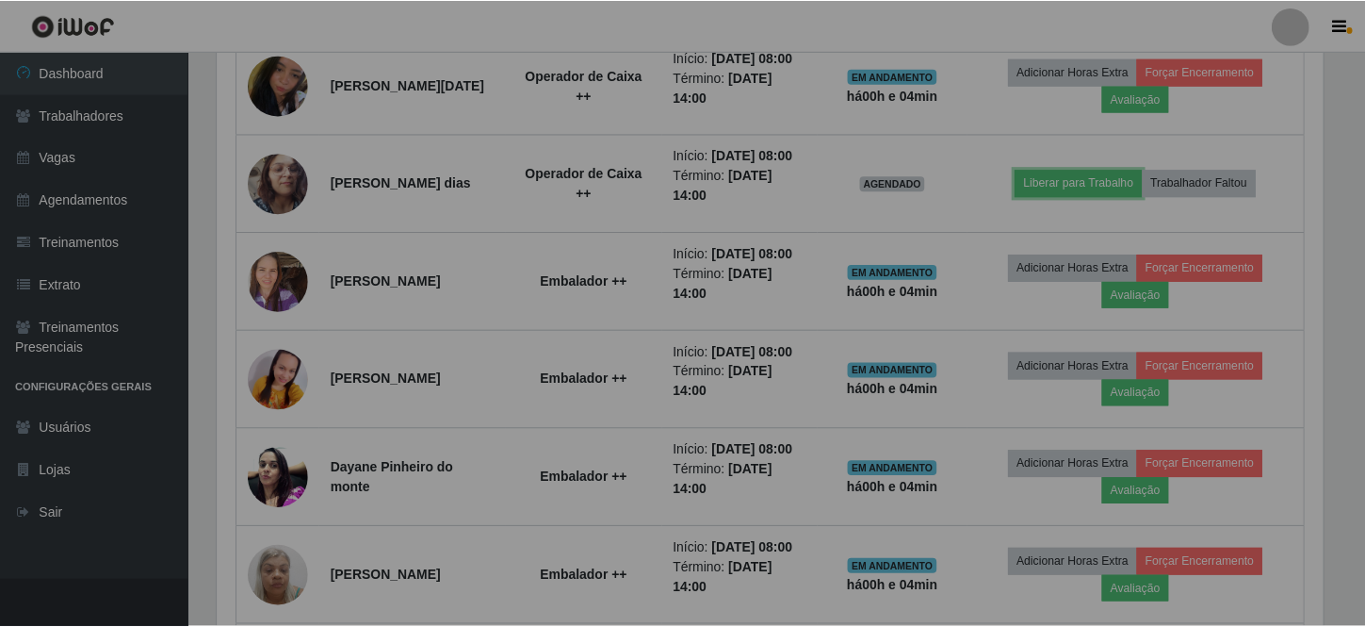
scroll to position [391, 1118]
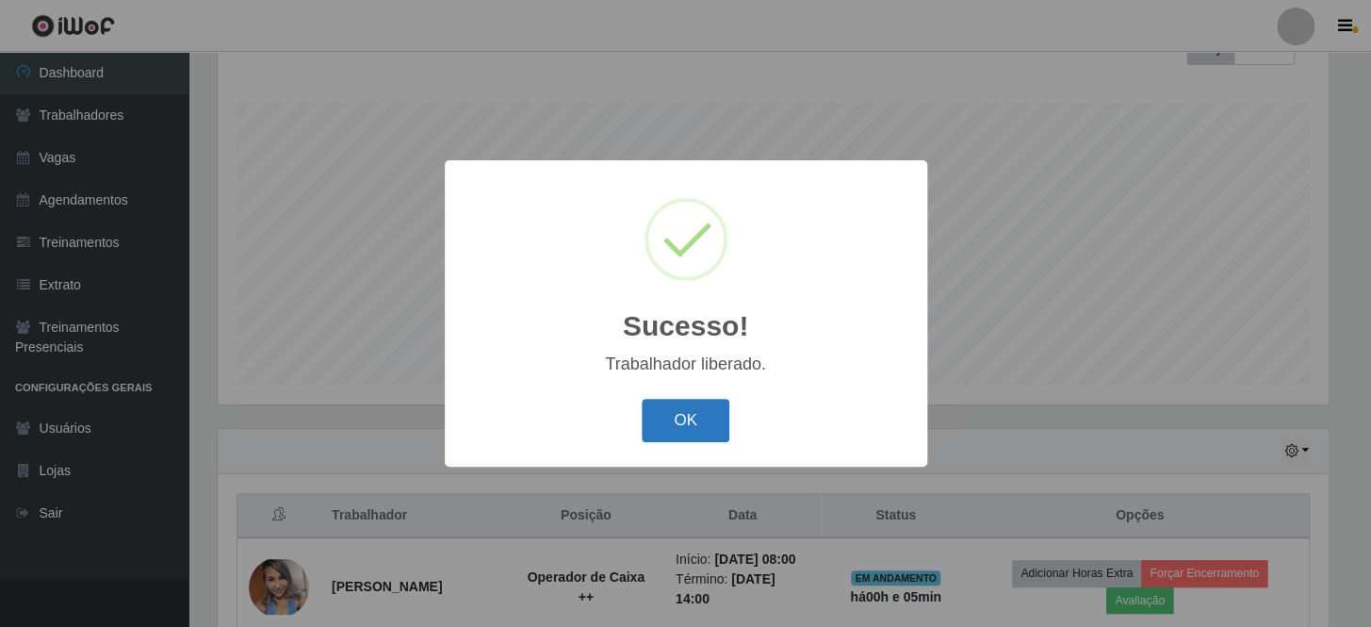
click at [680, 424] on button "OK" at bounding box center [686, 421] width 88 height 44
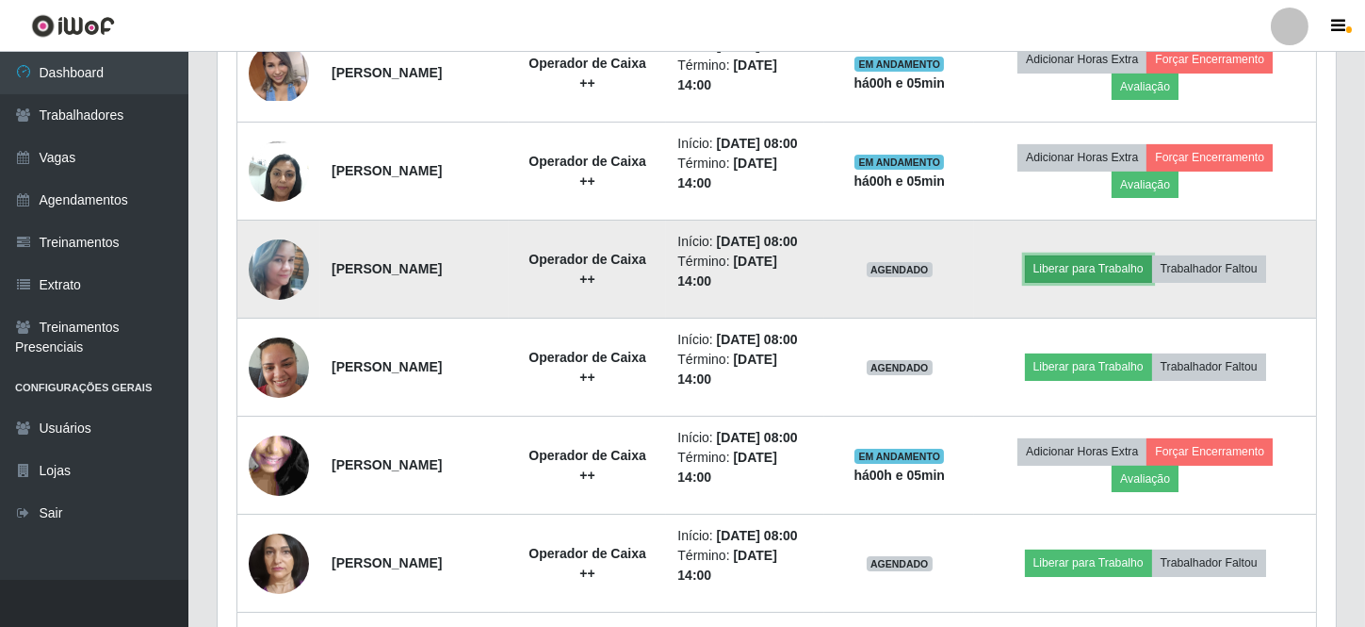
click at [1097, 282] on button "Liberar para Trabalho" at bounding box center [1088, 268] width 127 height 26
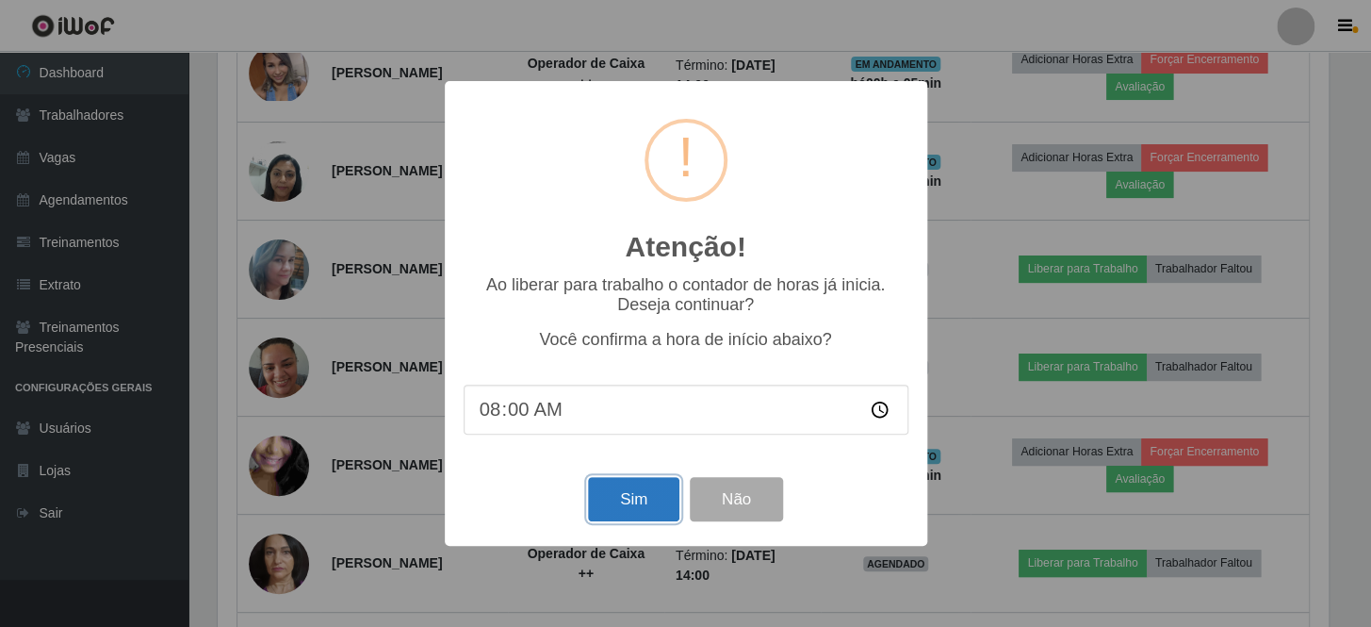
click at [658, 490] on button "Sim" at bounding box center [633, 499] width 91 height 44
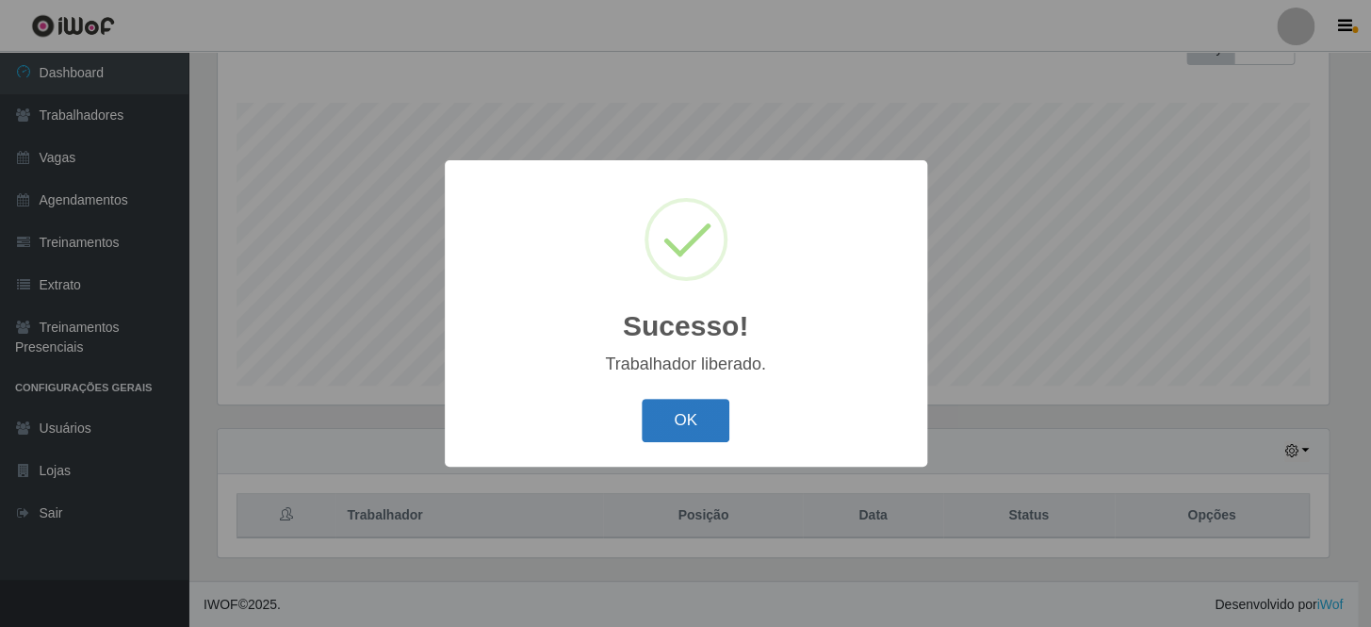
click at [643, 421] on button "OK" at bounding box center [686, 421] width 88 height 44
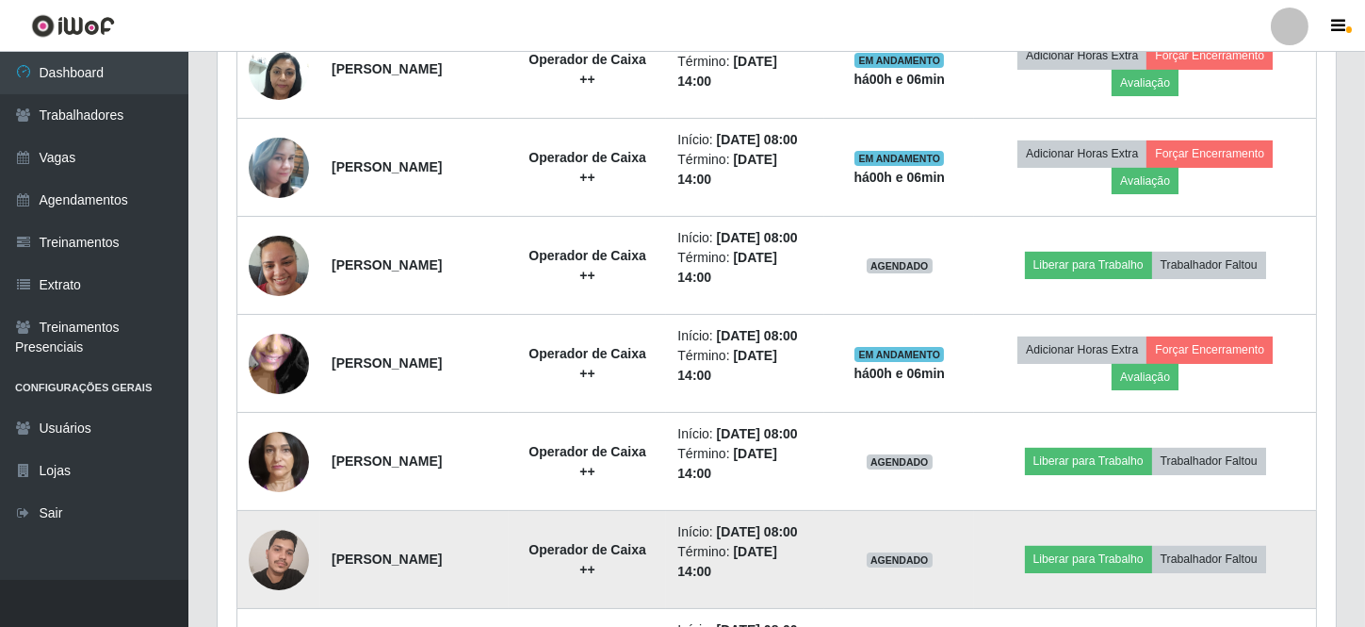
scroll to position [888, 0]
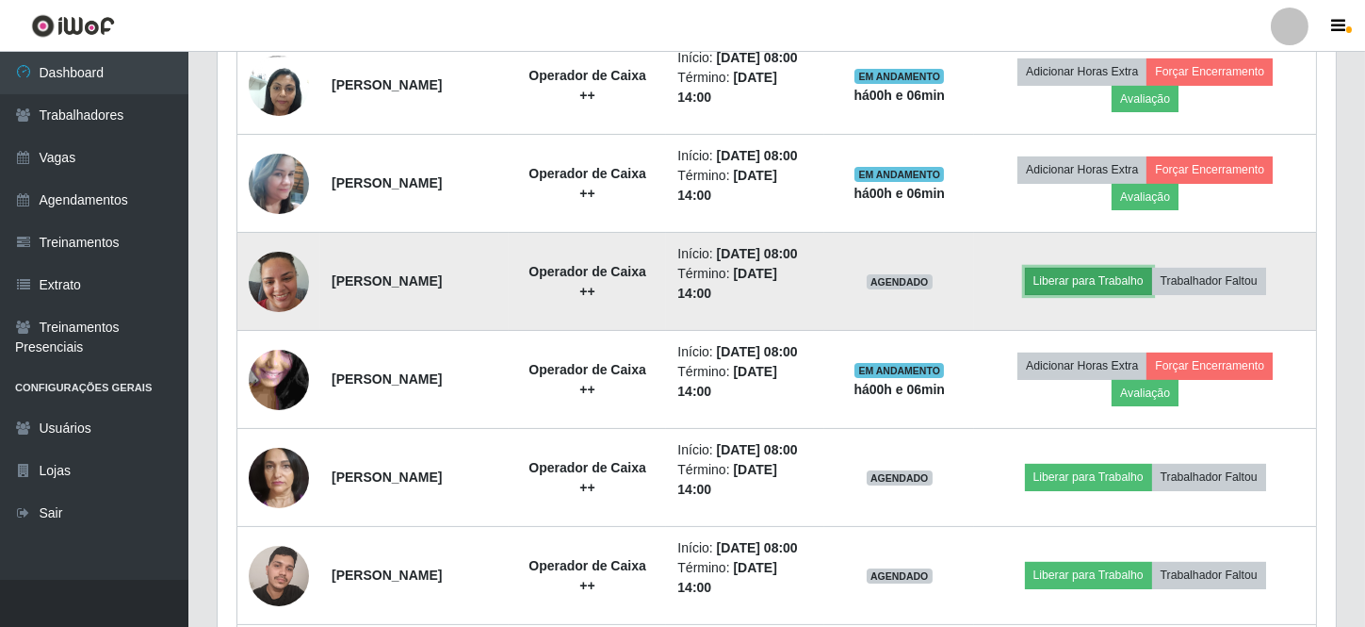
click at [1112, 294] on button "Liberar para Trabalho" at bounding box center [1088, 281] width 127 height 26
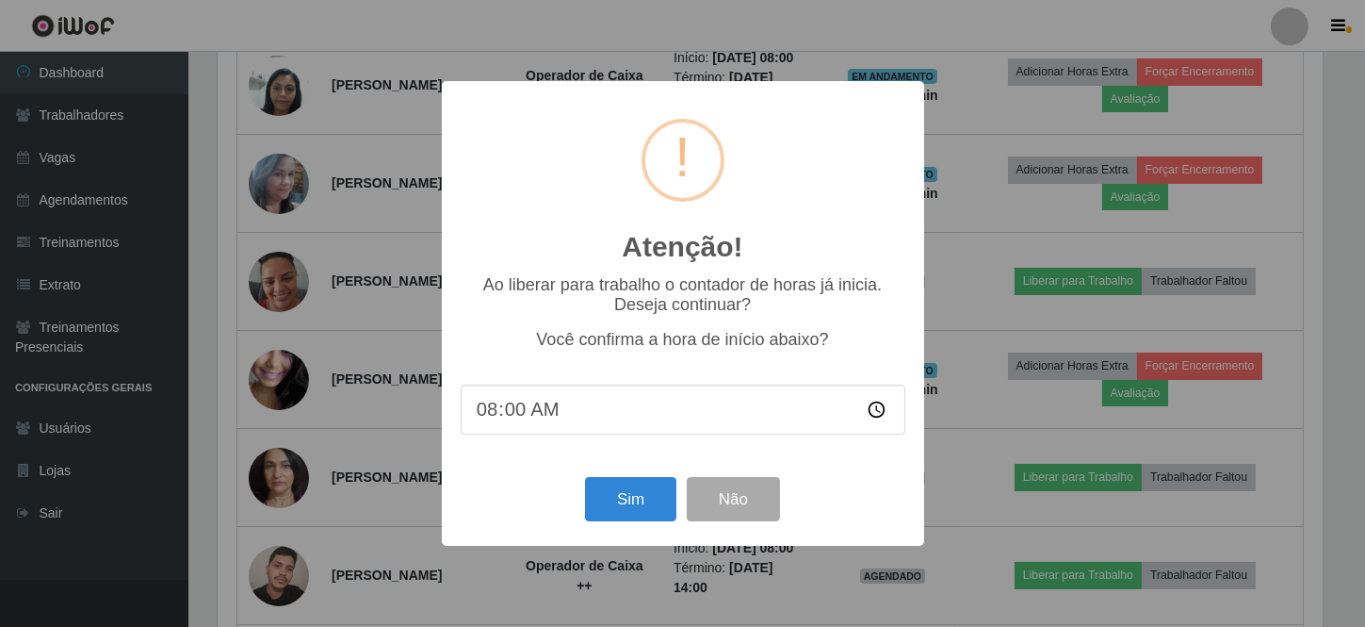
scroll to position [391, 1110]
click at [622, 509] on button "Sim" at bounding box center [633, 499] width 91 height 44
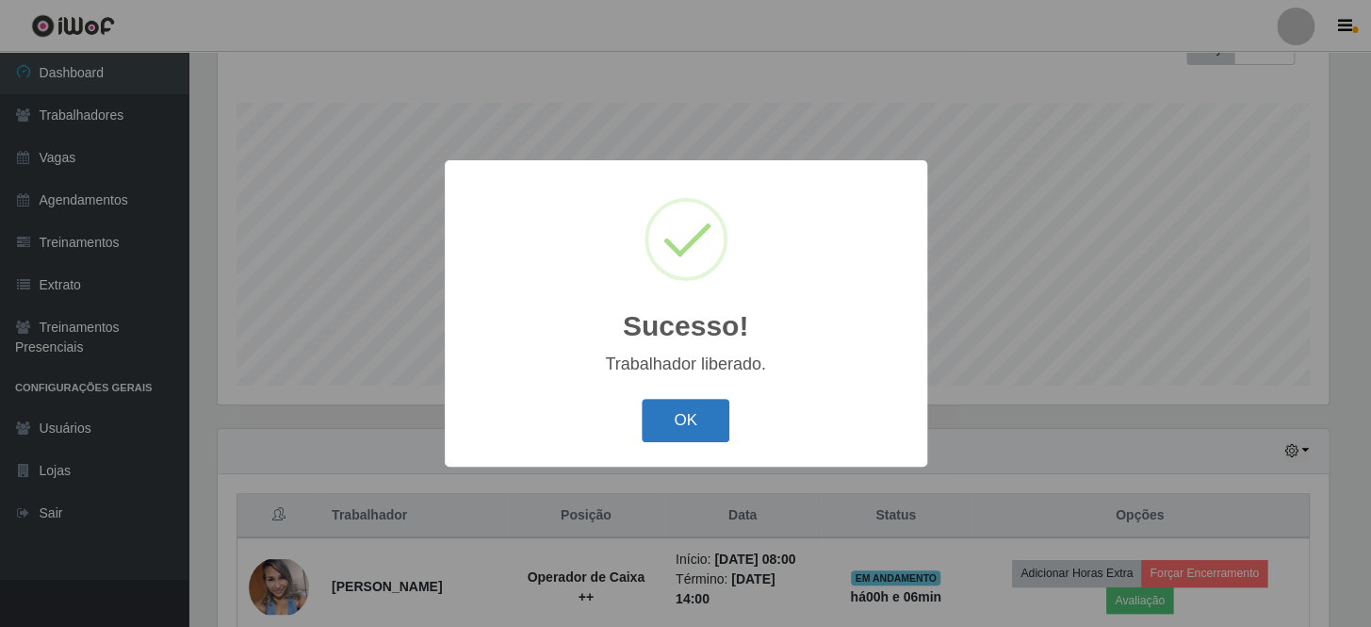
click at [709, 404] on button "OK" at bounding box center [686, 421] width 88 height 44
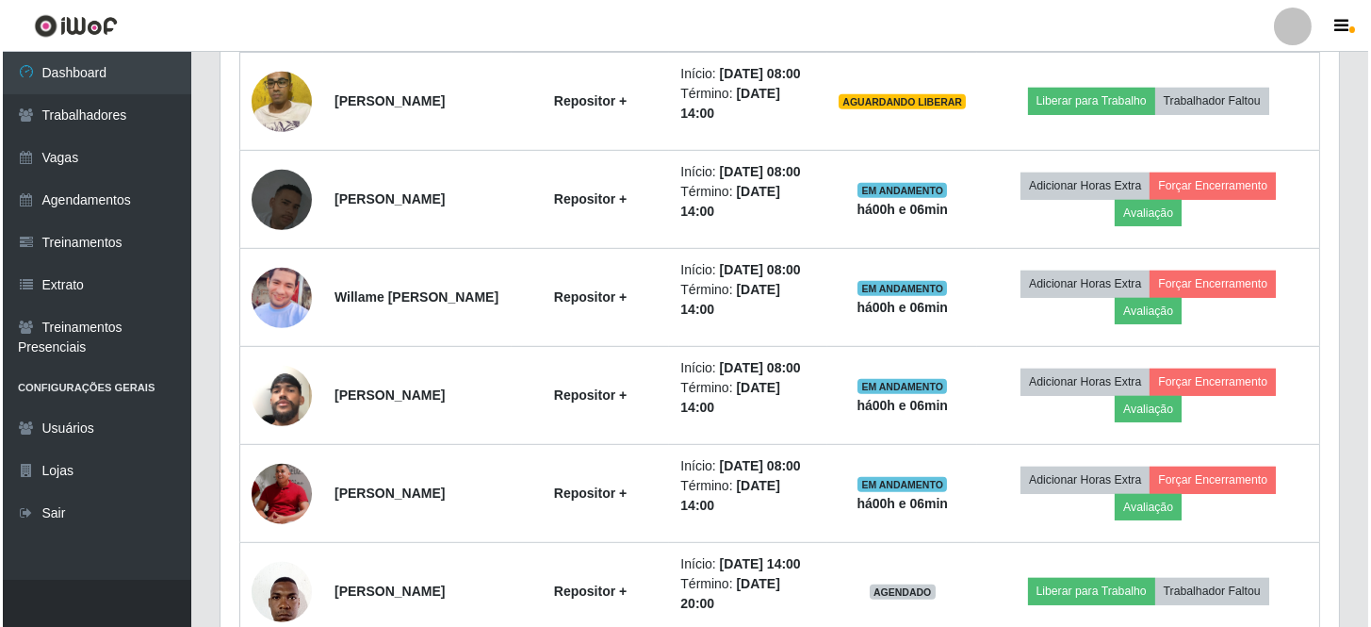
scroll to position [2344, 0]
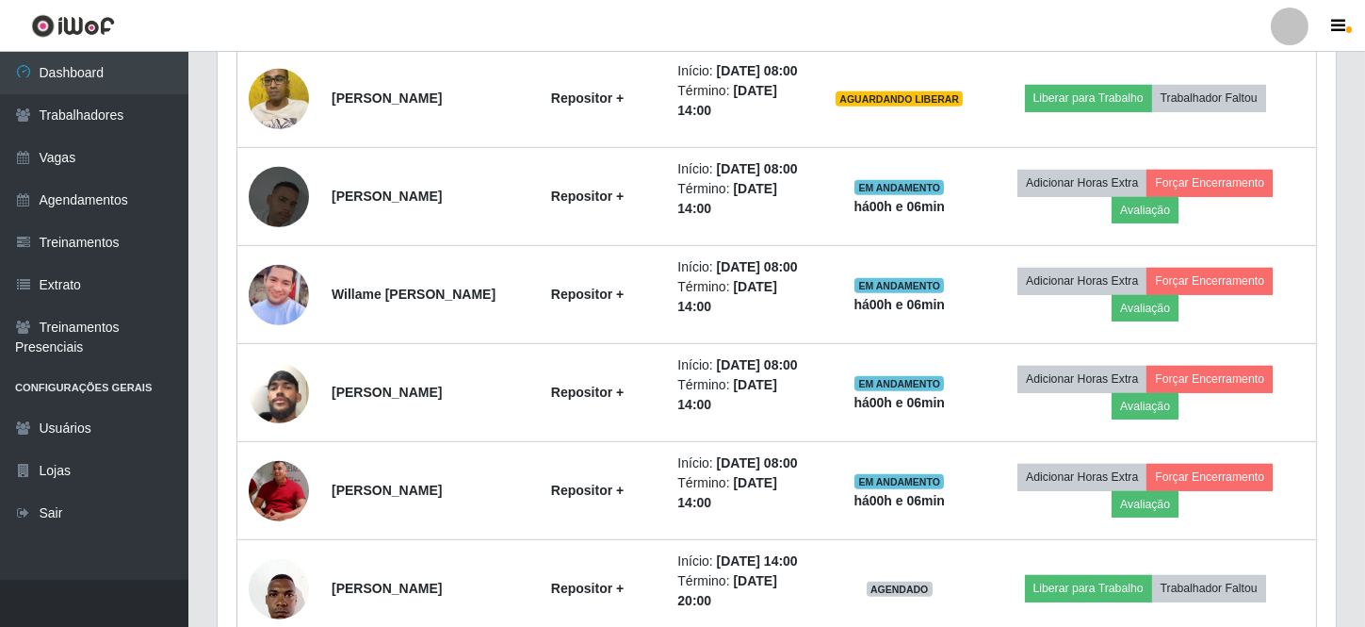
click at [1114, 13] on button "Liberar para Trabalho" at bounding box center [1088, 0] width 127 height 26
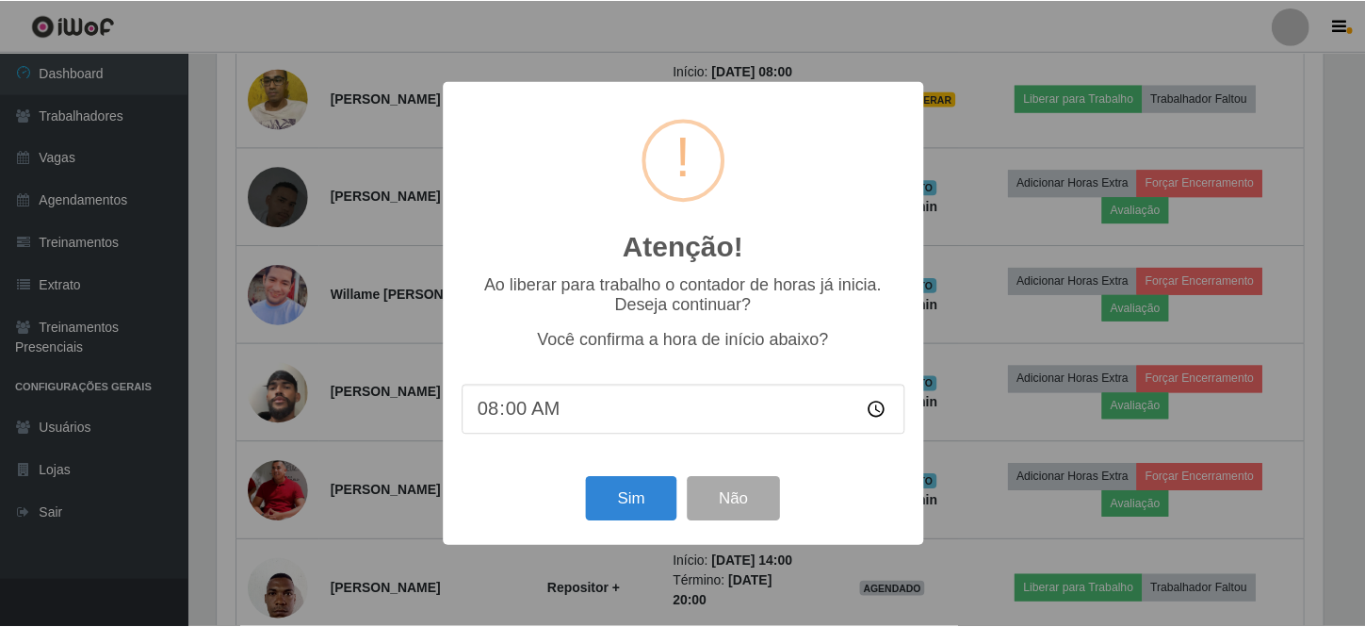
scroll to position [391, 1110]
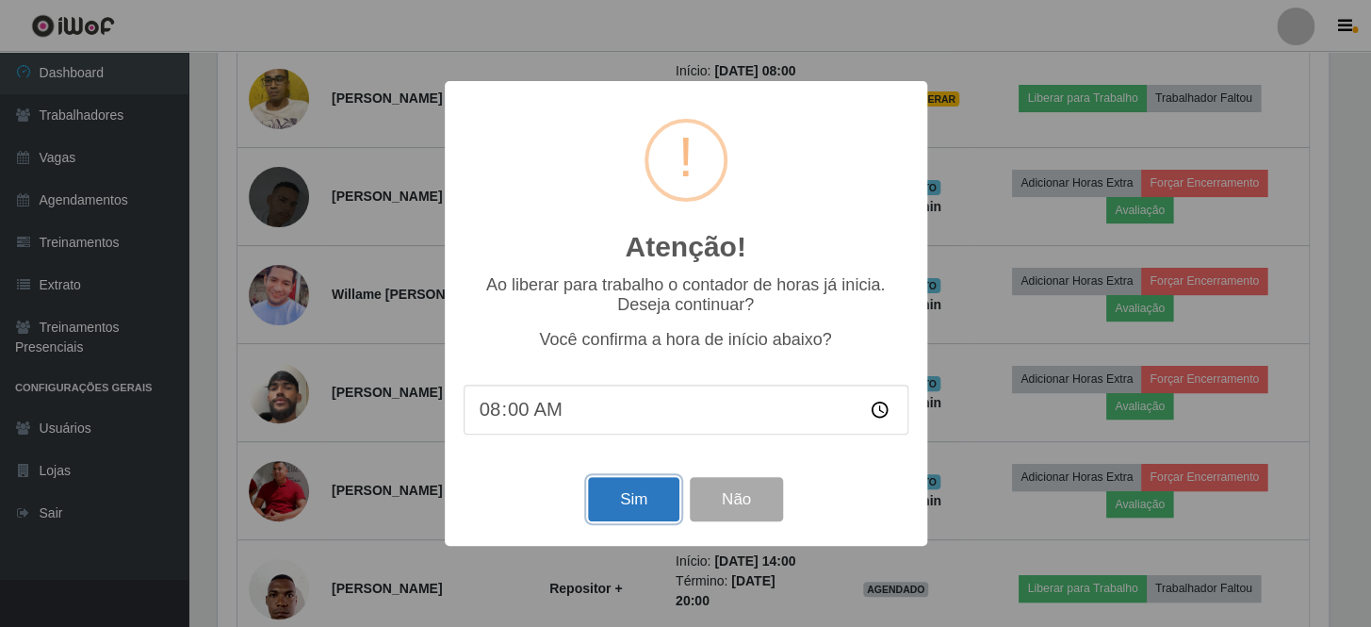
click at [655, 497] on button "Sim" at bounding box center [633, 499] width 91 height 44
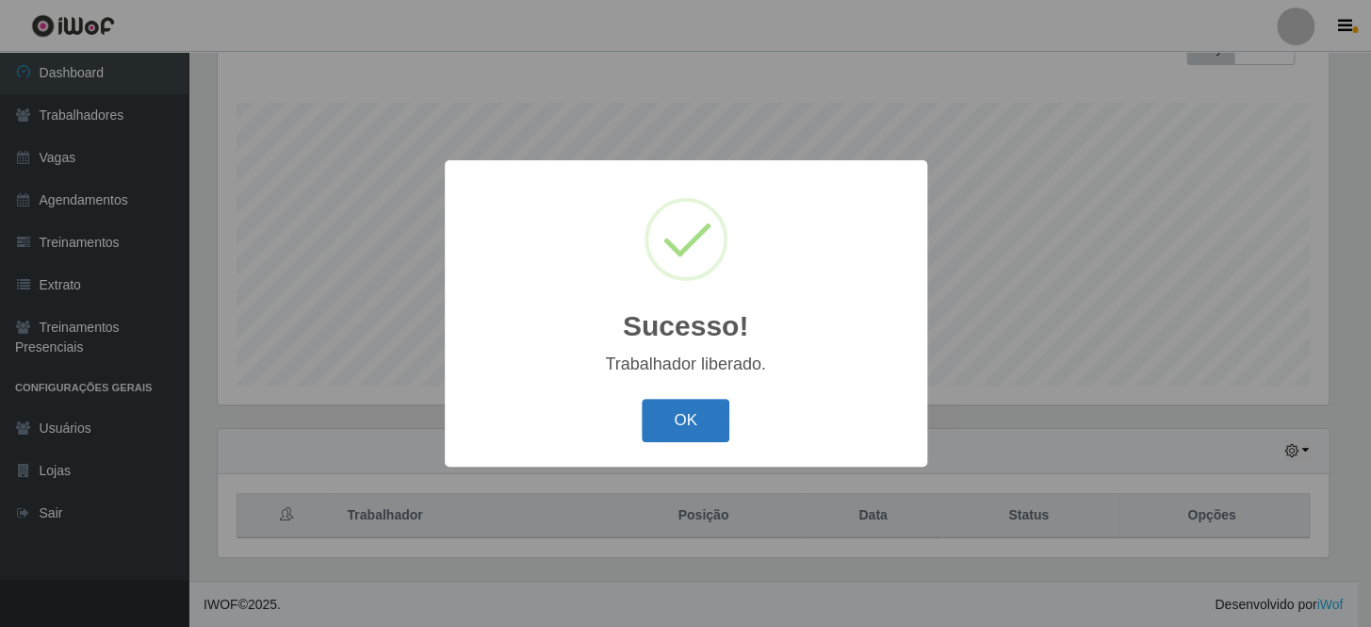
click at [673, 416] on button "OK" at bounding box center [686, 421] width 88 height 44
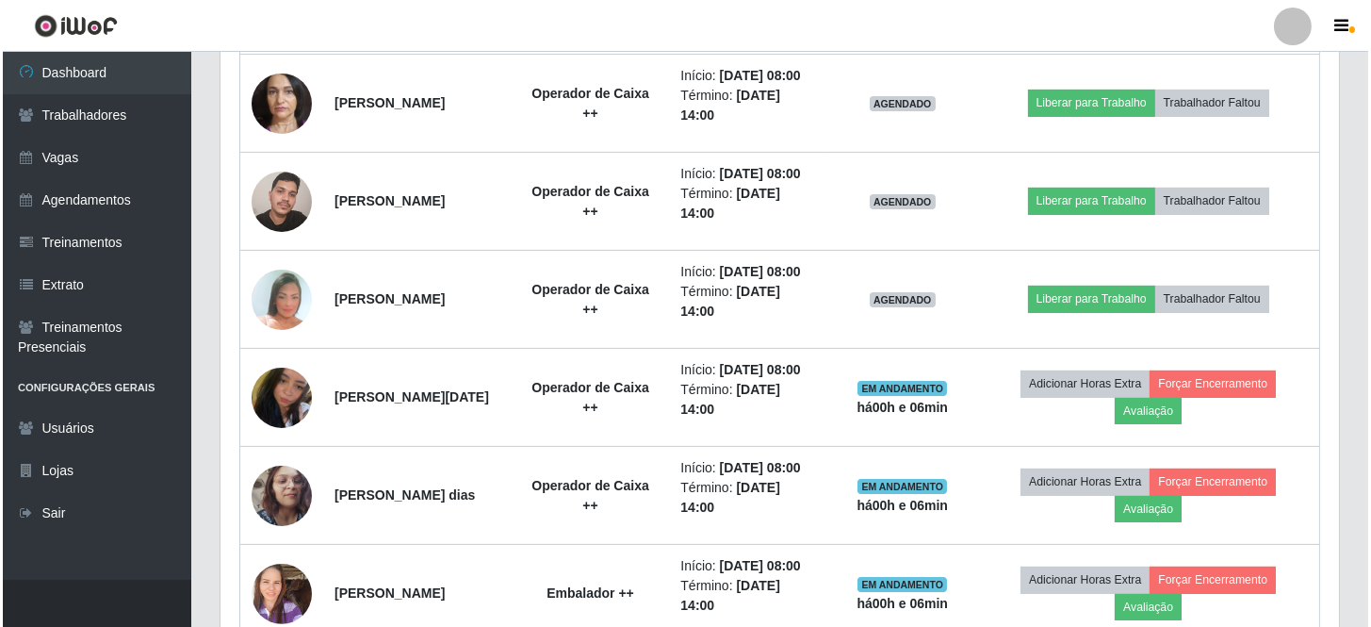
scroll to position [1230, 0]
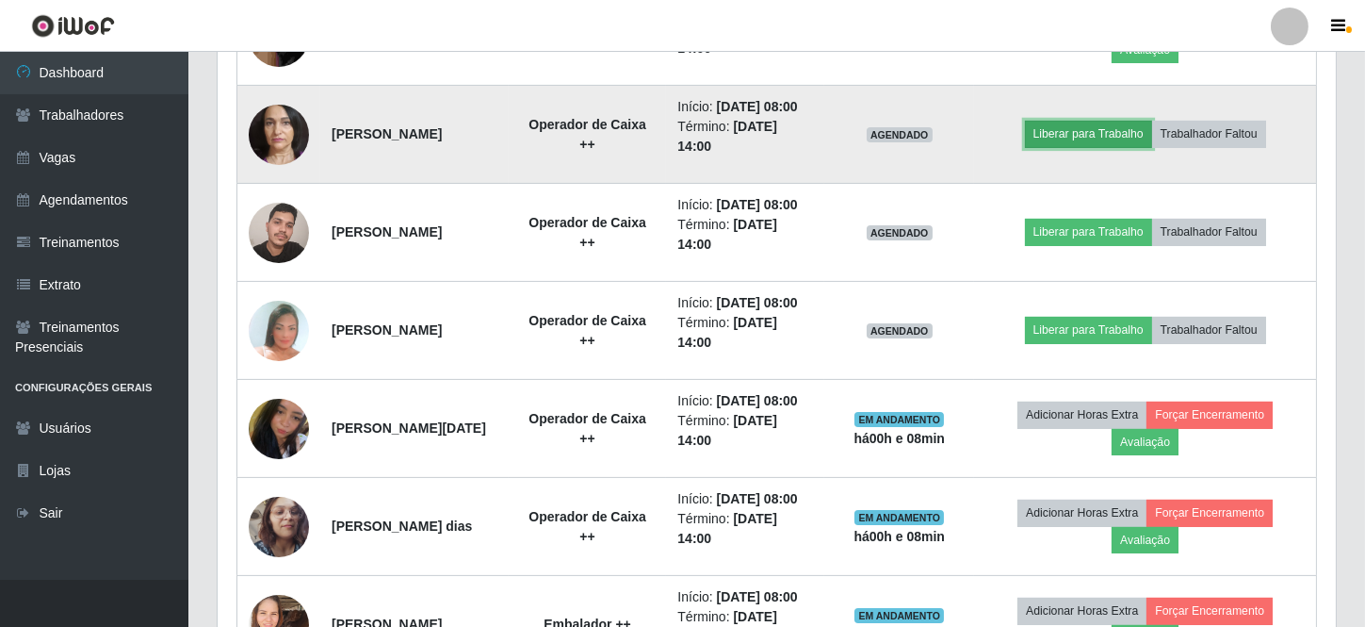
click at [1088, 147] on button "Liberar para Trabalho" at bounding box center [1088, 134] width 127 height 26
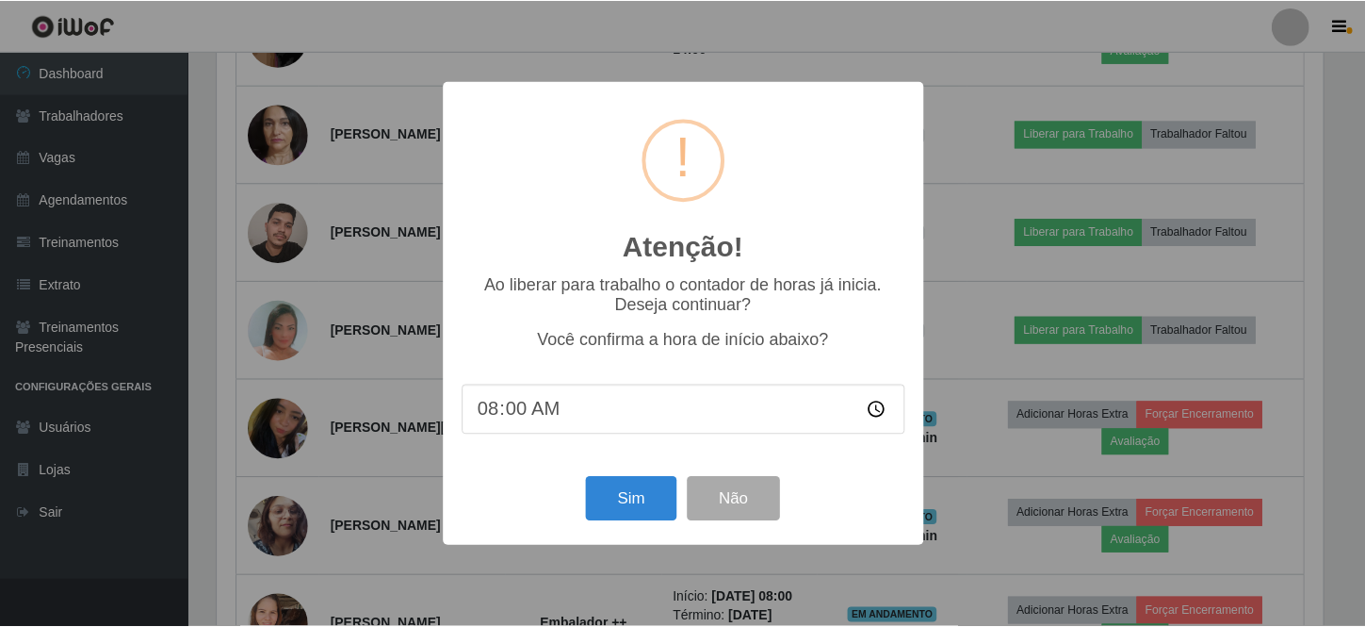
scroll to position [391, 1110]
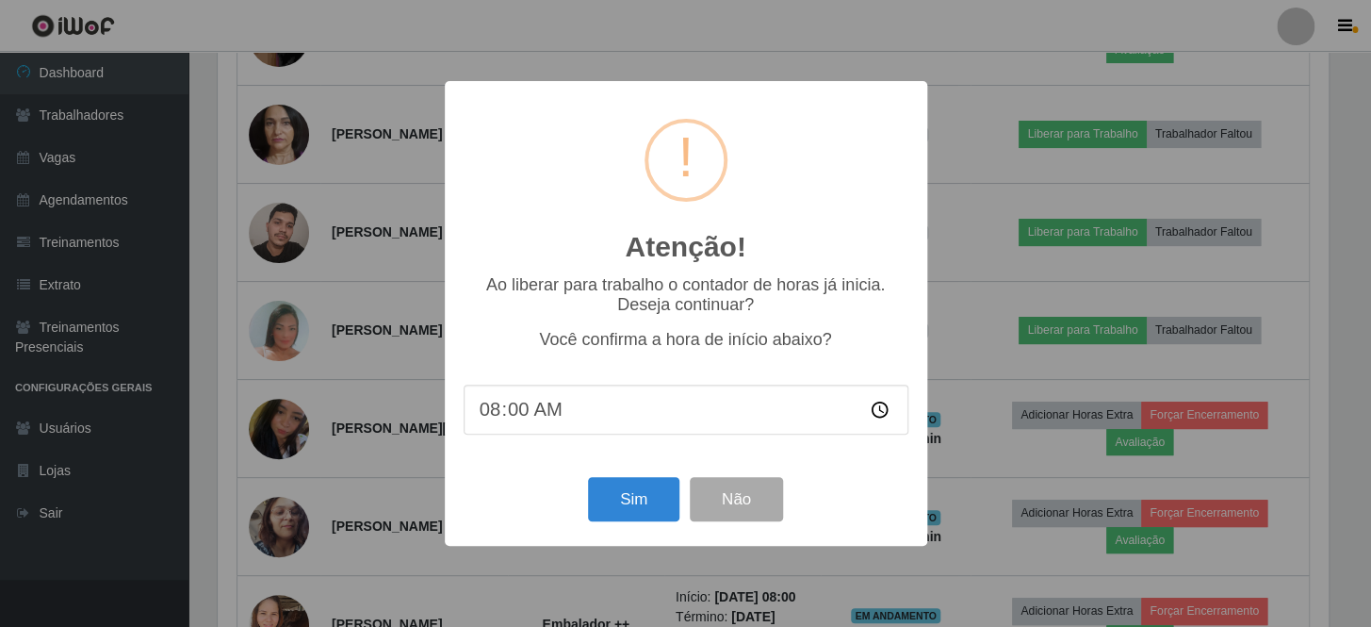
click at [512, 414] on input "08:00" at bounding box center [686, 409] width 445 height 50
type input "08:05"
click at [625, 504] on button "Sim" at bounding box center [633, 499] width 91 height 44
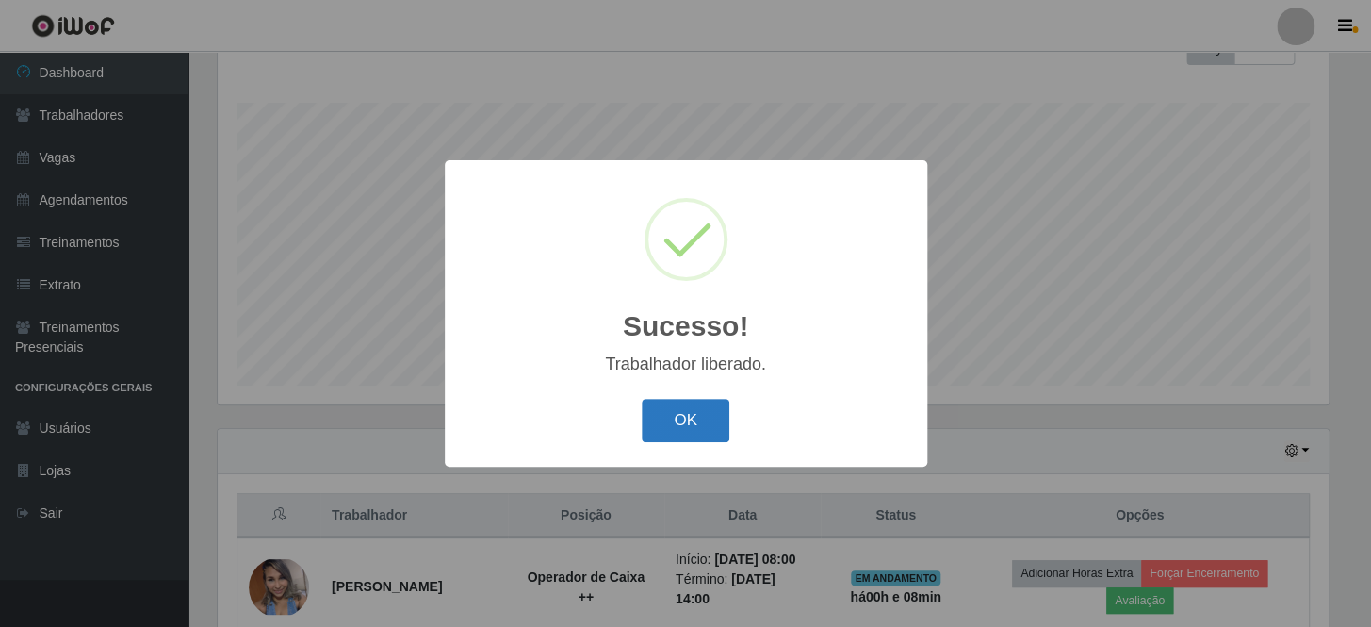
click at [667, 430] on button "OK" at bounding box center [686, 421] width 88 height 44
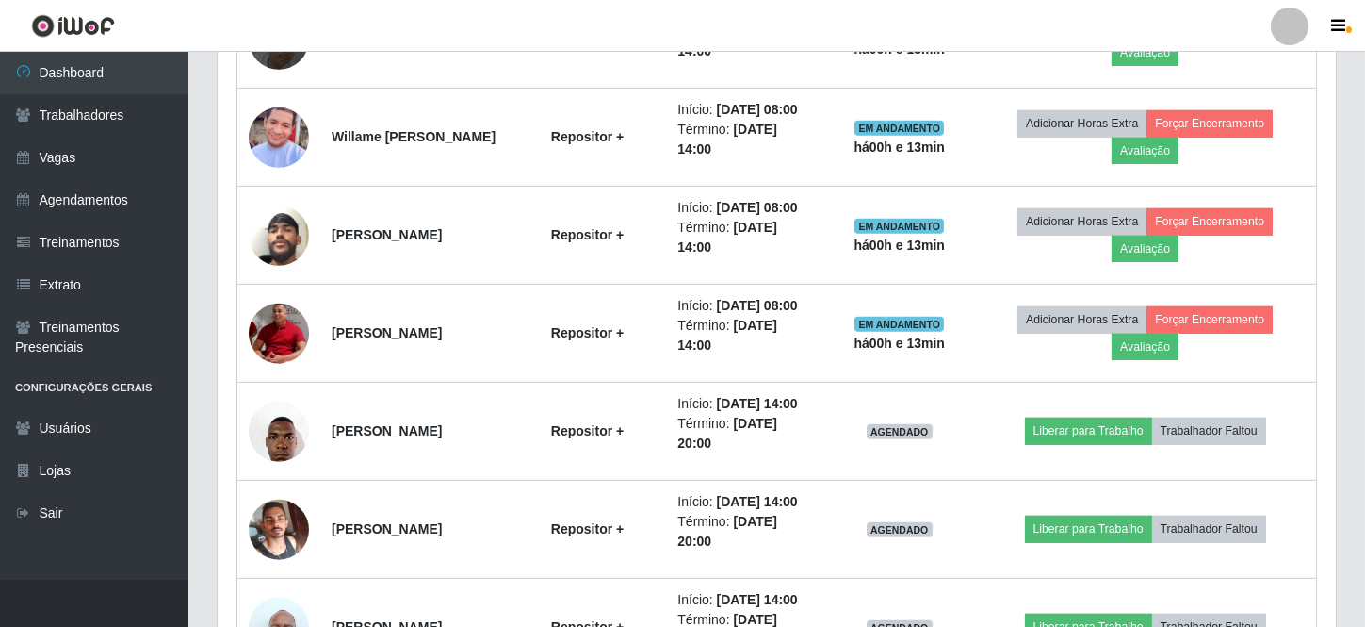
scroll to position [2516, 0]
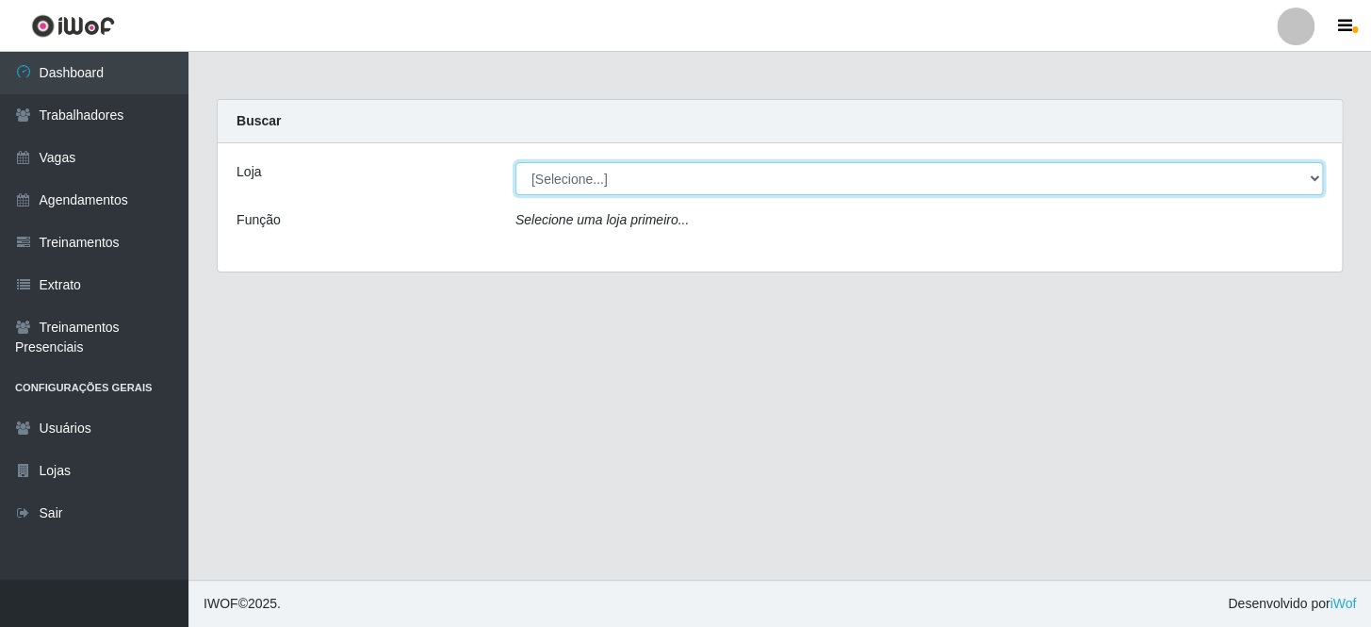
click at [613, 177] on select "[Selecione...] SuperFácil Atacado - Vale do Sol" at bounding box center [918, 178] width 807 height 33
select select "502"
click at [515, 162] on select "[Selecione...] SuperFácil Atacado - Vale do Sol" at bounding box center [918, 178] width 807 height 33
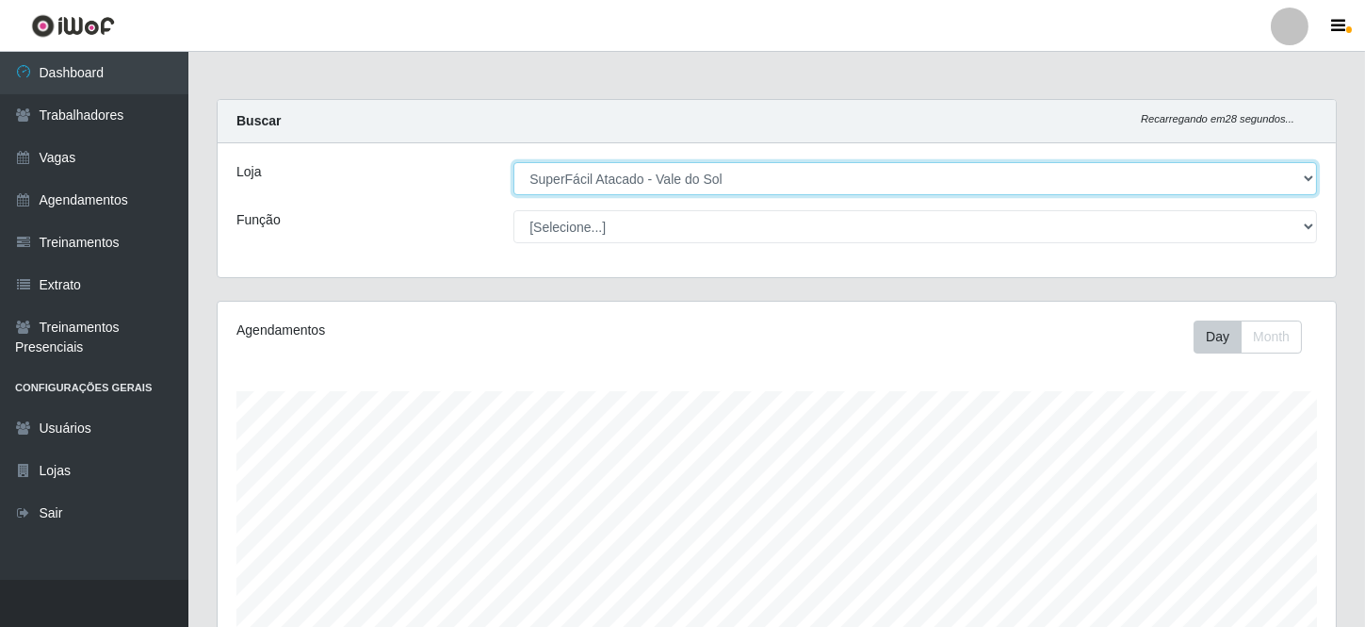
scroll to position [391, 1118]
click at [646, 164] on select "[Selecione...] SuperFácil Atacado - Vale do Sol" at bounding box center [915, 178] width 804 height 33
click at [513, 162] on select "[Selecione...] SuperFácil Atacado - Vale do Sol" at bounding box center [915, 178] width 804 height 33
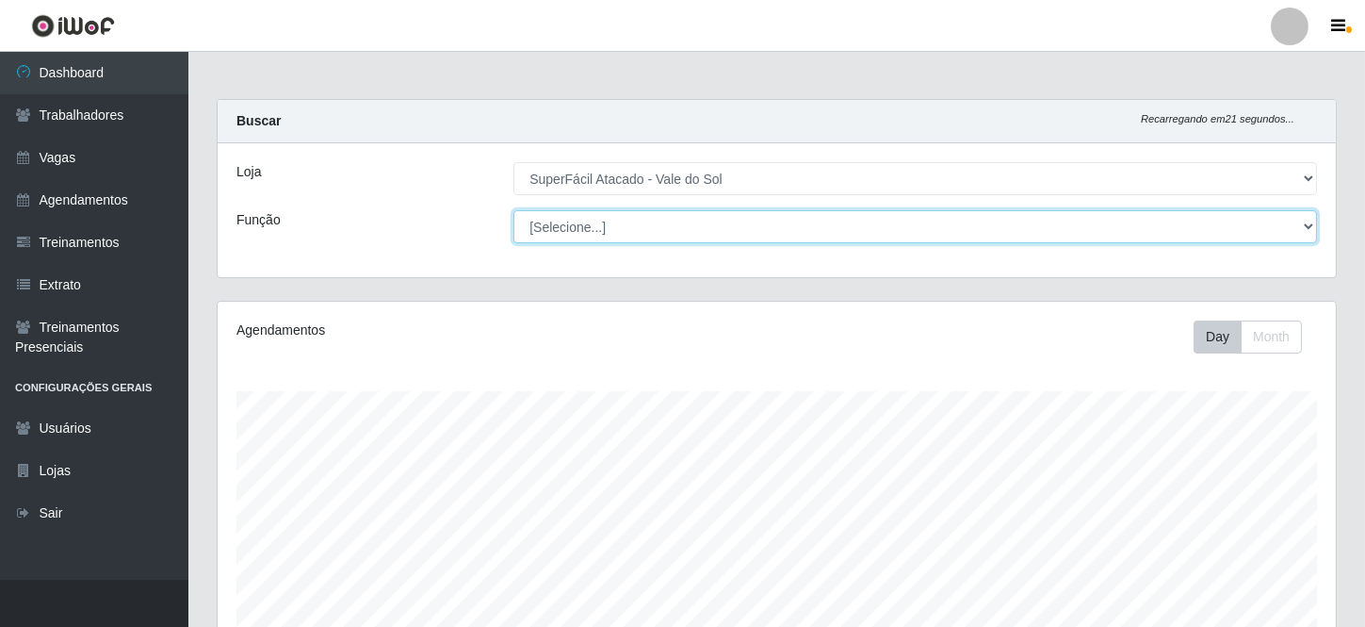
click at [633, 236] on select "[Selecione...] Embalador Embalador + Embalador ++ Operador de Caixa Operador de…" at bounding box center [915, 226] width 804 height 33
click at [622, 219] on select "[Selecione...] Embalador Embalador + Embalador ++ Operador de Caixa Operador de…" at bounding box center [915, 226] width 804 height 33
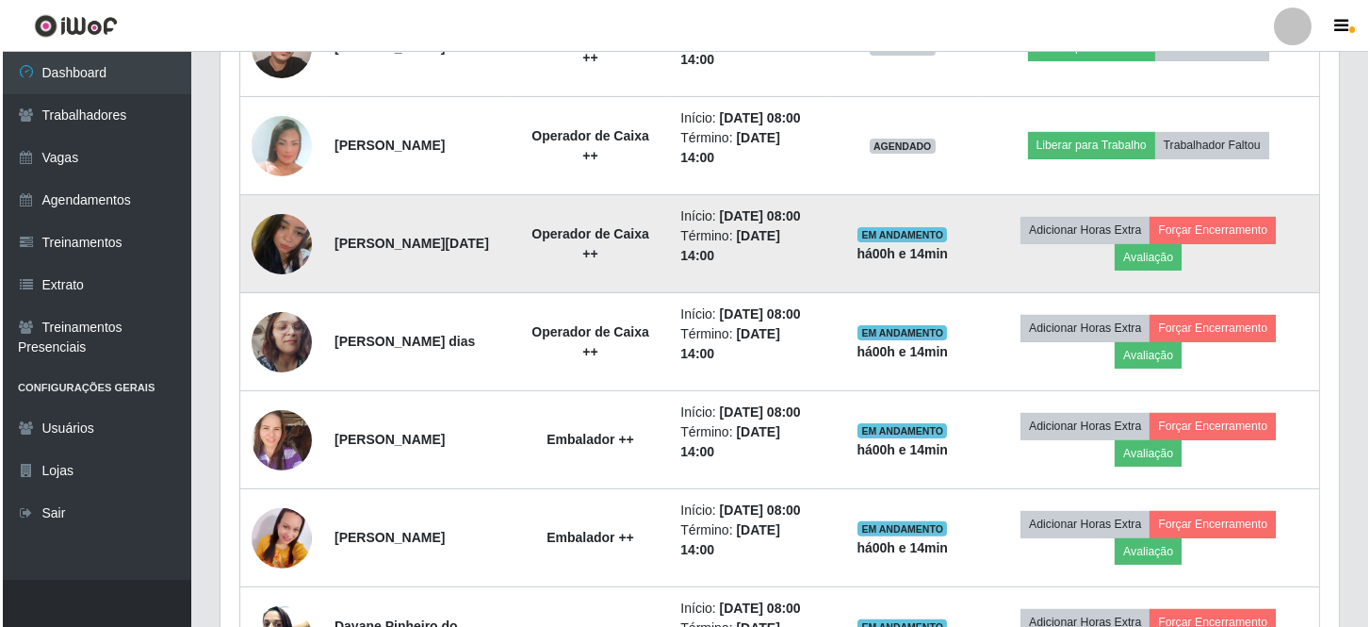
scroll to position [1456, 0]
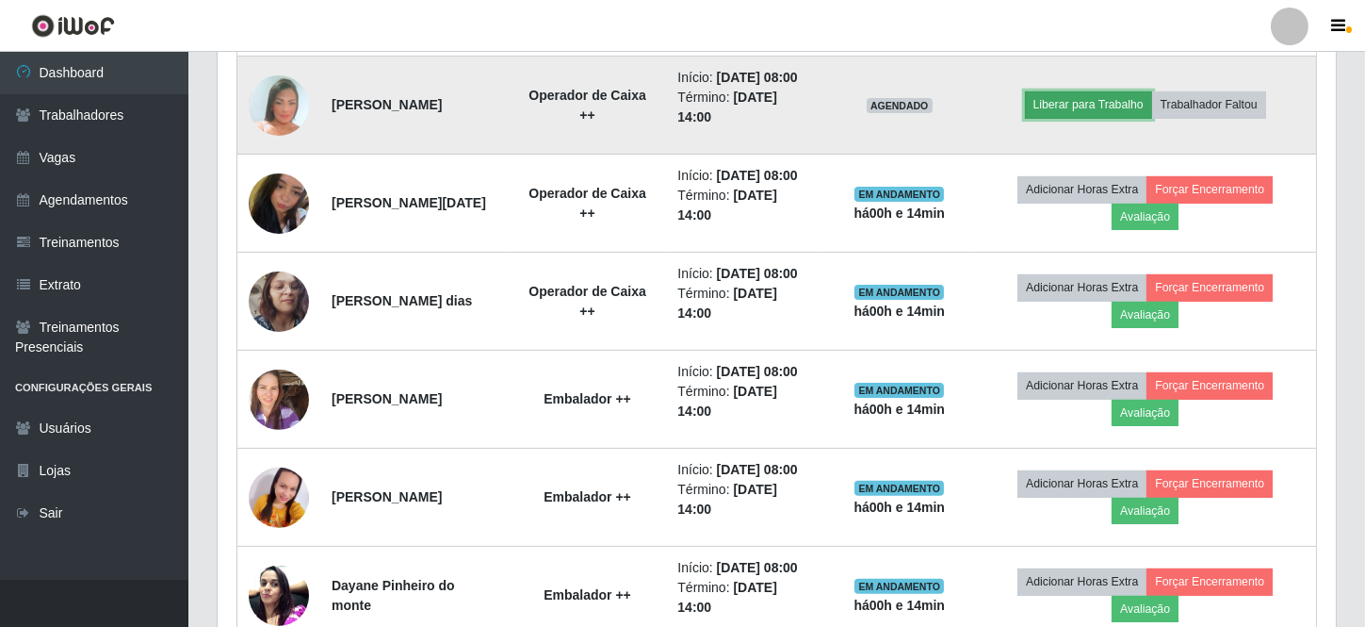
click at [1093, 118] on button "Liberar para Trabalho" at bounding box center [1088, 104] width 127 height 26
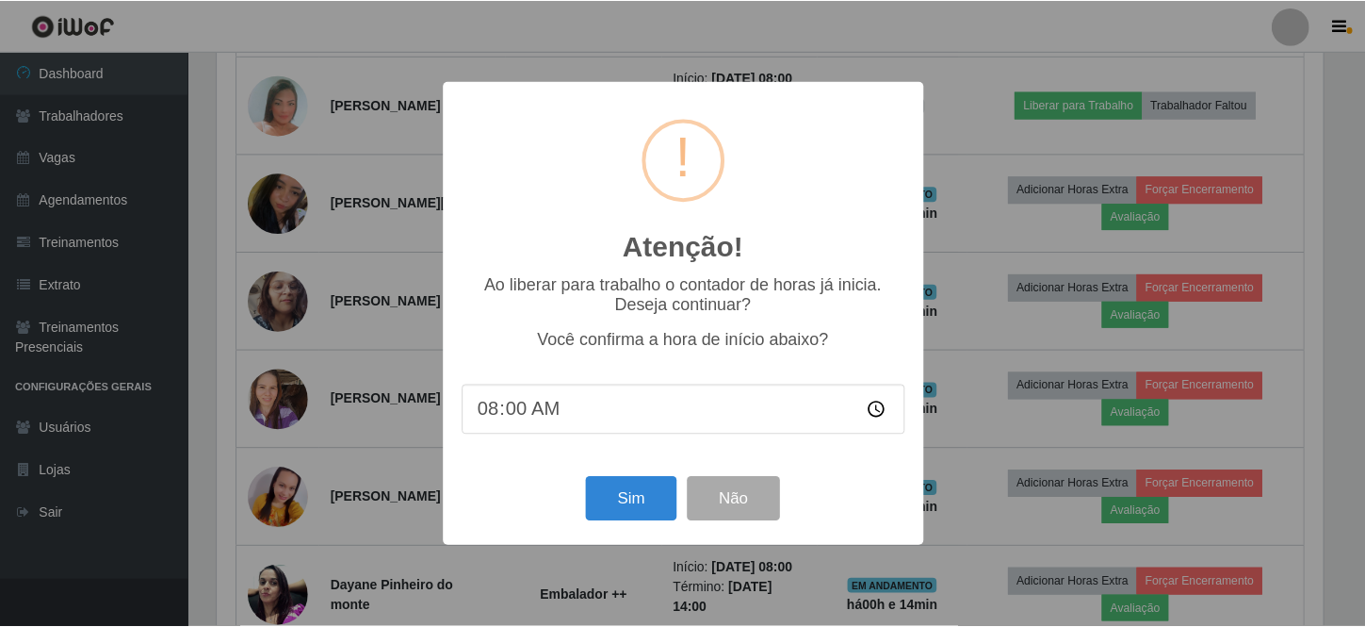
scroll to position [391, 1110]
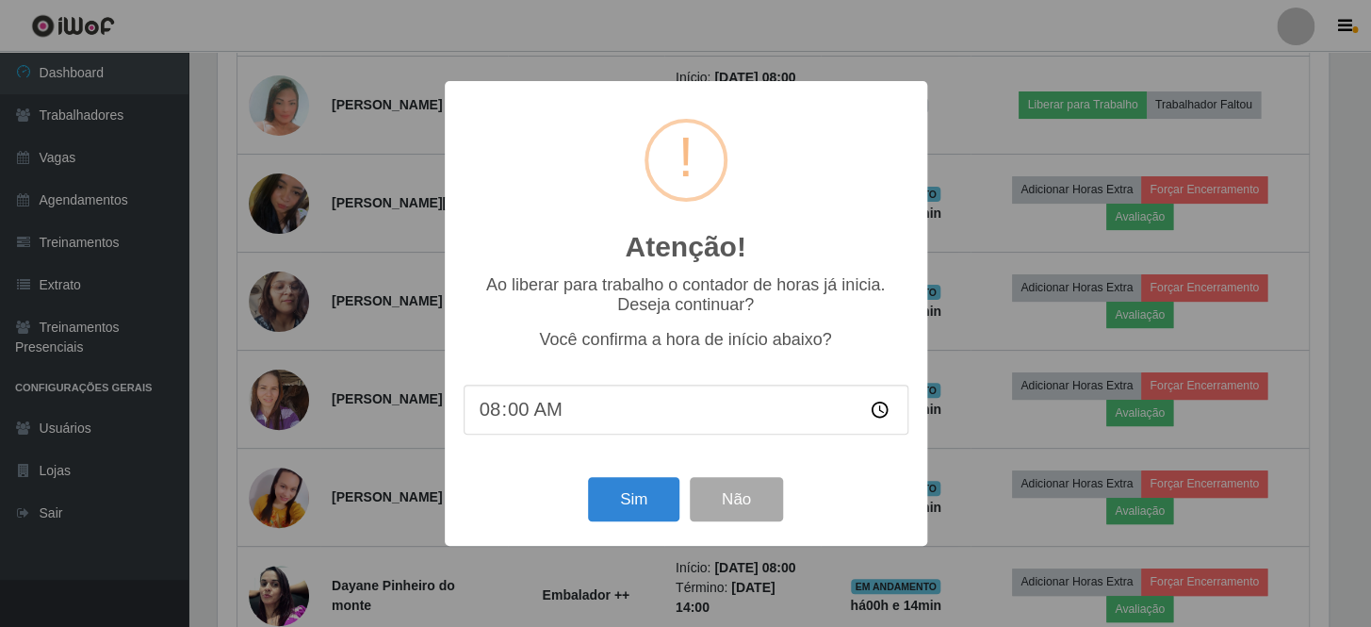
click at [507, 411] on input "08:00" at bounding box center [686, 409] width 445 height 50
type input "08:10"
click at [627, 498] on button "Sim" at bounding box center [633, 499] width 91 height 44
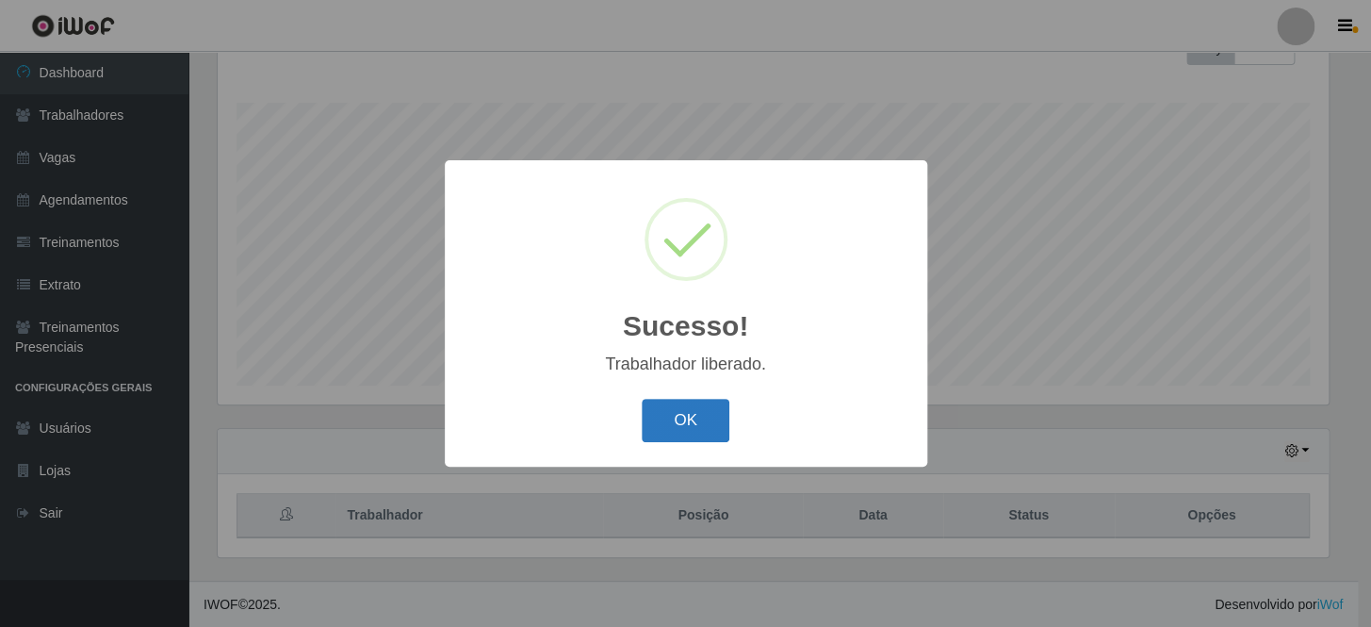
click at [665, 432] on button "OK" at bounding box center [686, 421] width 88 height 44
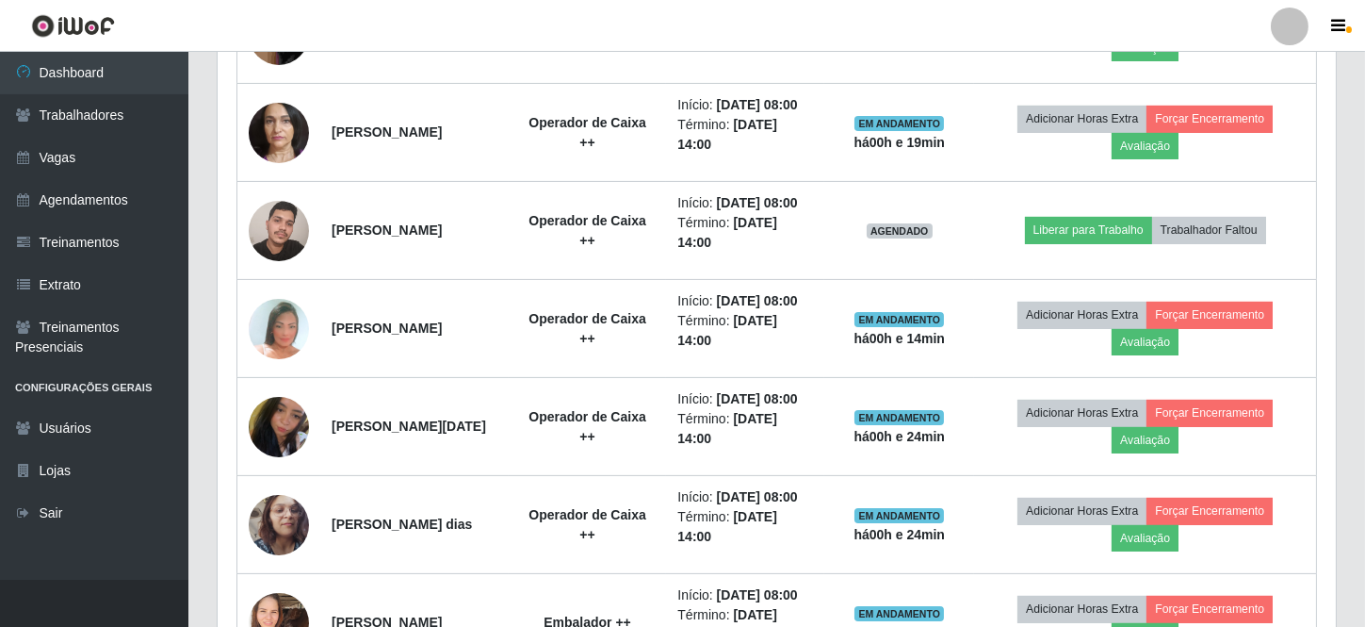
scroll to position [1145, 0]
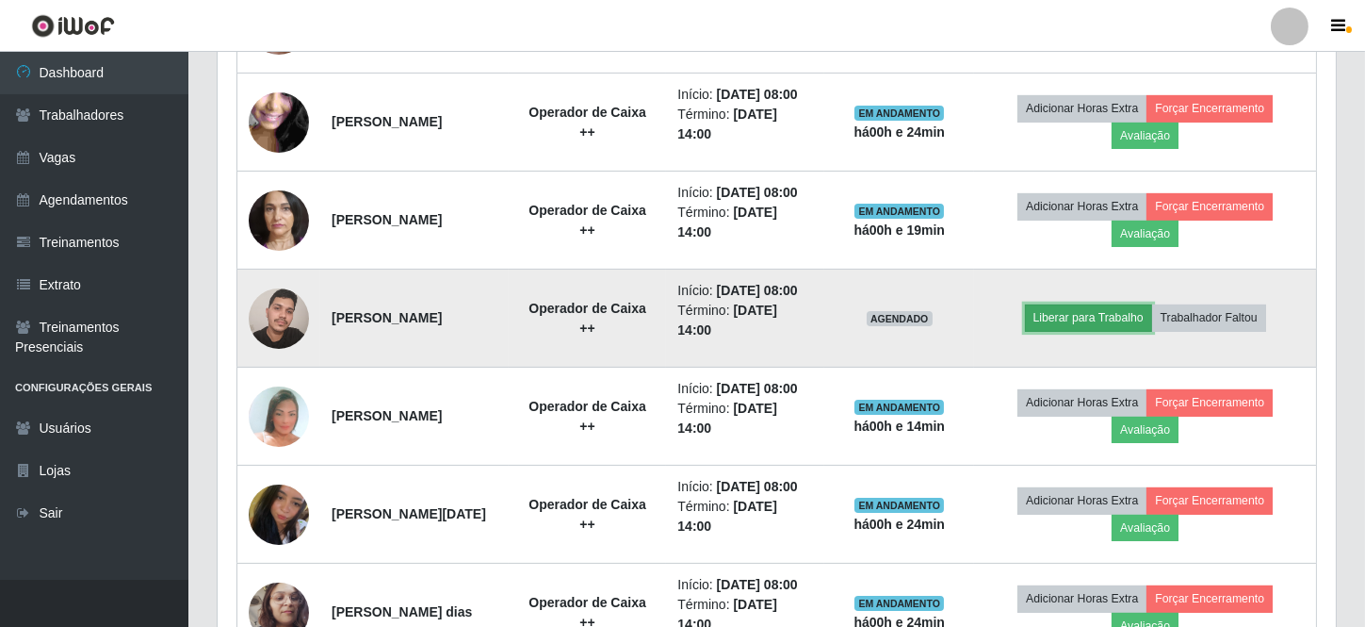
click at [1114, 331] on button "Liberar para Trabalho" at bounding box center [1088, 317] width 127 height 26
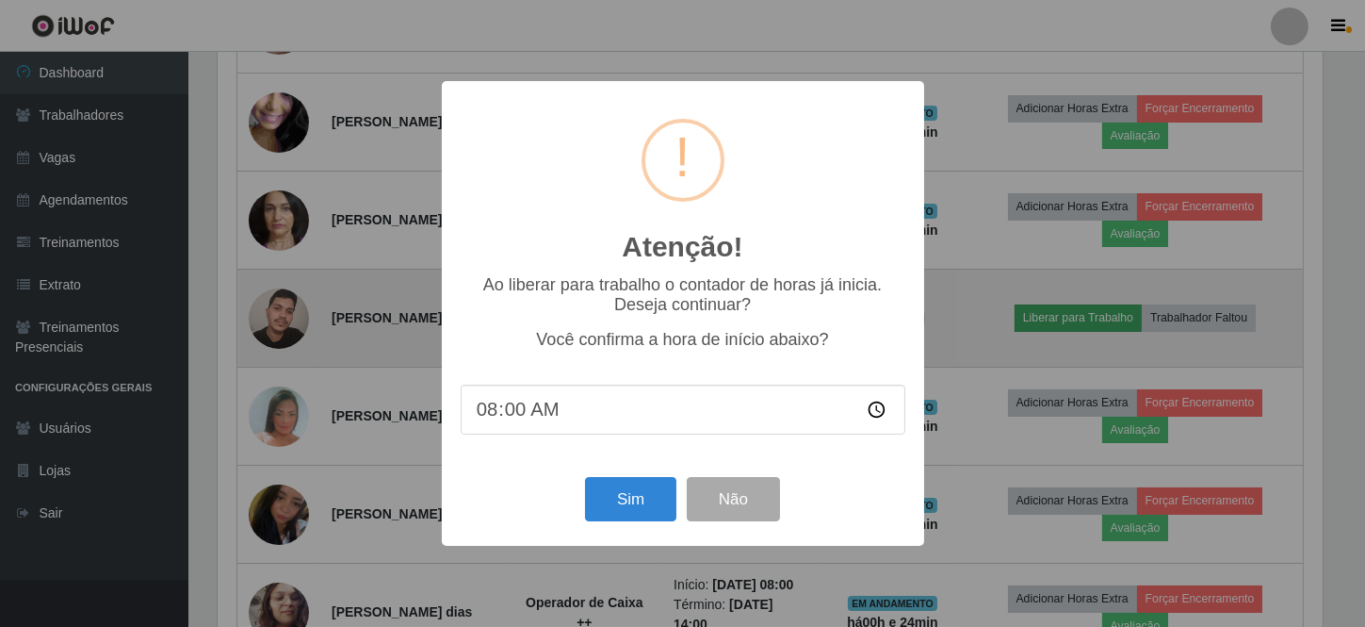
scroll to position [391, 1110]
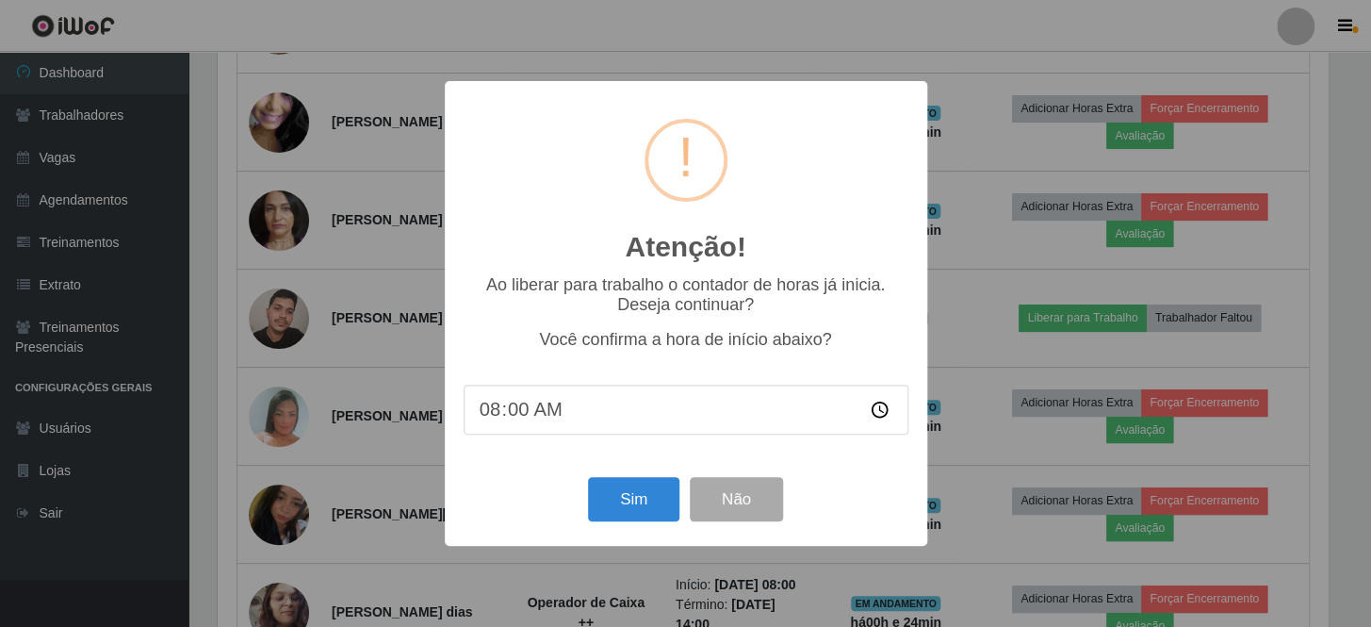
click at [521, 415] on input "08:00" at bounding box center [686, 409] width 445 height 50
type input "08:25"
click at [636, 496] on button "Sim" at bounding box center [633, 499] width 91 height 44
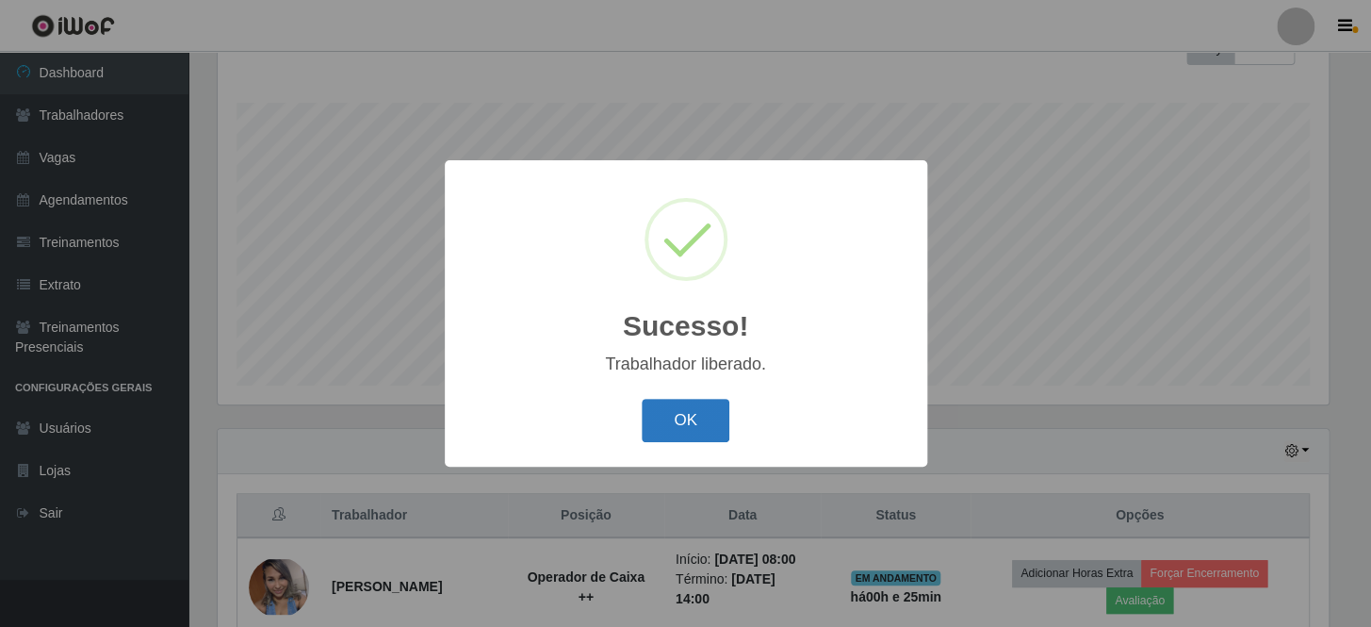
click at [677, 412] on button "OK" at bounding box center [686, 421] width 88 height 44
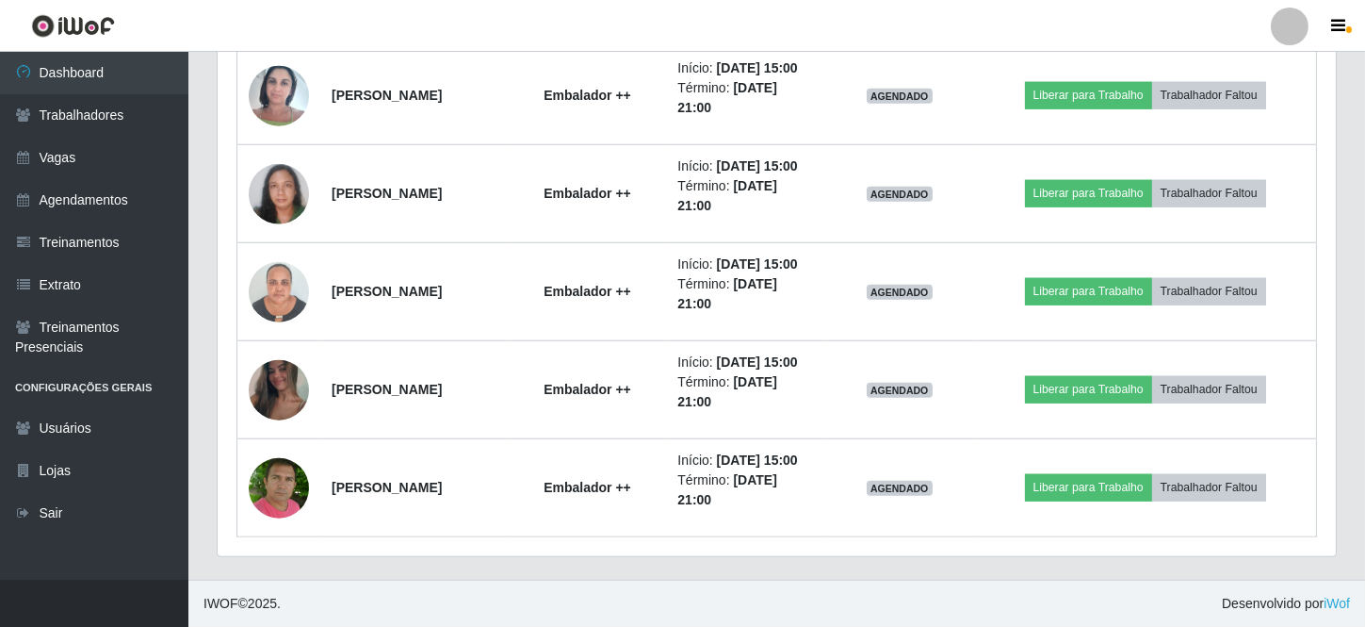
scroll to position [4314, 0]
